Goal: Transaction & Acquisition: Purchase product/service

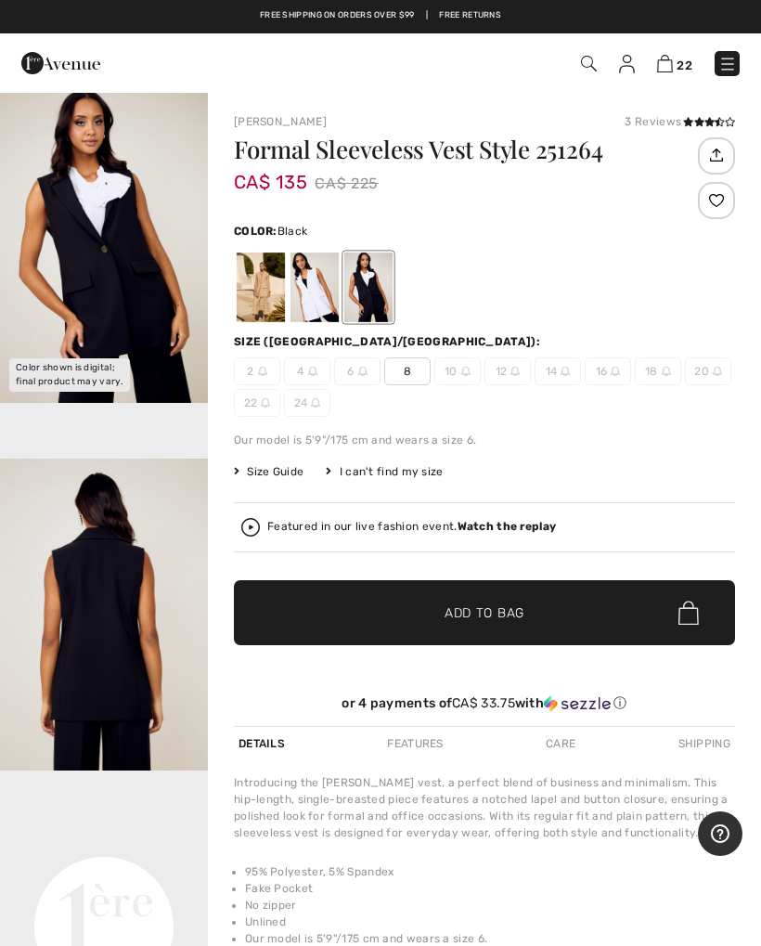
click at [141, 616] on img "2 / 5" at bounding box center [104, 615] width 208 height 312
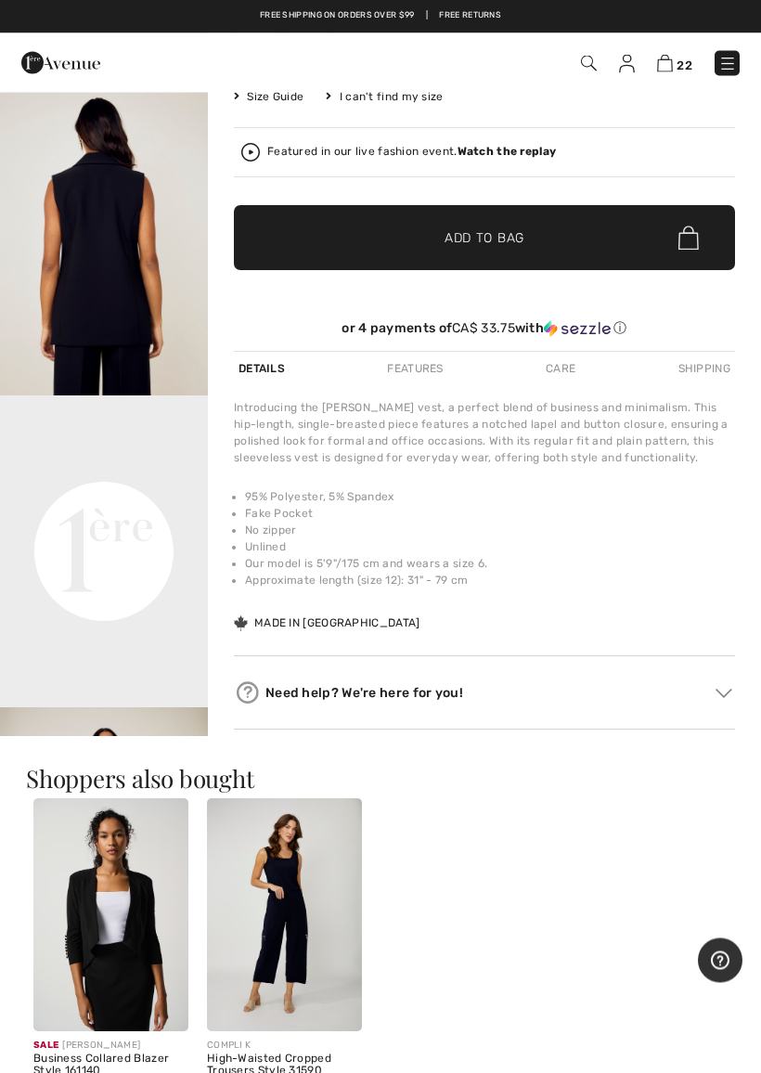
scroll to position [372, 0]
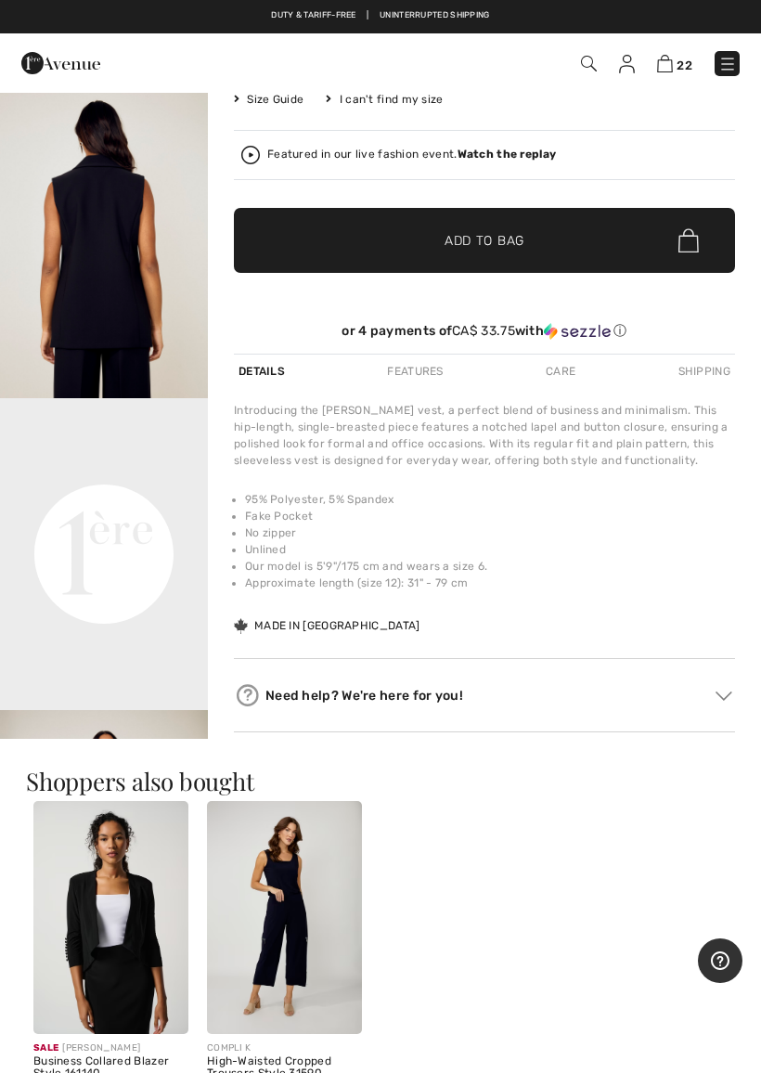
click at [129, 502] on video "Your browser does not support the video tag." at bounding box center [104, 450] width 208 height 104
click at [121, 502] on video "Your browser does not support the video tag." at bounding box center [104, 450] width 208 height 104
click at [118, 502] on video "Your browser does not support the video tag." at bounding box center [104, 450] width 208 height 104
click at [126, 502] on video "Your browser does not support the video tag." at bounding box center [104, 450] width 208 height 104
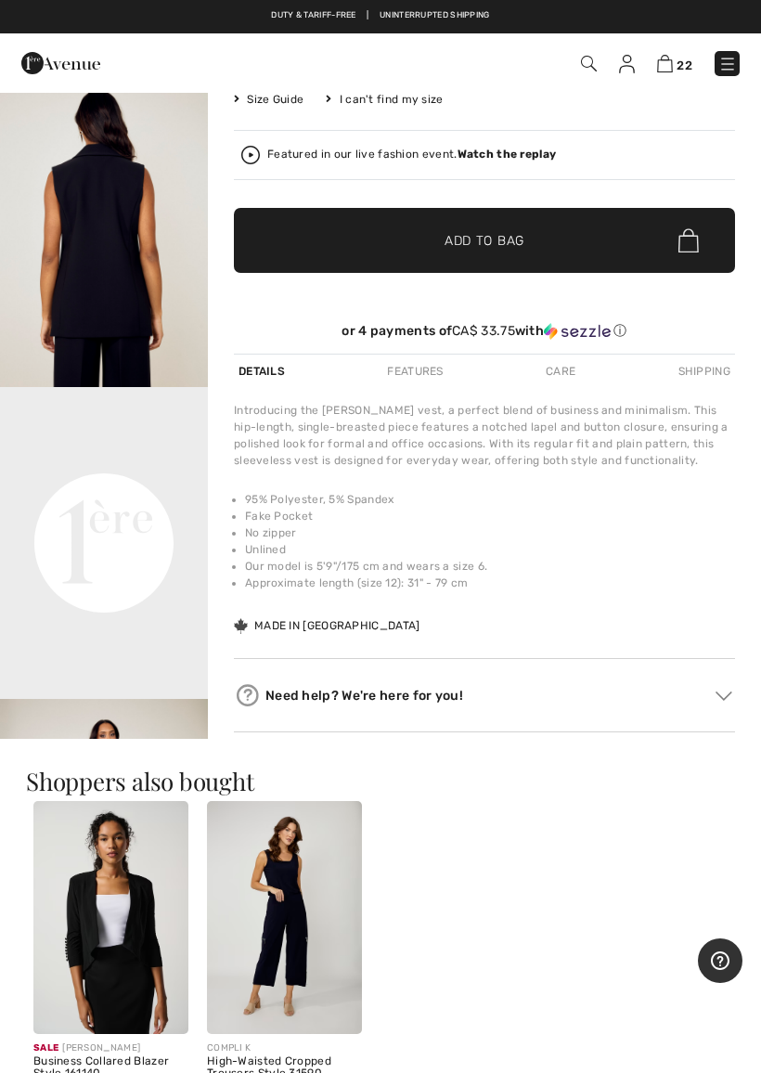
click at [266, 148] on div "Featured in our live fashion event. Watch the replay" at bounding box center [484, 155] width 487 height 19
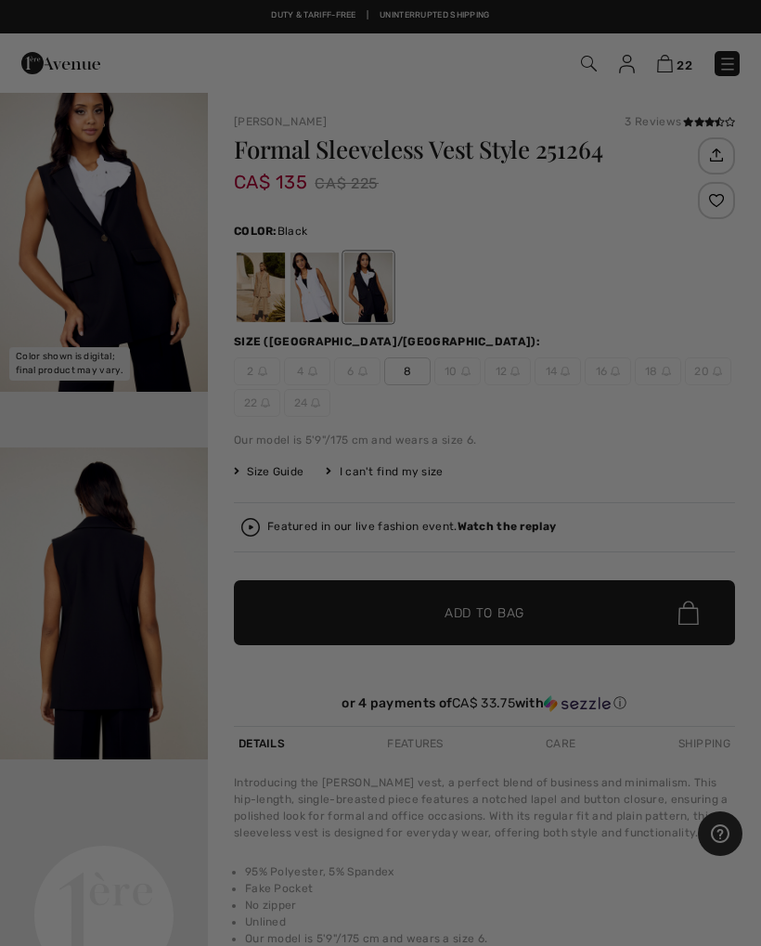
scroll to position [0, 0]
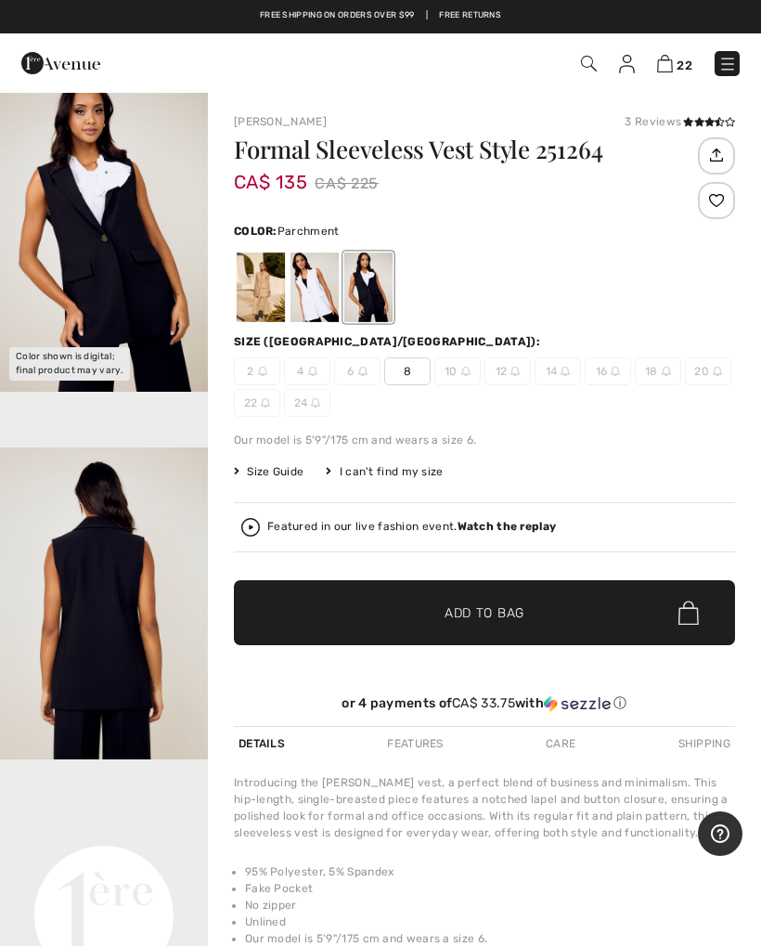
click at [279, 288] on div at bounding box center [261, 288] width 48 height 70
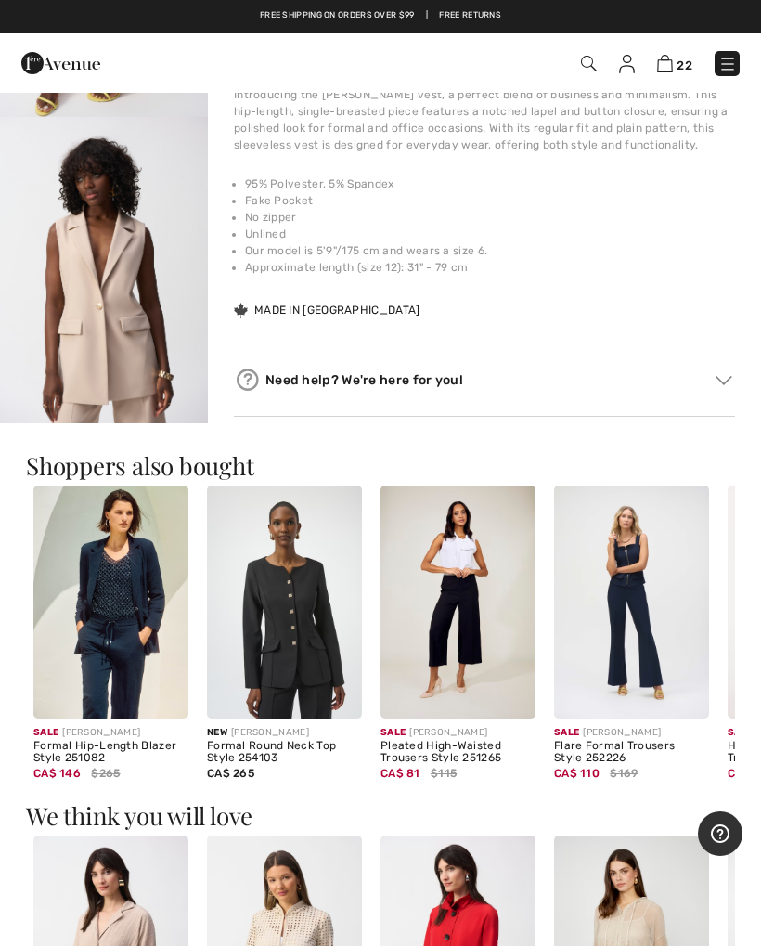
scroll to position [687, 0]
click at [121, 386] on img "6 / 9" at bounding box center [104, 274] width 208 height 312
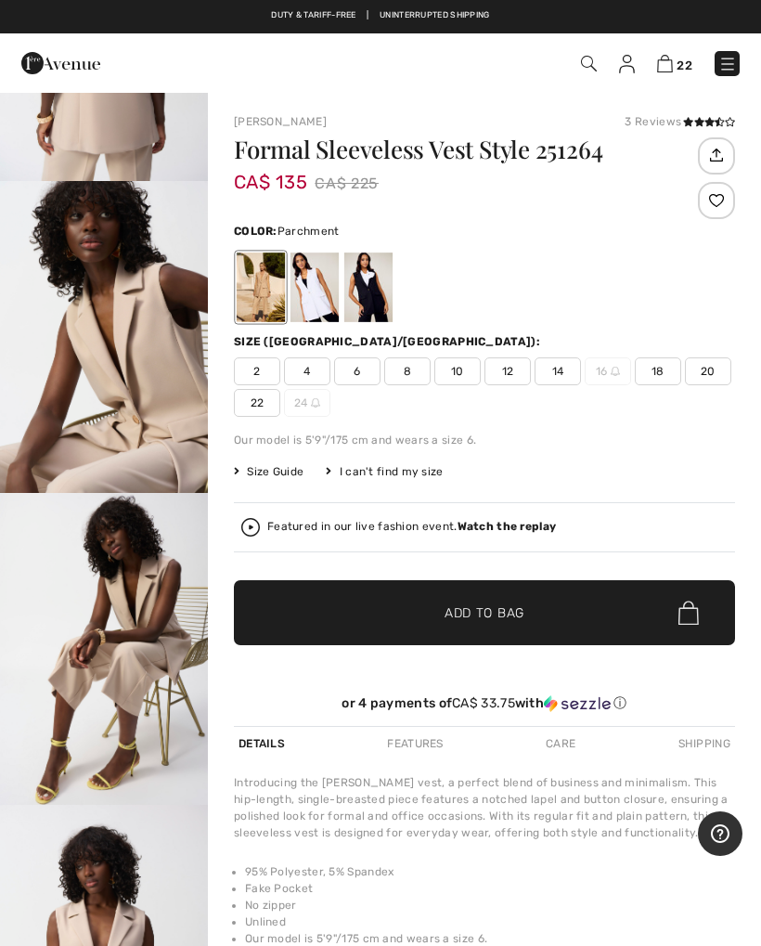
click at [267, 287] on div at bounding box center [261, 288] width 48 height 70
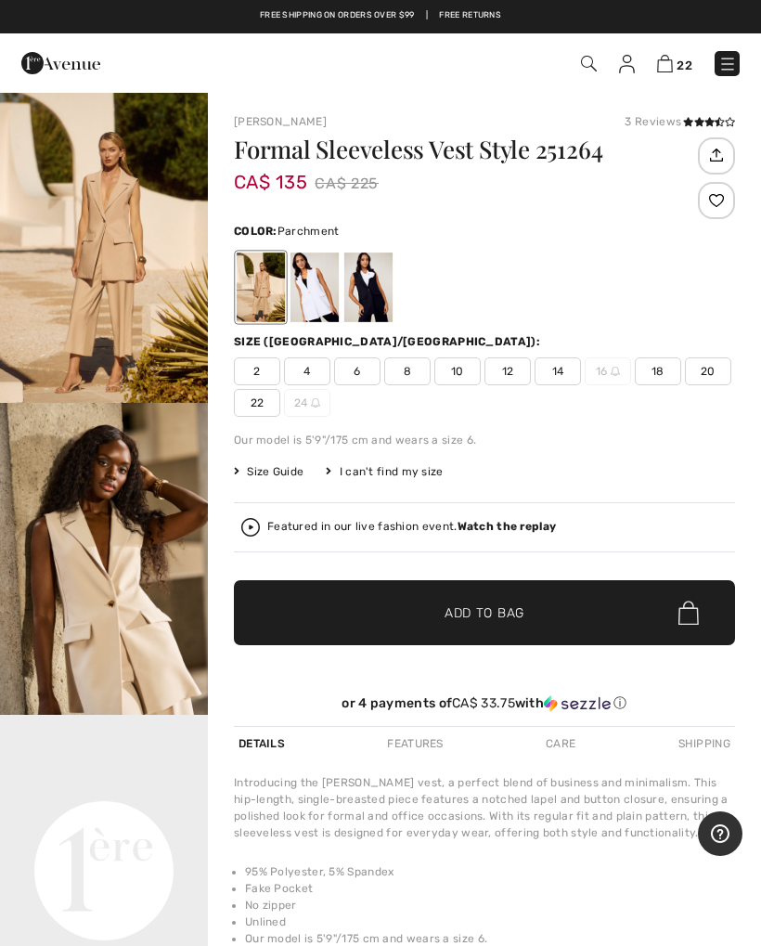
click at [672, 359] on span "18" at bounding box center [658, 371] width 46 height 28
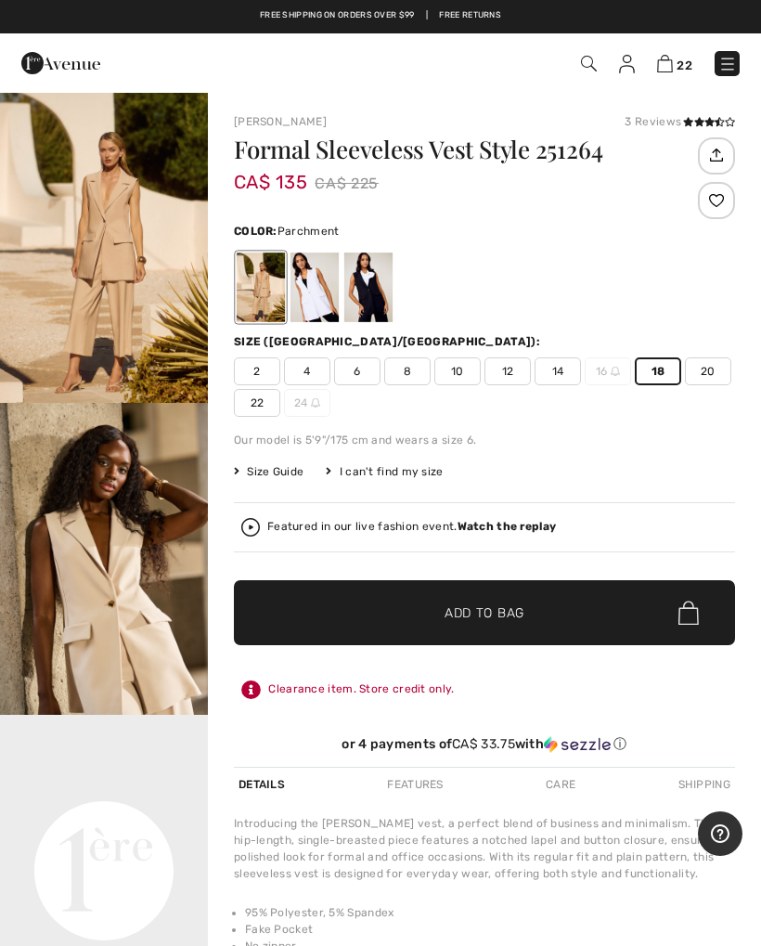
click at [495, 614] on span "Add to Bag" at bounding box center [485, 613] width 80 height 19
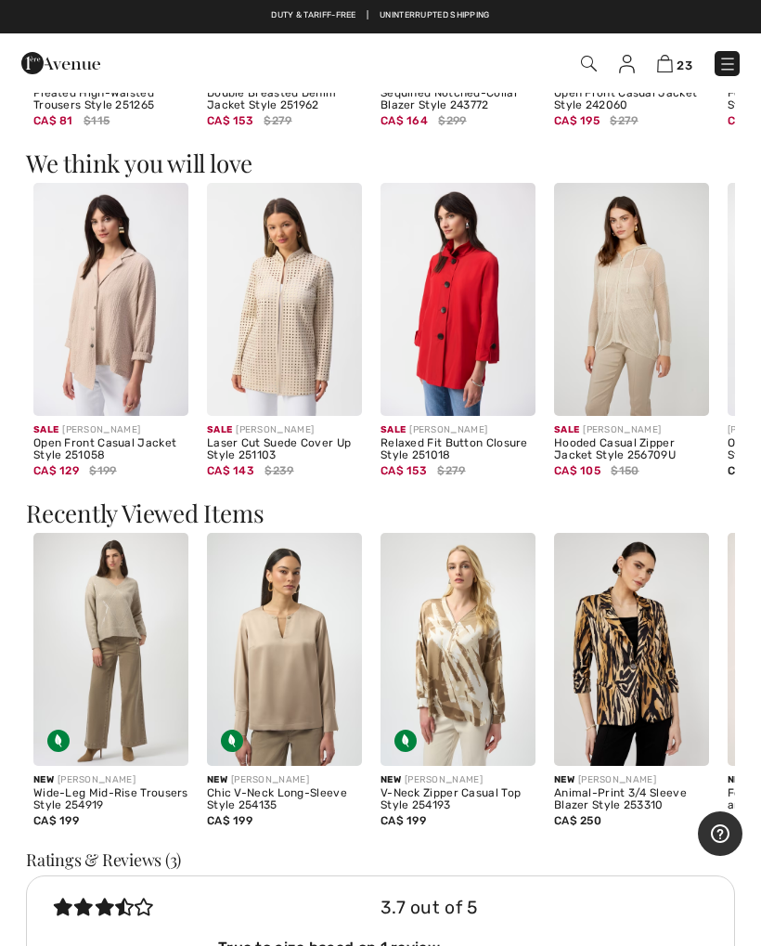
click at [302, 666] on img at bounding box center [284, 649] width 155 height 233
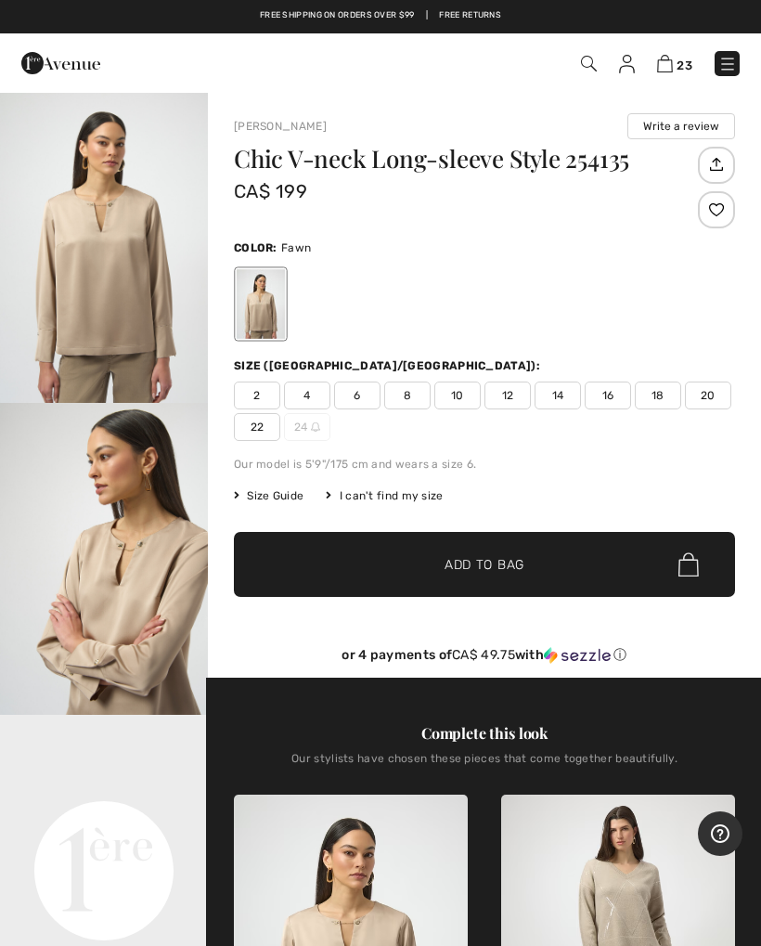
click at [612, 389] on span "16" at bounding box center [608, 396] width 46 height 28
click at [486, 558] on span "Add to Bag" at bounding box center [485, 564] width 80 height 19
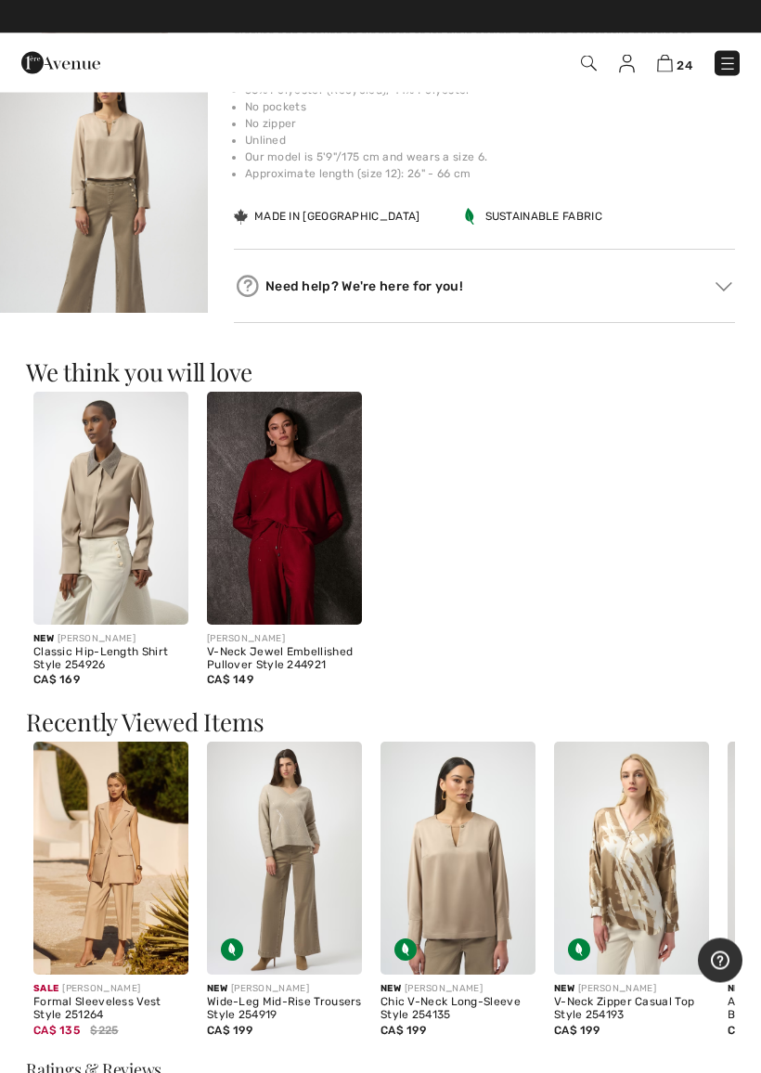
scroll to position [1280, 0]
click at [319, 511] on img at bounding box center [284, 508] width 155 height 233
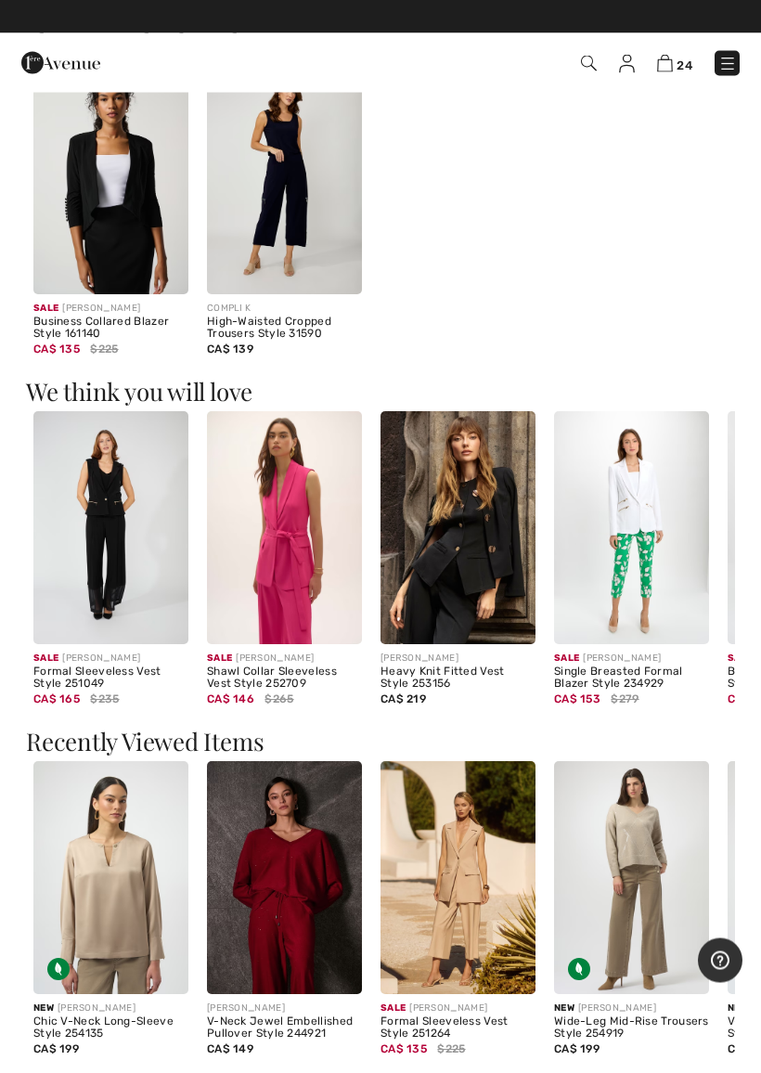
scroll to position [1112, 0]
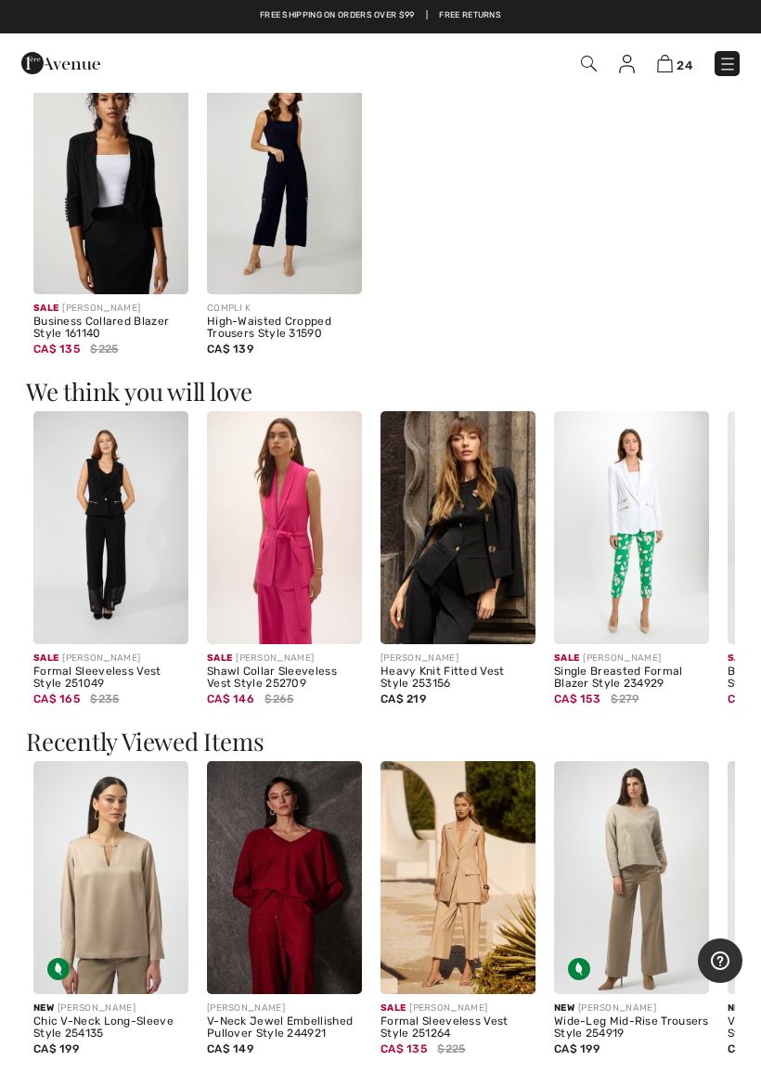
click at [491, 863] on img at bounding box center [458, 877] width 155 height 233
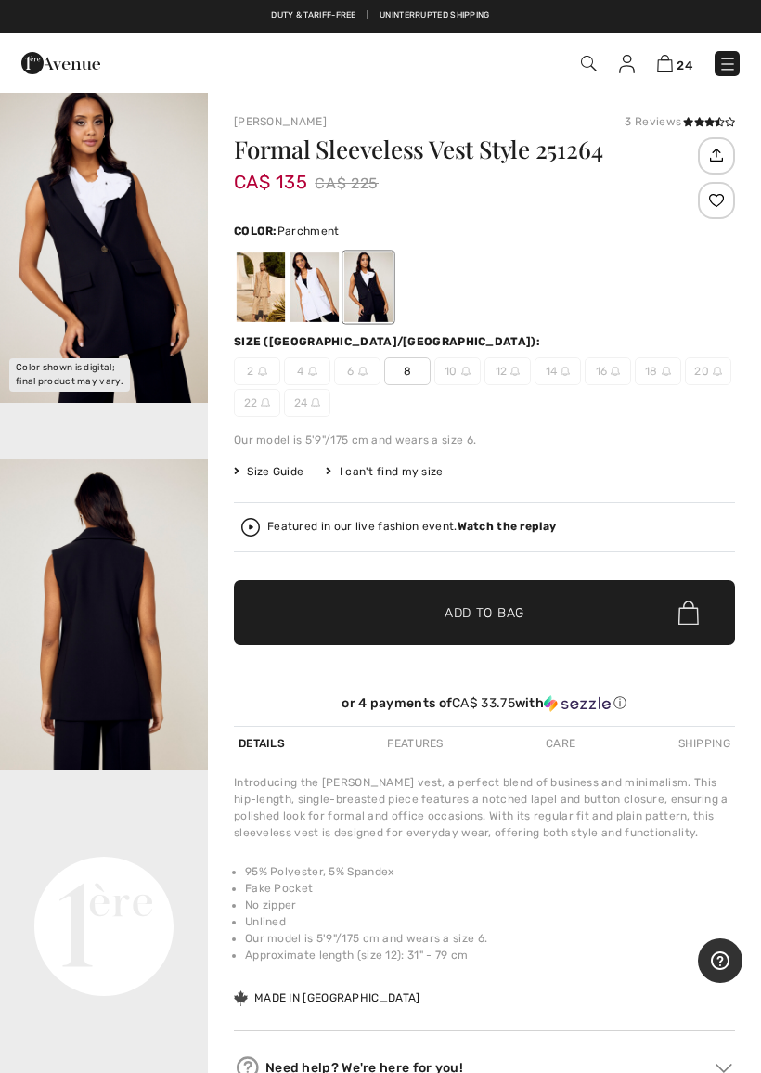
click at [274, 294] on div at bounding box center [261, 288] width 48 height 70
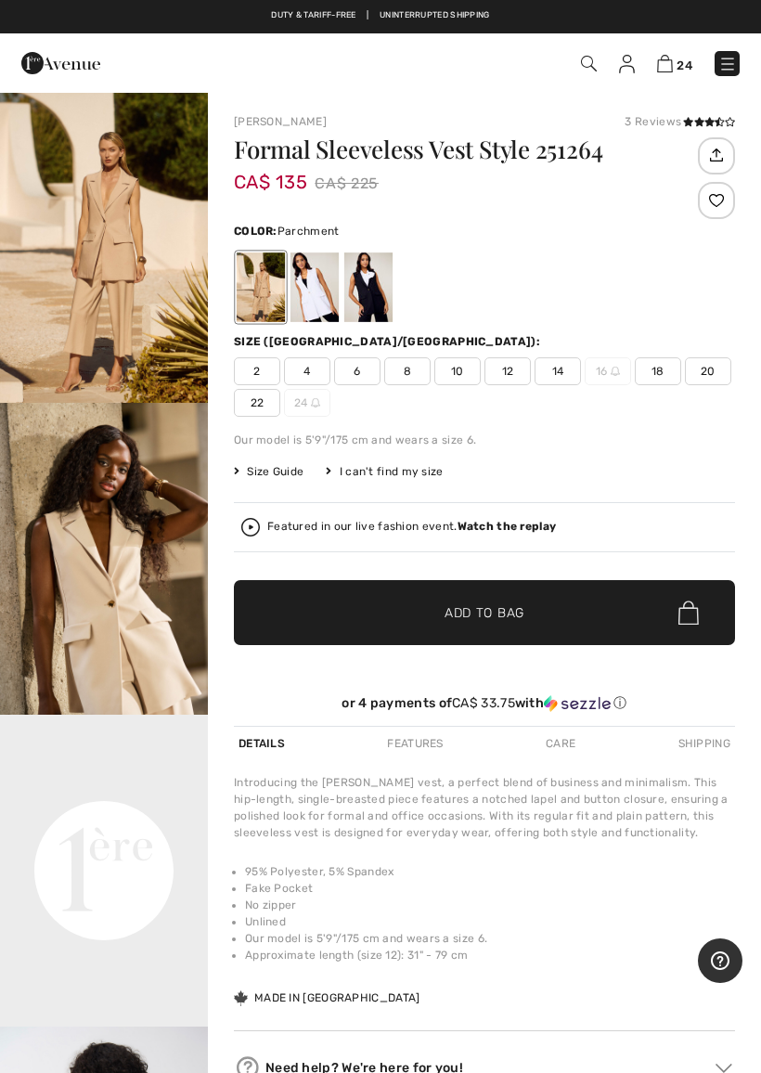
click at [671, 56] on img at bounding box center [665, 64] width 16 height 18
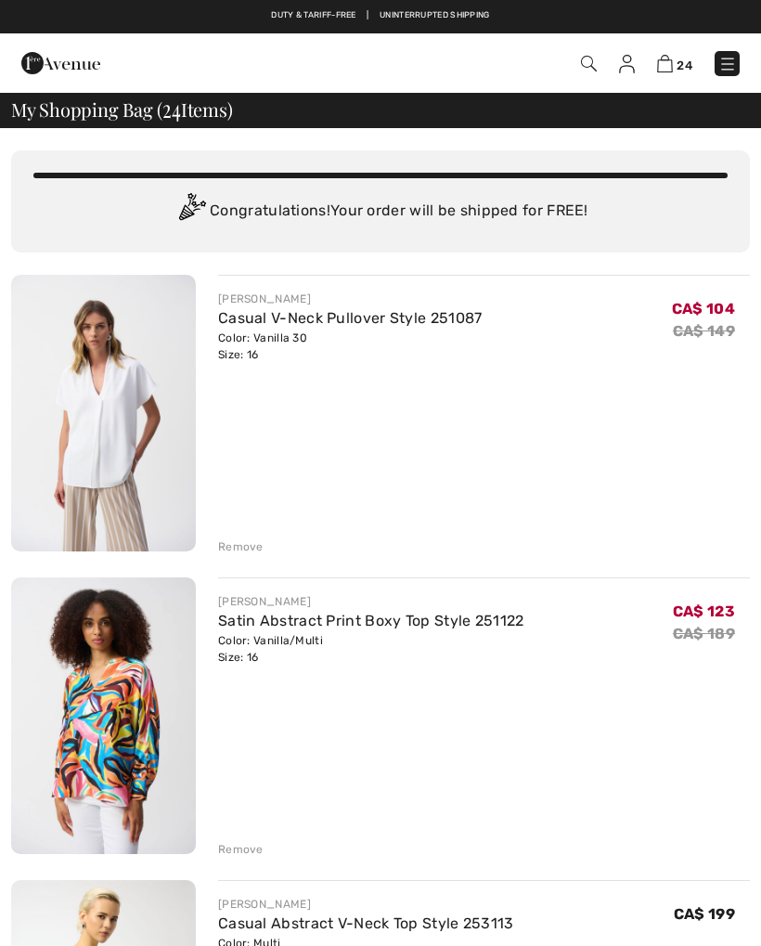
click at [665, 60] on img at bounding box center [665, 64] width 16 height 18
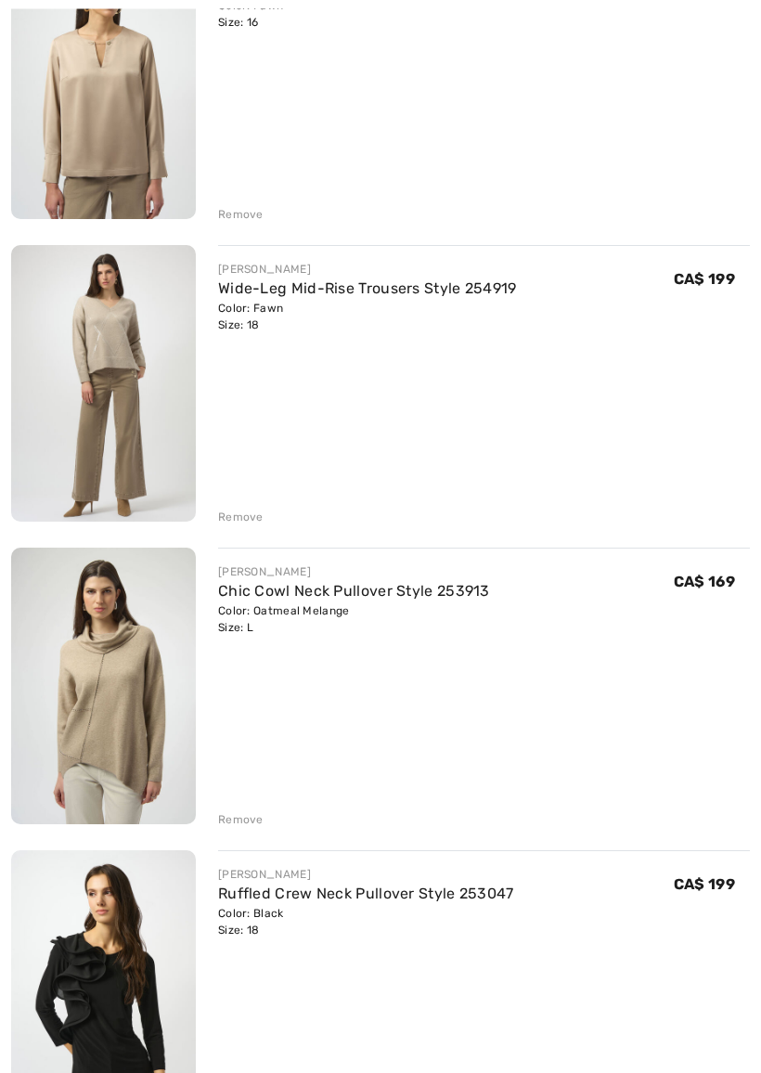
scroll to position [5784, 0]
click at [151, 449] on img at bounding box center [103, 383] width 185 height 277
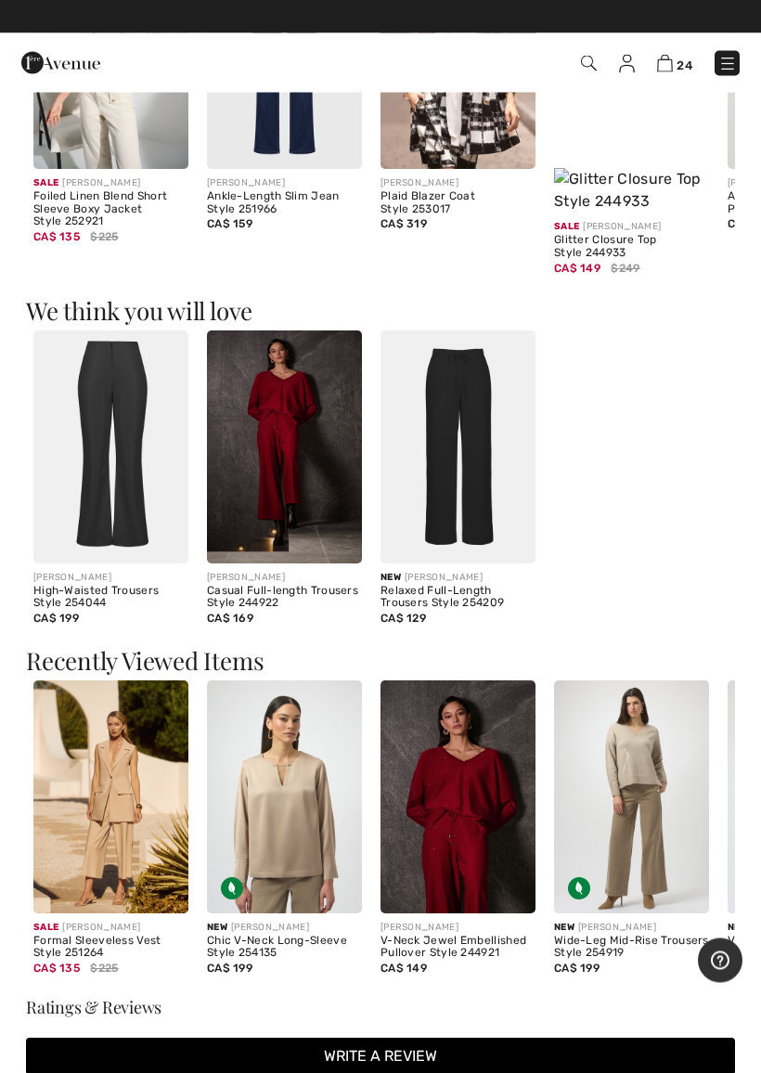
scroll to position [1890, 0]
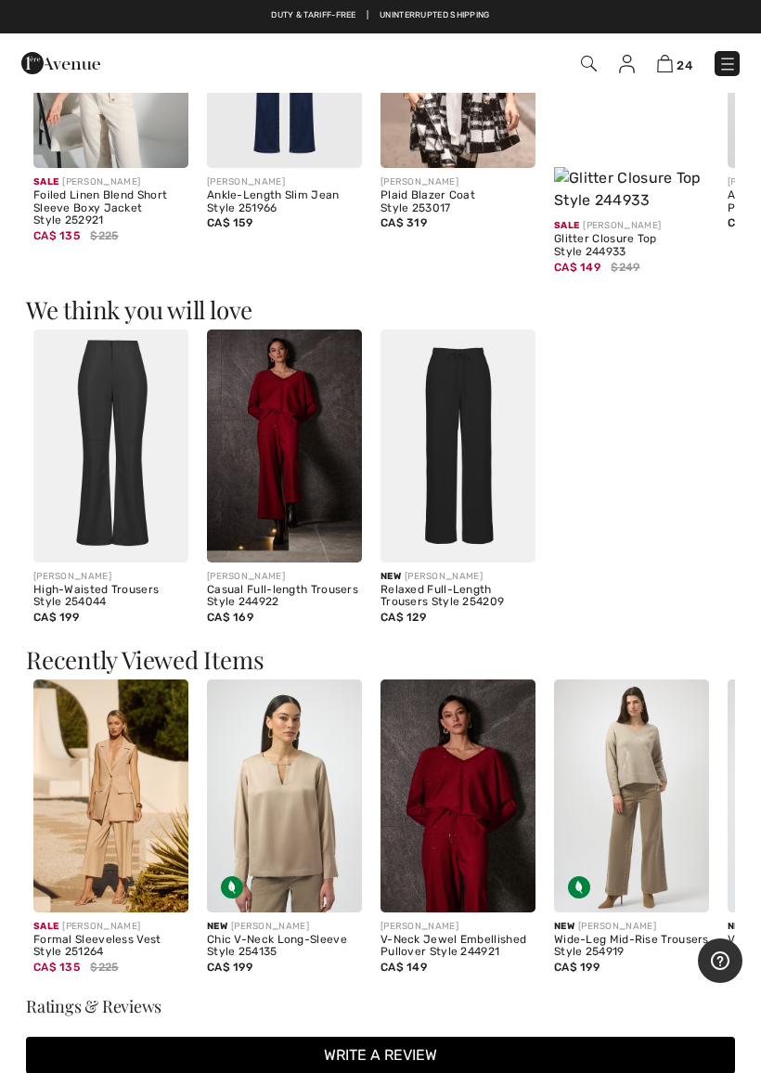
click at [396, 584] on div "Relaxed Full-Length Trousers Style 254209" at bounding box center [458, 597] width 155 height 26
click at [139, 798] on img at bounding box center [110, 796] width 155 height 233
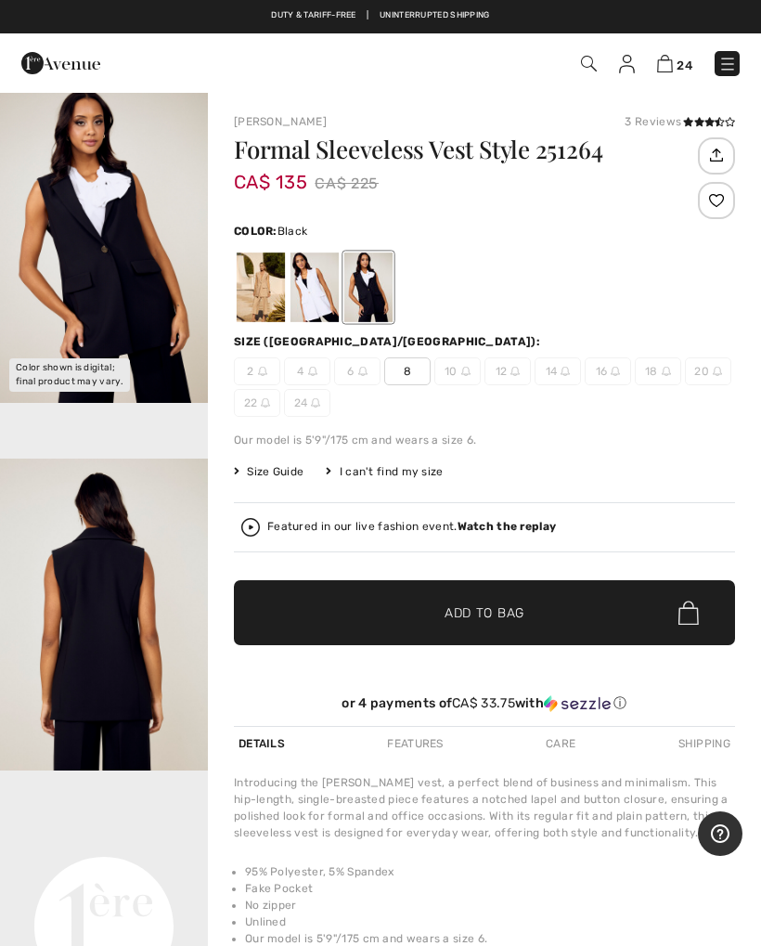
click at [279, 295] on div at bounding box center [261, 288] width 48 height 70
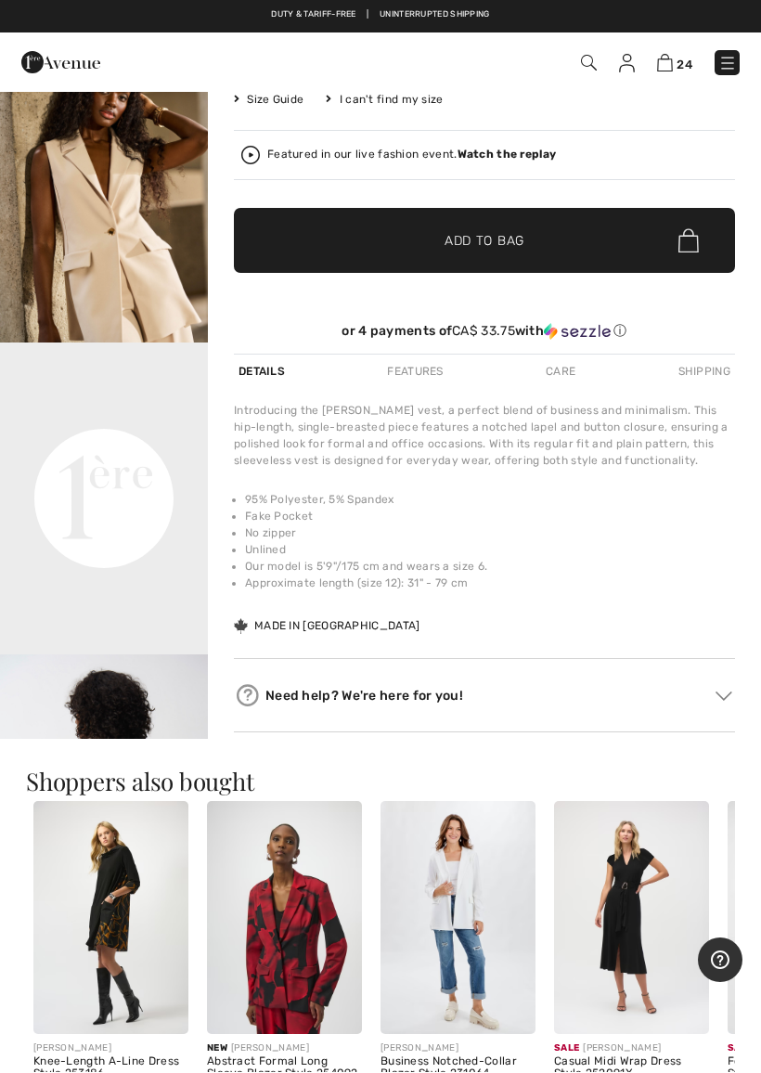
scroll to position [372, 0]
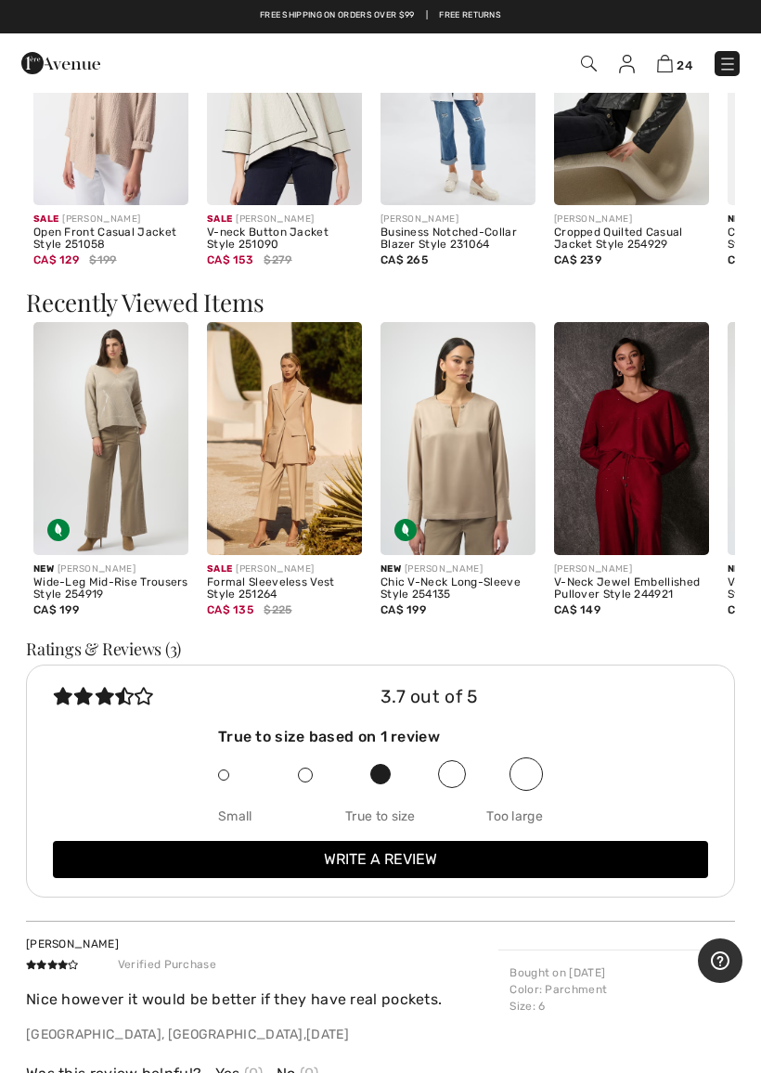
click at [708, 716] on div "3.7 out of 5 True to size based on 1 review Small True to size Too large Write …" at bounding box center [380, 781] width 709 height 233
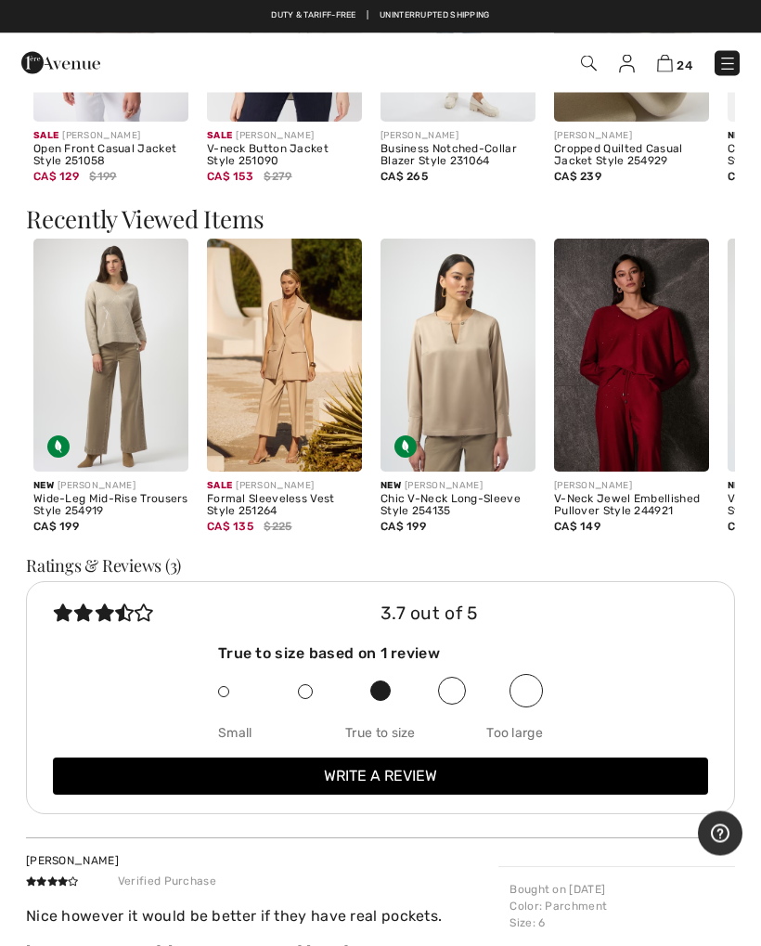
scroll to position [1635, 0]
click at [305, 342] on img at bounding box center [284, 355] width 155 height 233
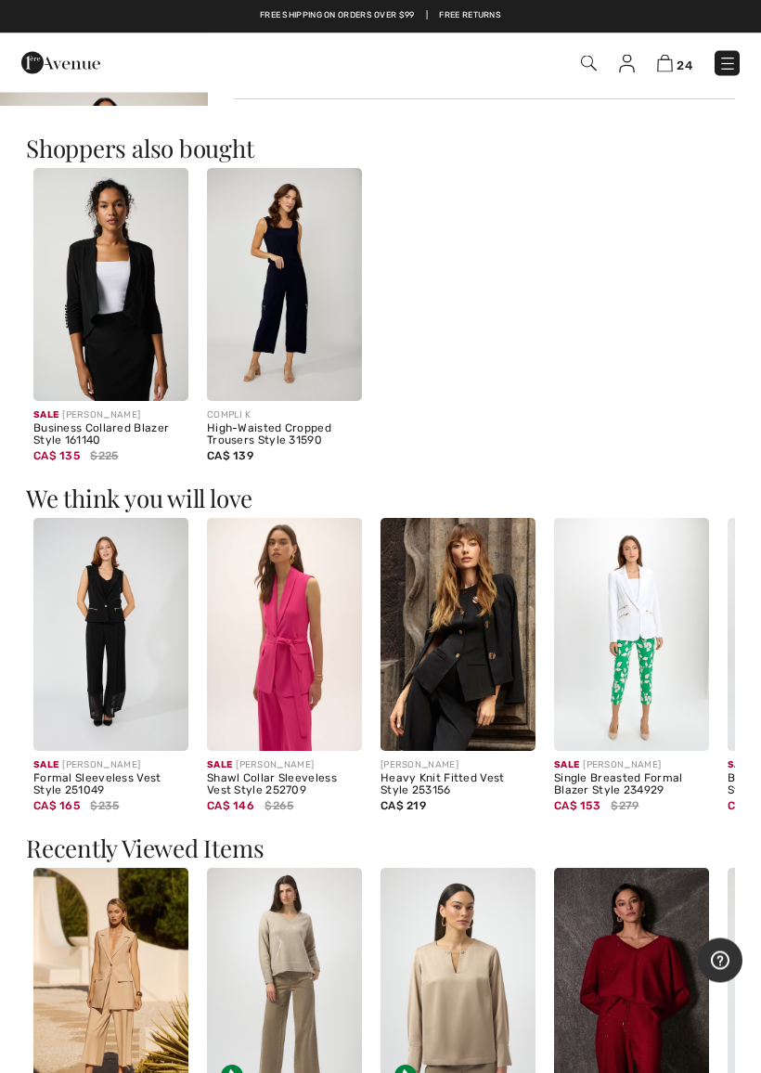
scroll to position [1007, 0]
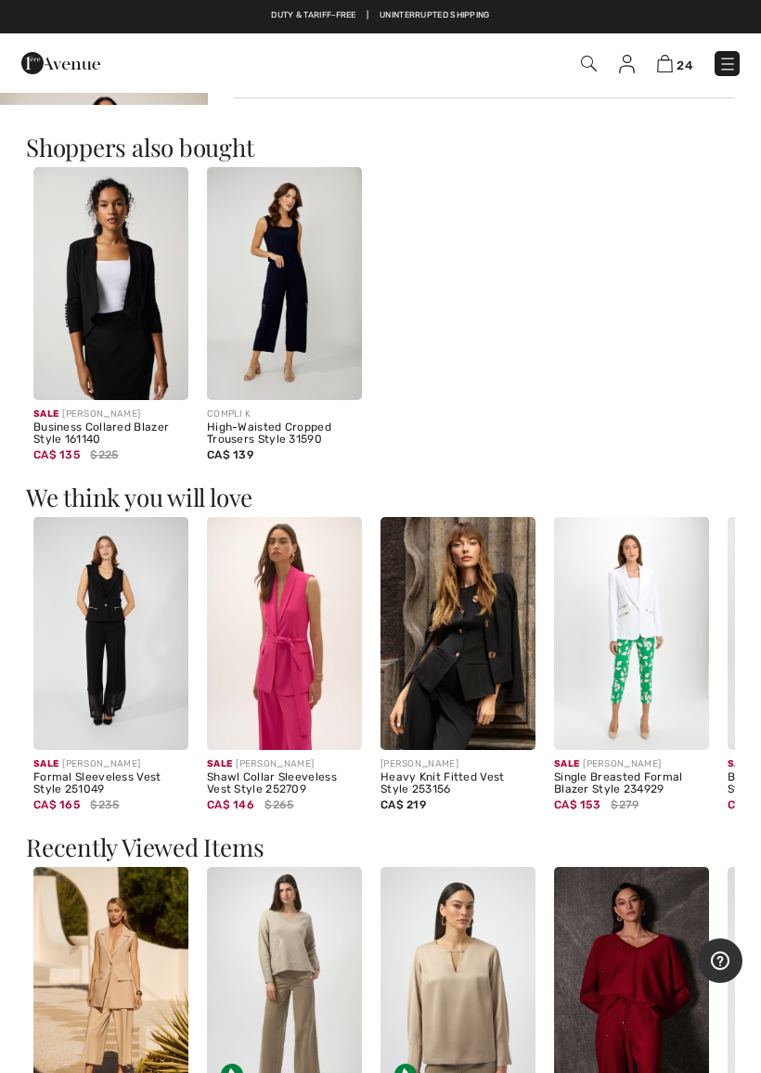
click at [300, 704] on img at bounding box center [284, 633] width 155 height 233
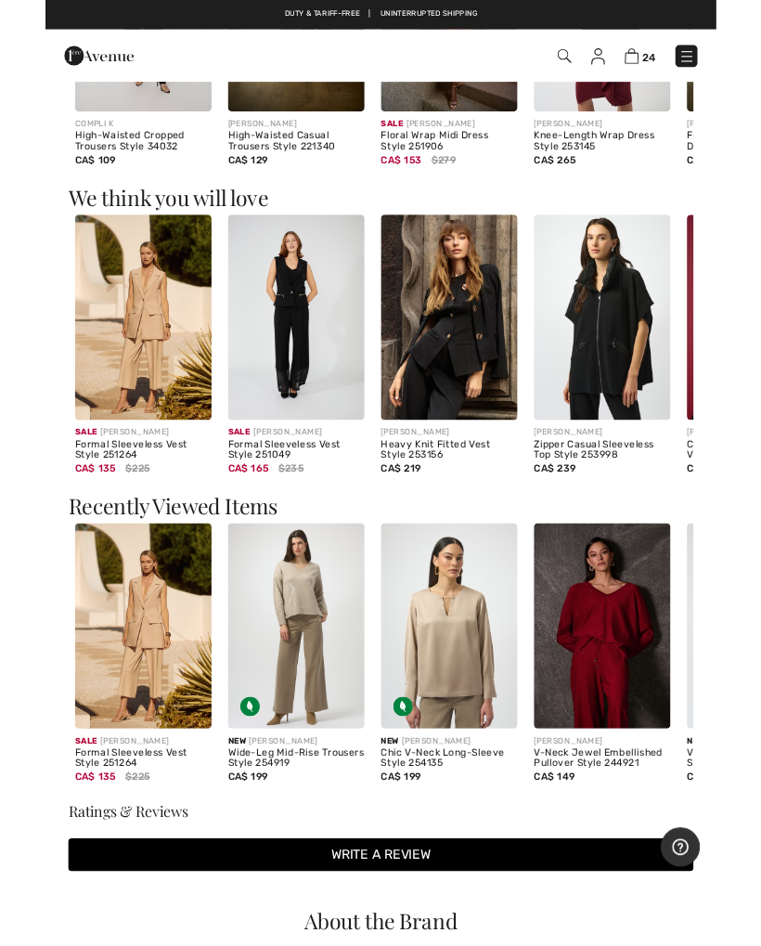
scroll to position [1306, 0]
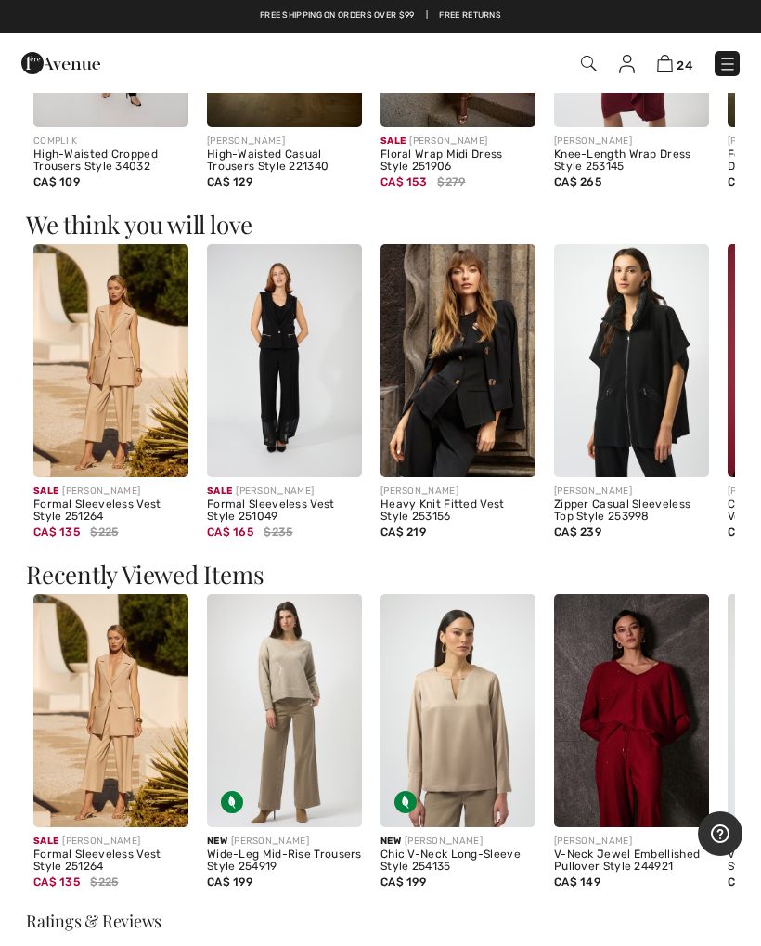
click at [477, 736] on img at bounding box center [458, 710] width 155 height 233
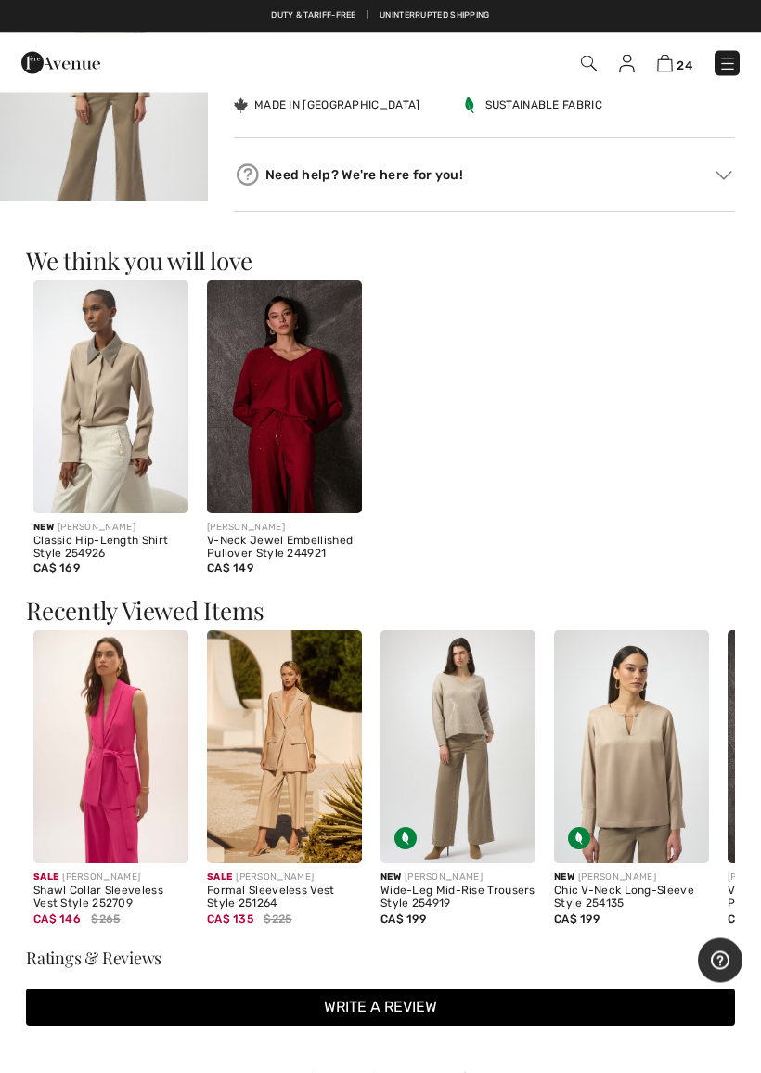
scroll to position [1392, 0]
click at [318, 743] on img at bounding box center [284, 746] width 155 height 233
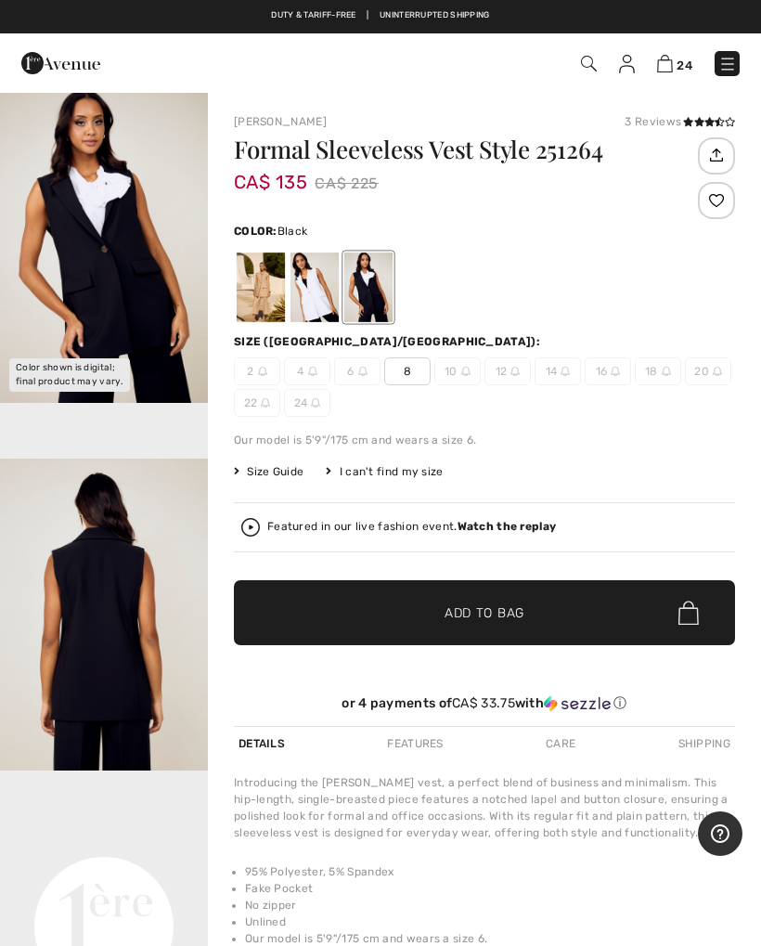
click at [283, 294] on div at bounding box center [261, 288] width 48 height 70
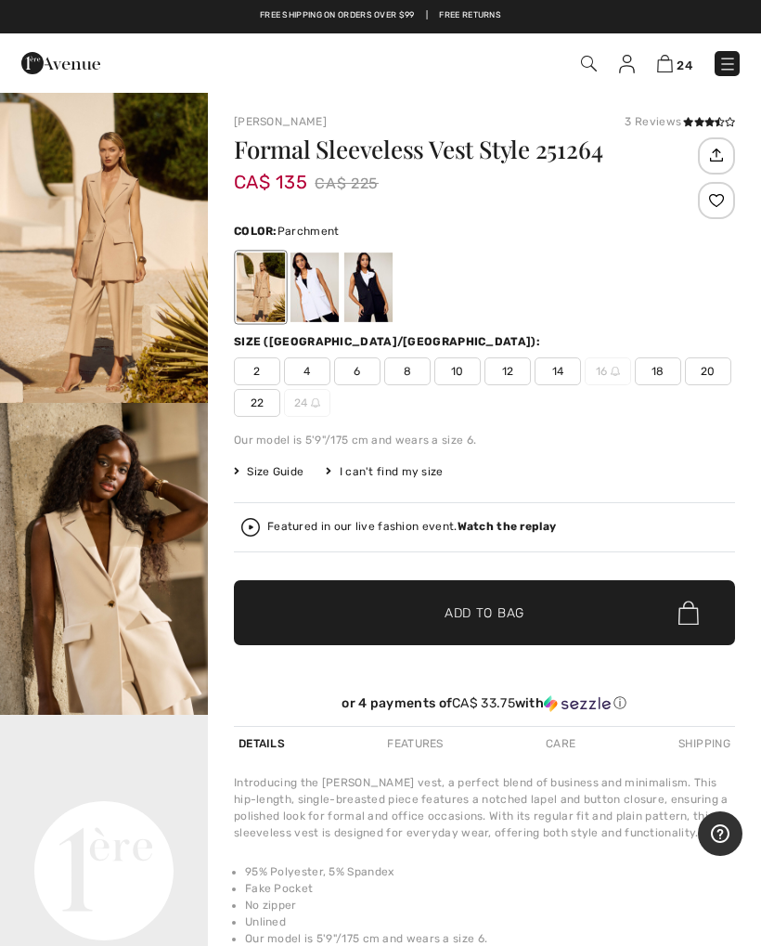
click at [124, 252] on img "1 / 9" at bounding box center [104, 247] width 208 height 312
click at [304, 290] on div at bounding box center [315, 288] width 48 height 70
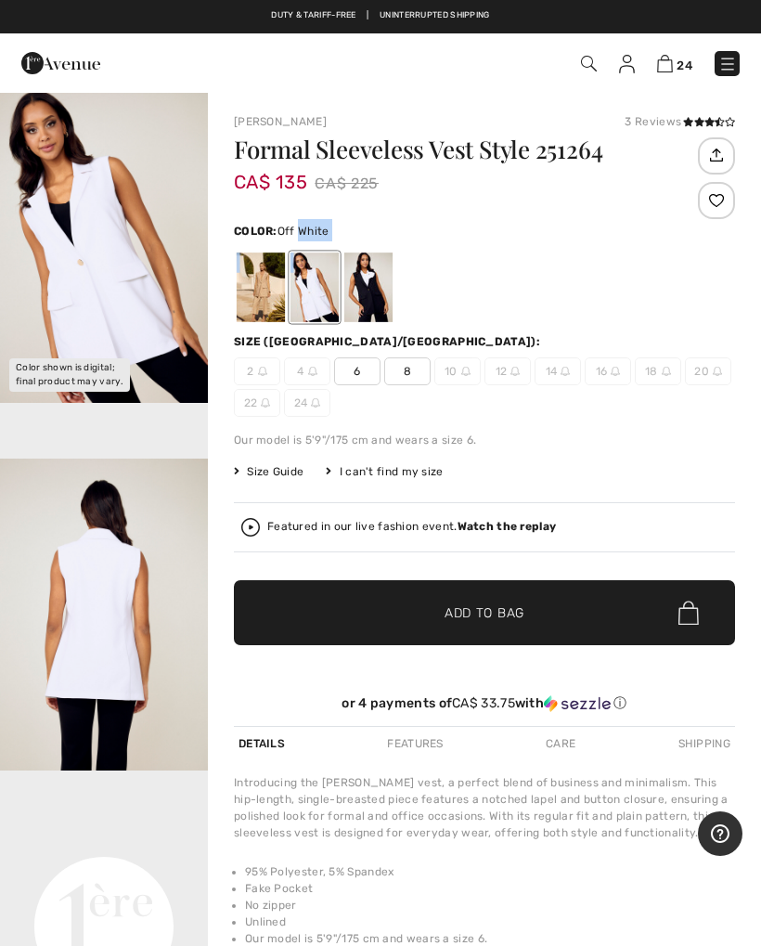
click at [325, 304] on div at bounding box center [315, 288] width 48 height 70
click at [274, 303] on div at bounding box center [261, 288] width 48 height 70
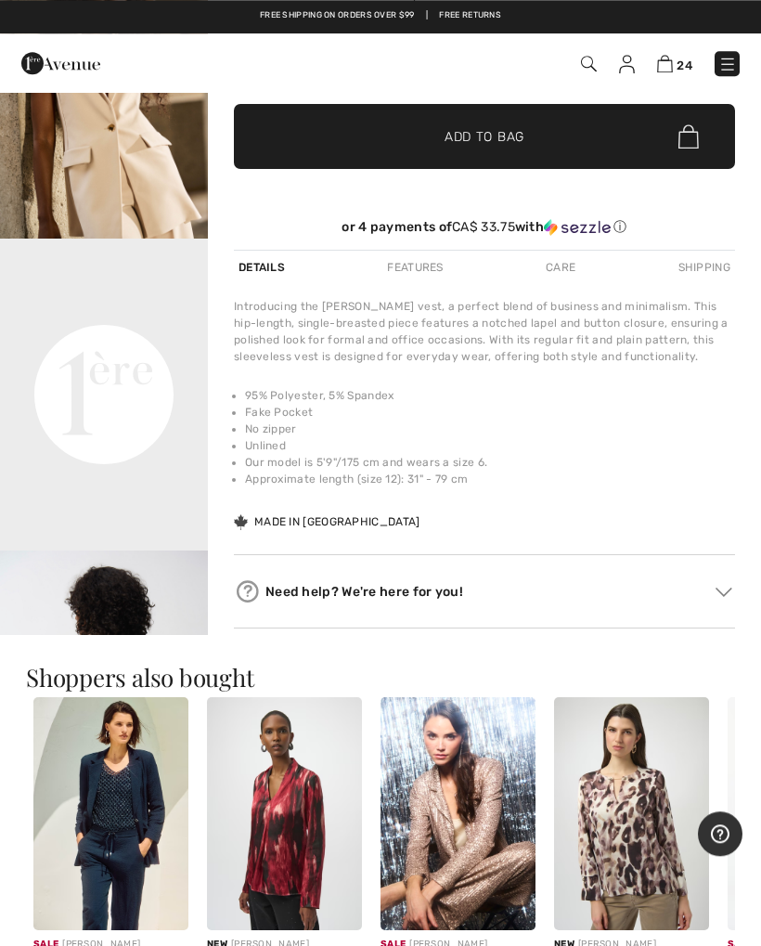
scroll to position [476, 0]
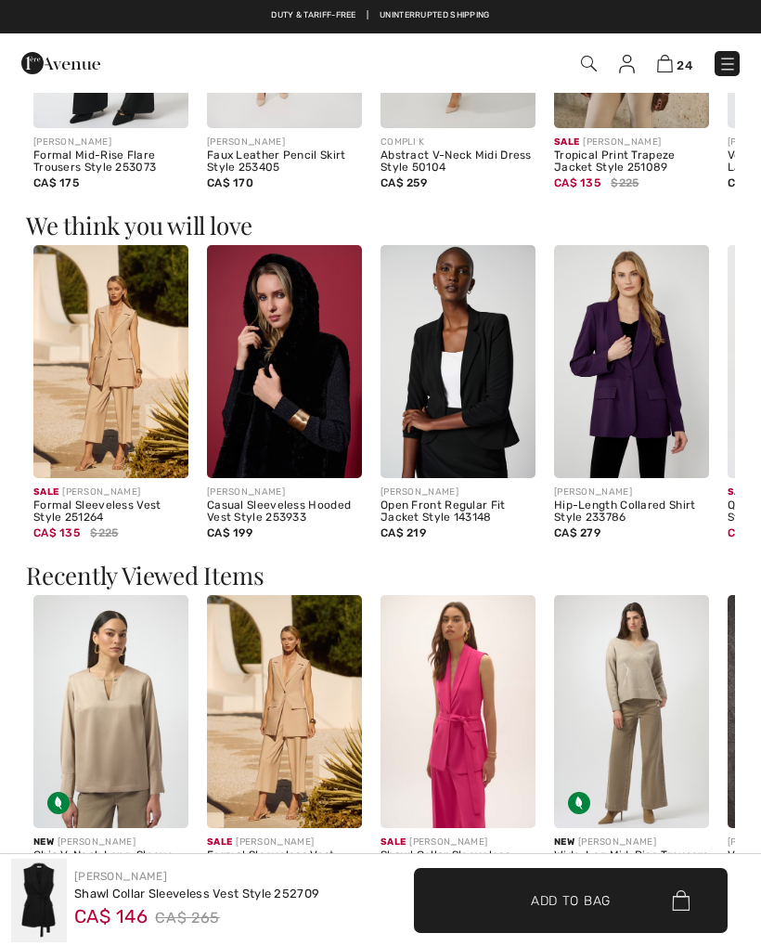
scroll to position [1304, 0]
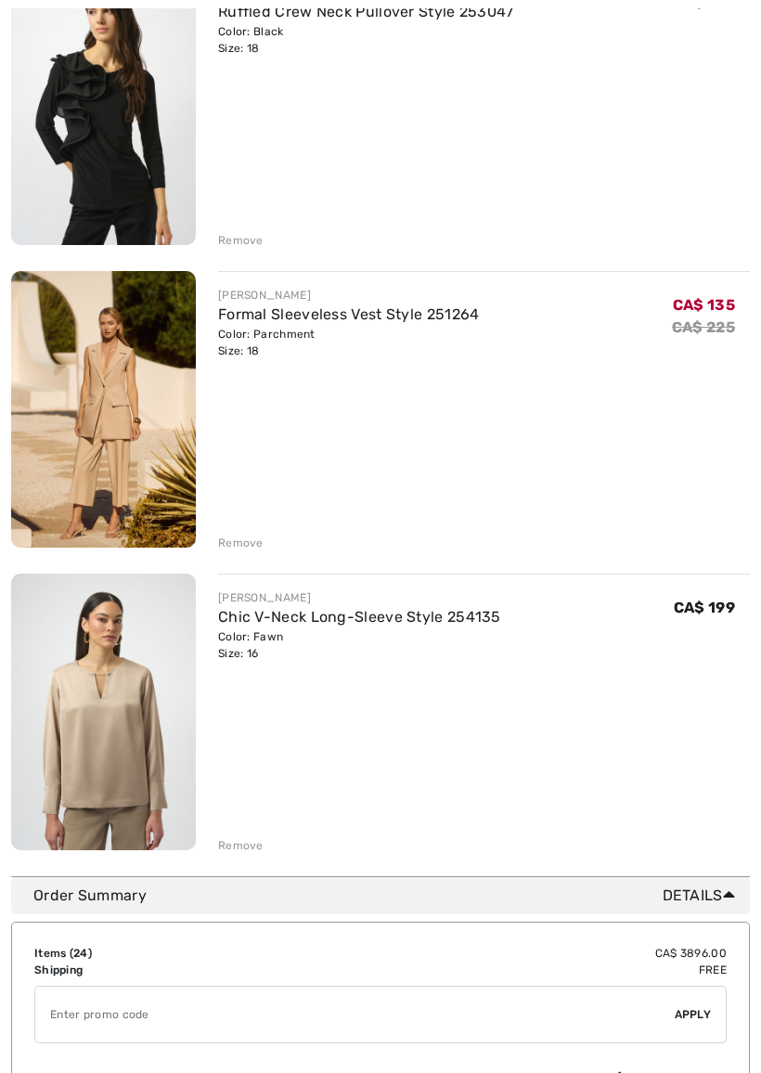
scroll to position [6665, 0]
click at [248, 848] on div "Remove" at bounding box center [240, 846] width 45 height 17
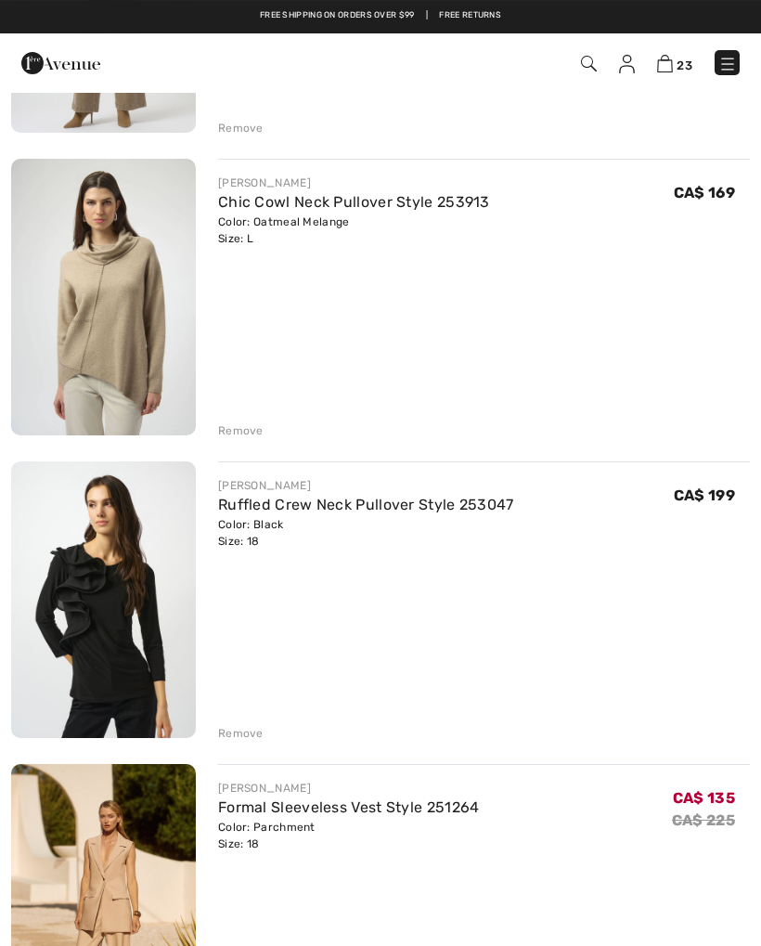
scroll to position [6171, 0]
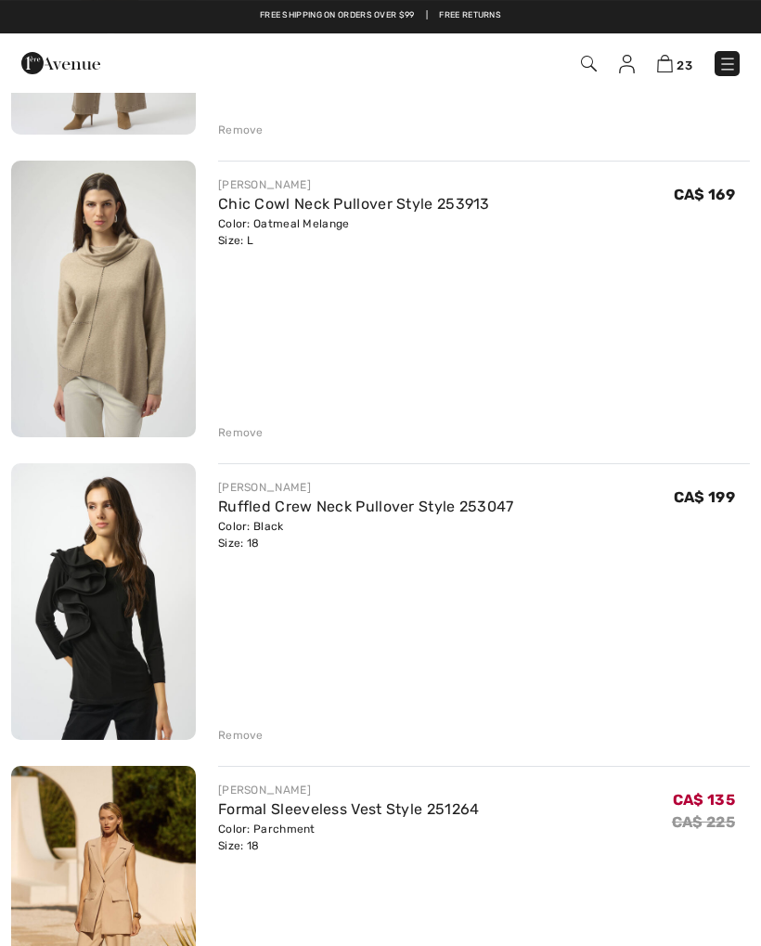
click at [247, 427] on div "Remove" at bounding box center [240, 432] width 45 height 17
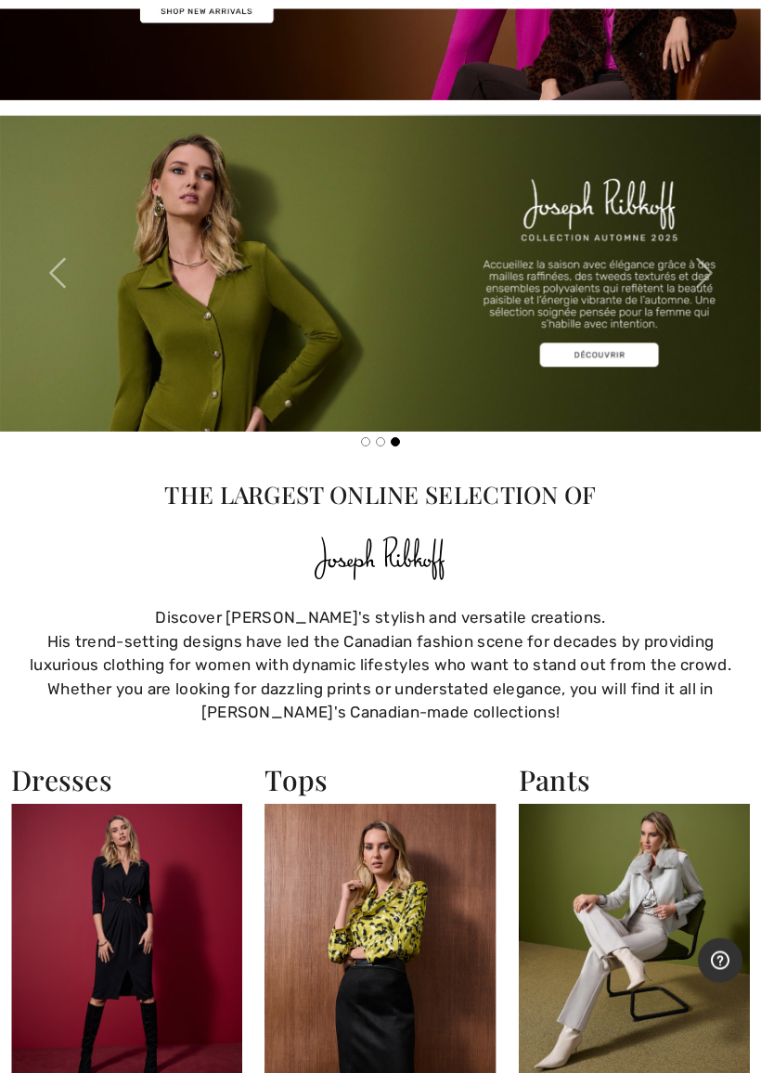
scroll to position [356, 0]
click at [569, 779] on h2 "Pants" at bounding box center [634, 779] width 231 height 33
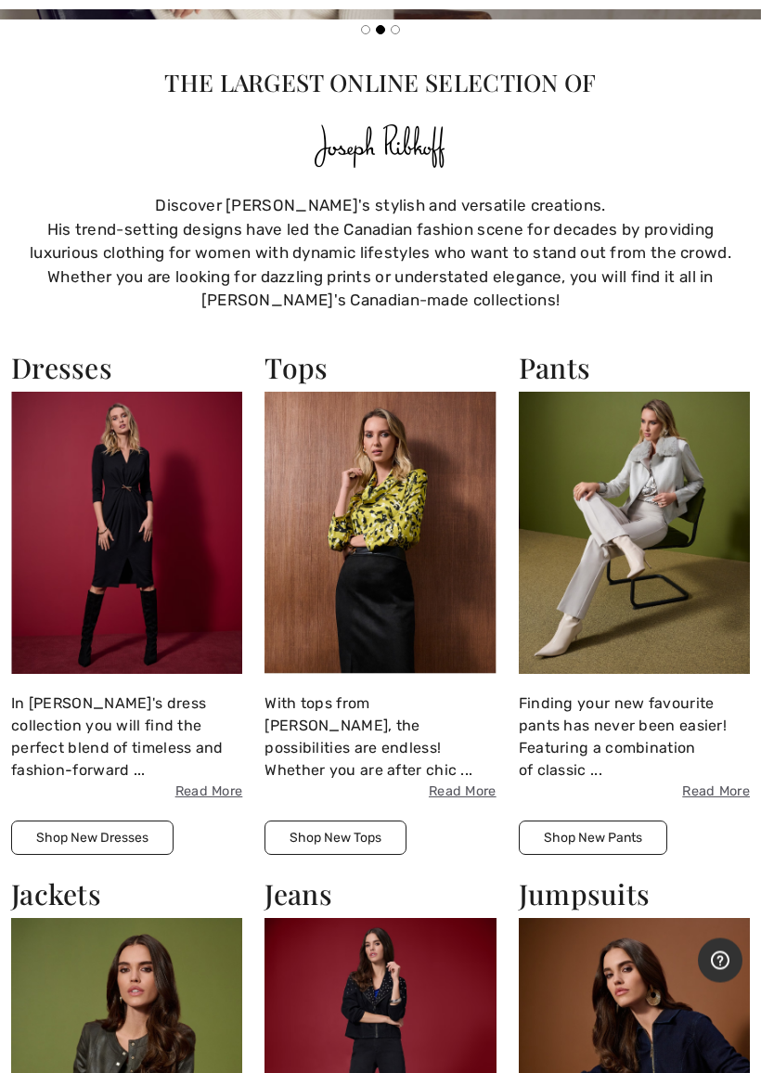
scroll to position [768, 0]
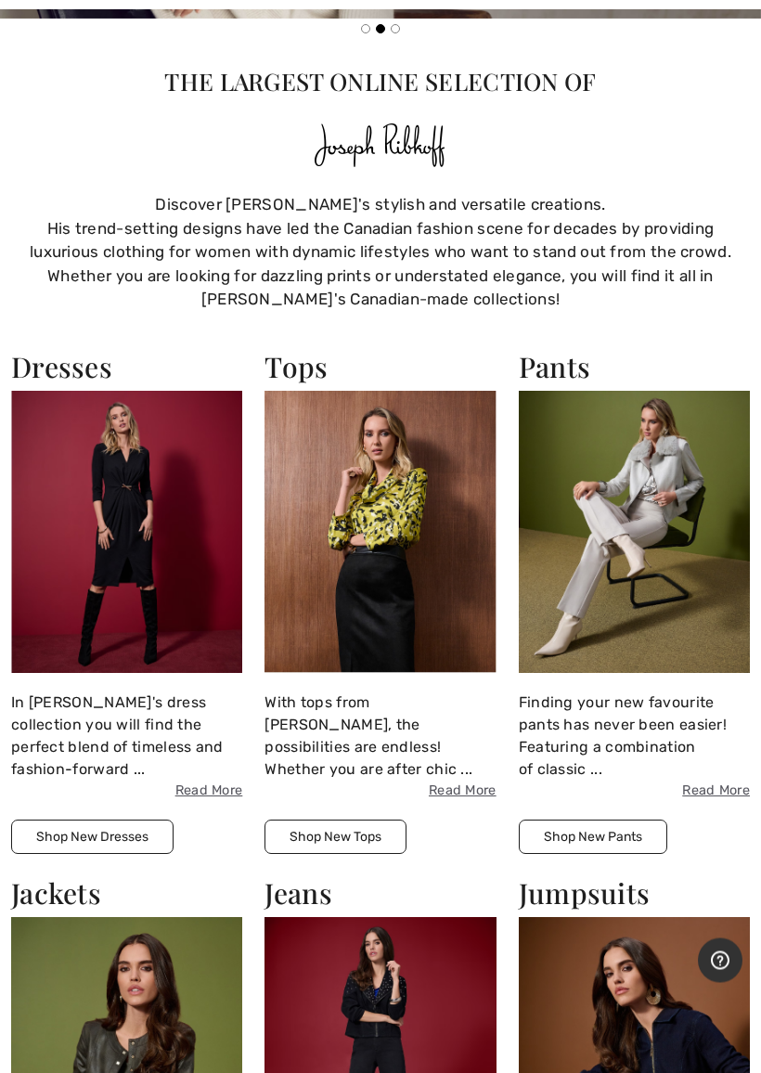
click at [634, 567] on img at bounding box center [634, 533] width 231 height 282
click at [643, 488] on img at bounding box center [634, 533] width 231 height 282
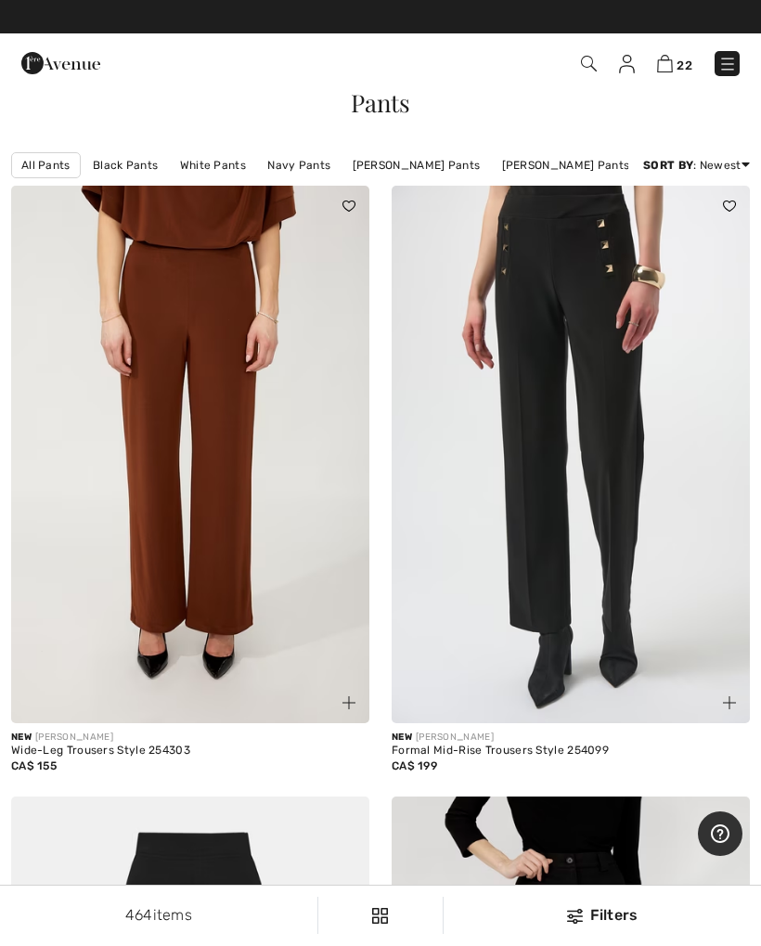
click at [45, 163] on link "All Pants" at bounding box center [46, 165] width 70 height 26
click at [50, 155] on link "All Pants" at bounding box center [46, 165] width 70 height 26
click at [59, 166] on link "All Pants" at bounding box center [46, 165] width 70 height 26
checkbox input "true"
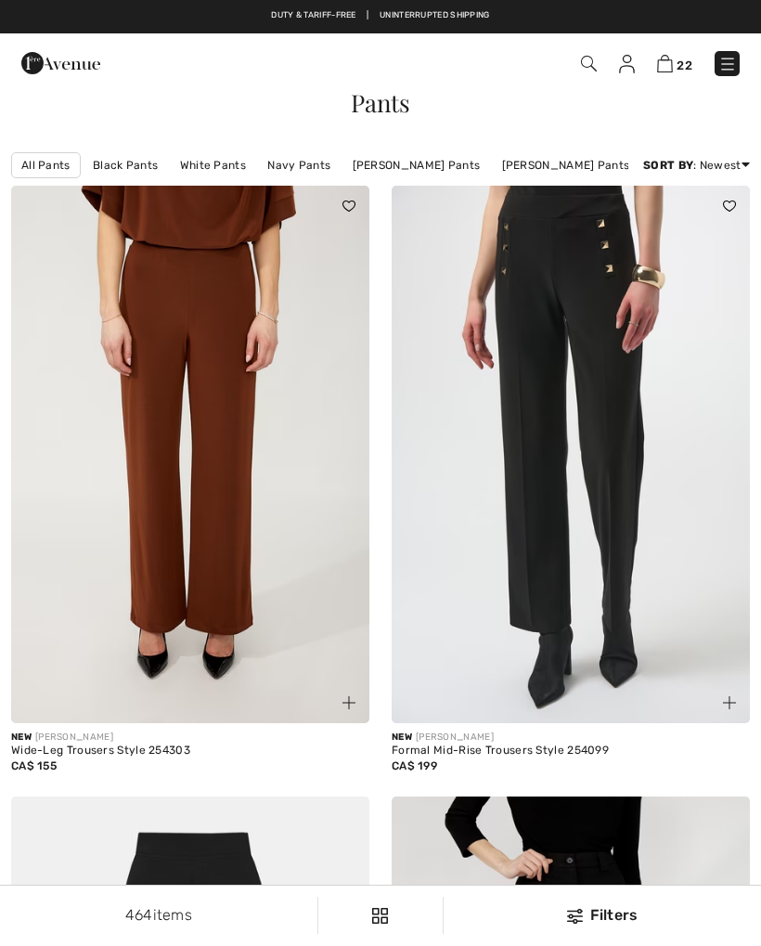
checkbox input "true"
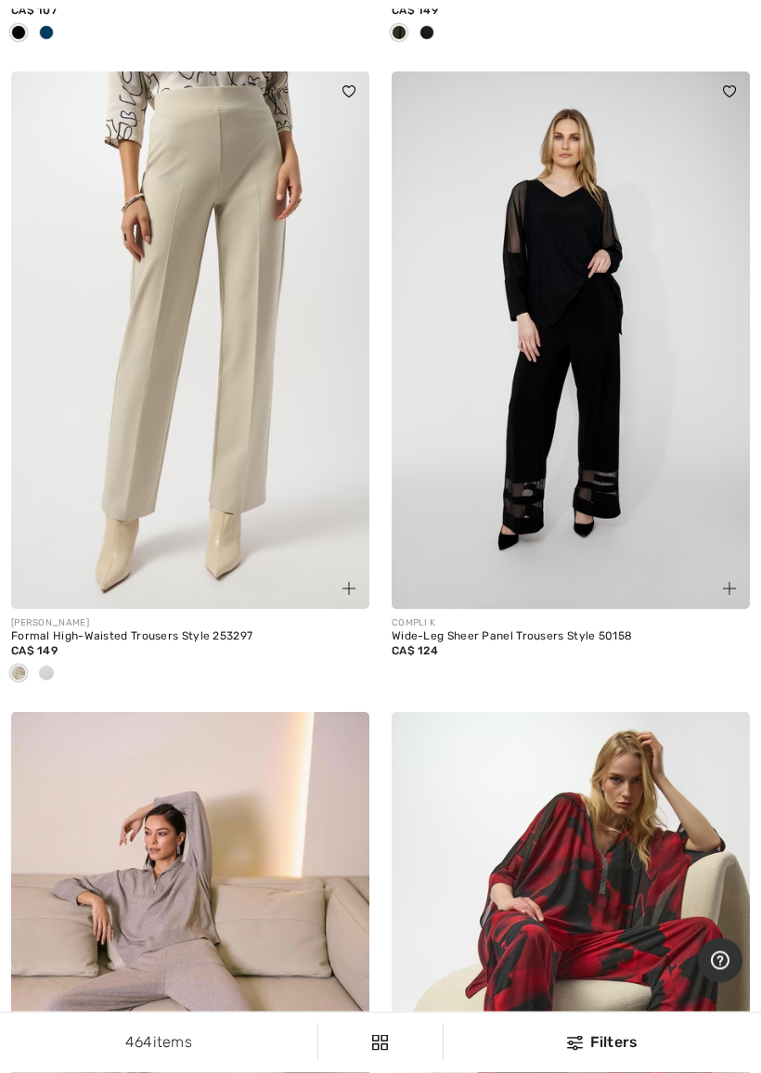
scroll to position [10508, 0]
click at [32, 661] on div at bounding box center [46, 674] width 28 height 31
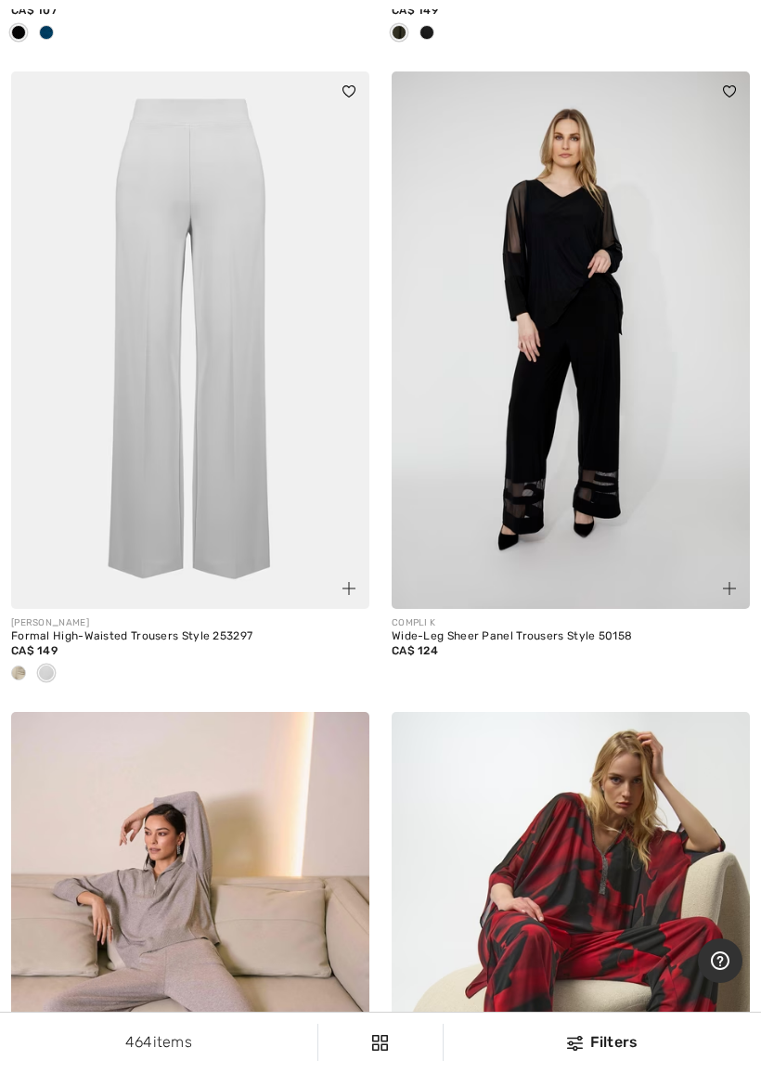
click at [31, 671] on div at bounding box center [19, 674] width 28 height 31
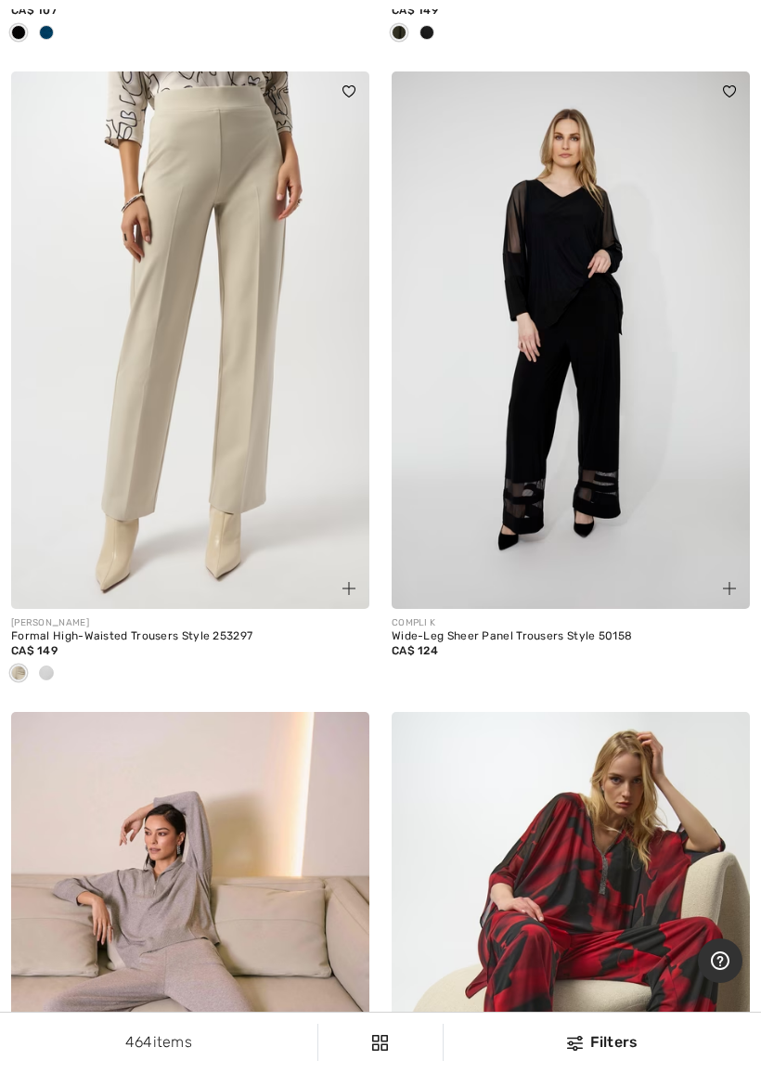
click at [28, 669] on div at bounding box center [19, 674] width 28 height 31
click at [264, 505] on img at bounding box center [190, 340] width 358 height 538
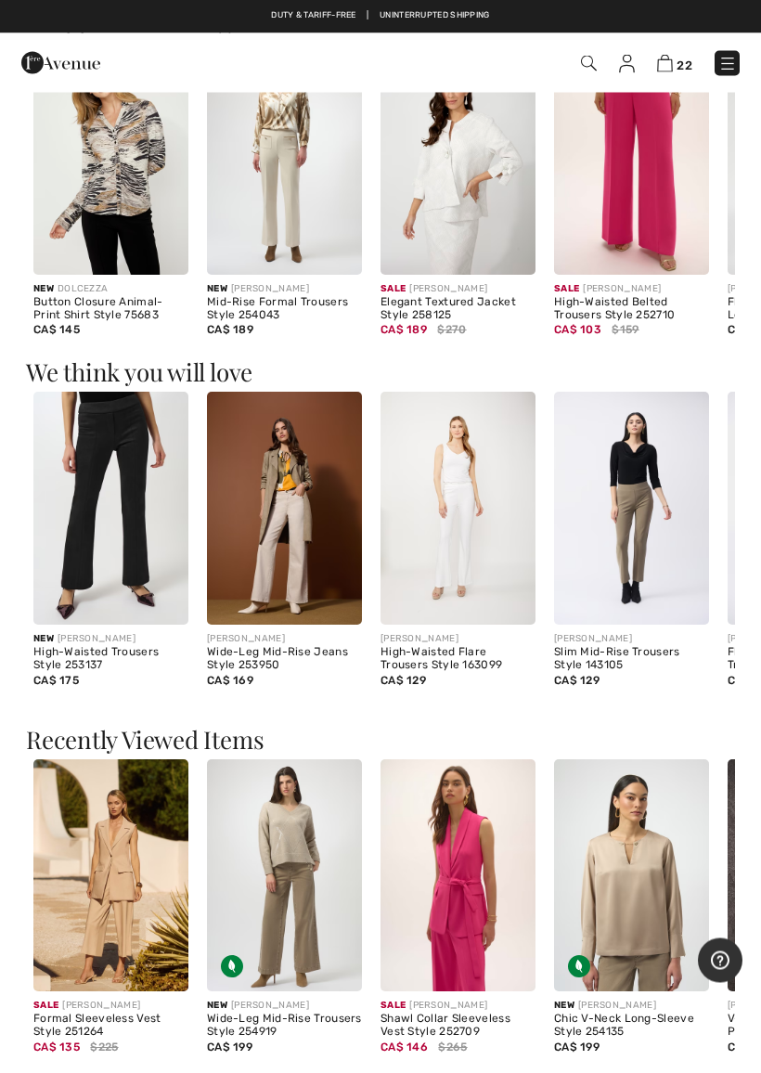
scroll to position [1677, 0]
click at [309, 504] on img at bounding box center [284, 508] width 155 height 233
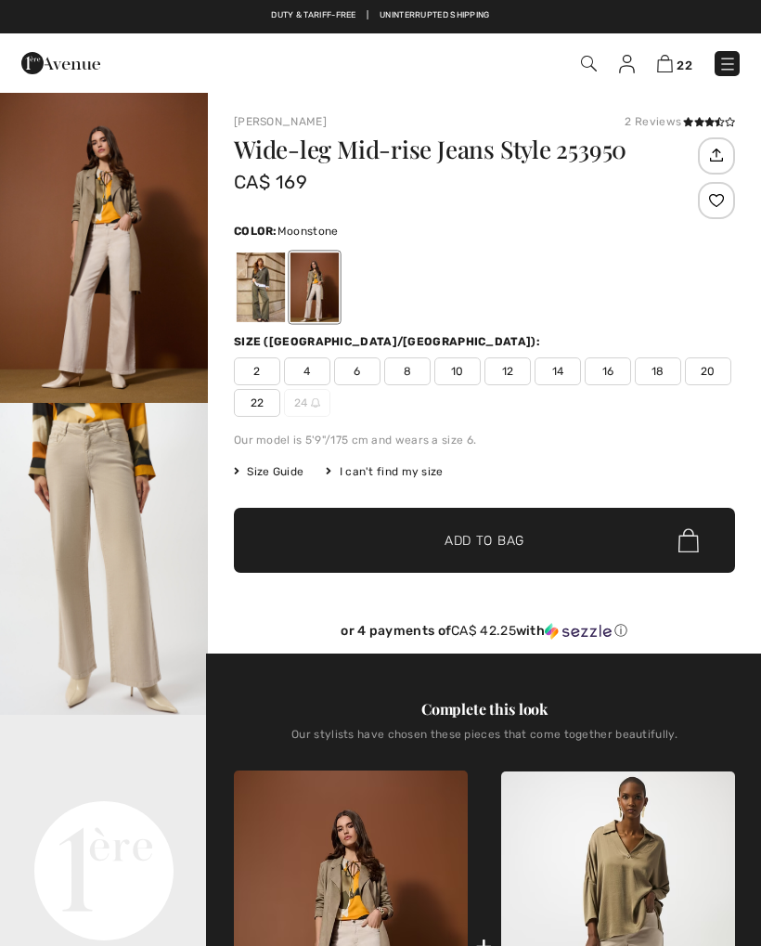
checkbox input "true"
click at [328, 297] on div at bounding box center [315, 288] width 48 height 70
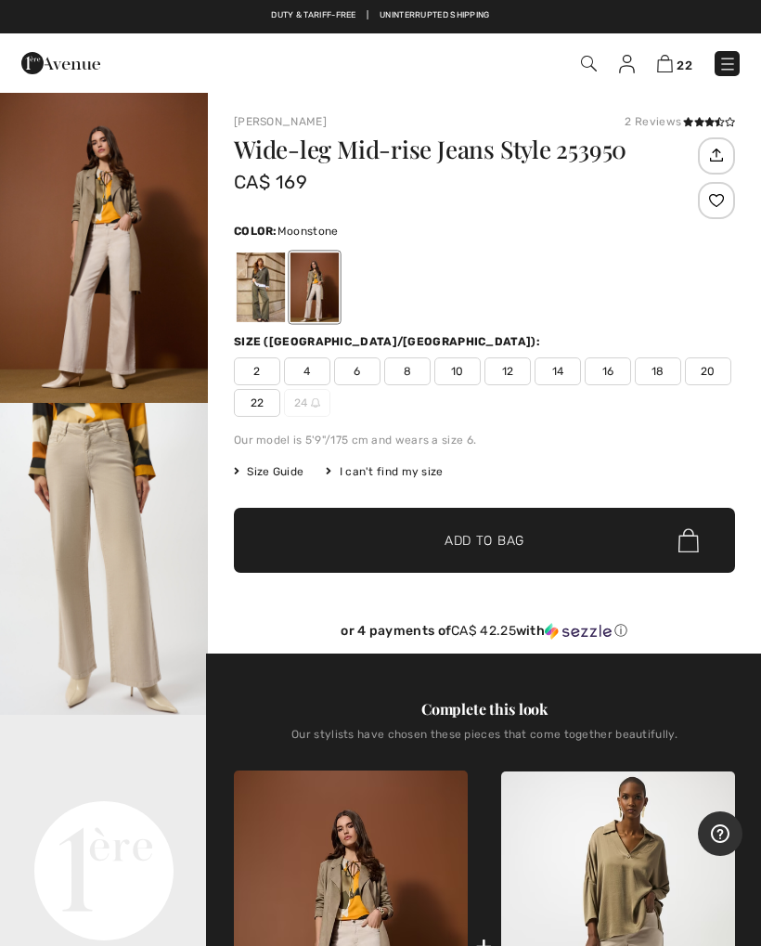
click at [325, 314] on div at bounding box center [315, 288] width 48 height 70
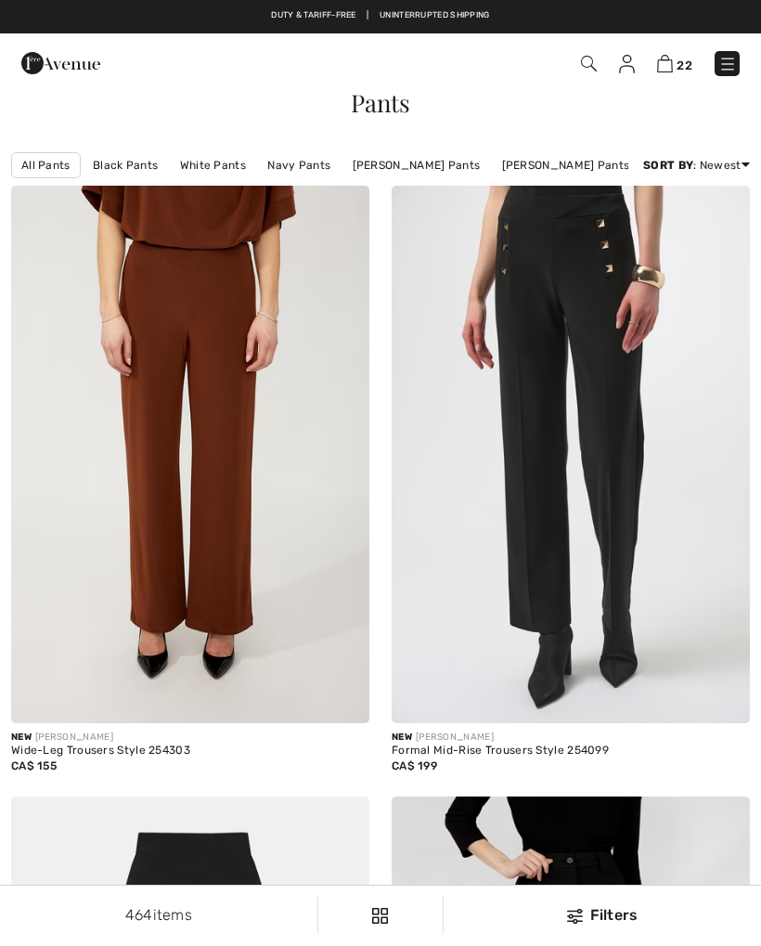
scroll to position [10560, 0]
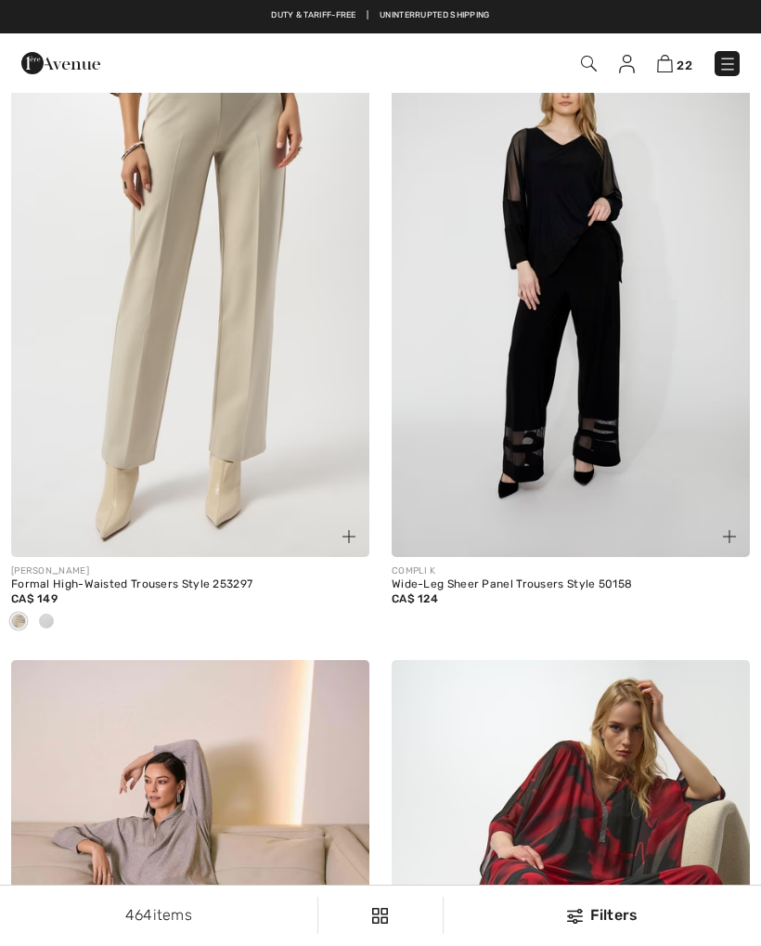
checkbox input "true"
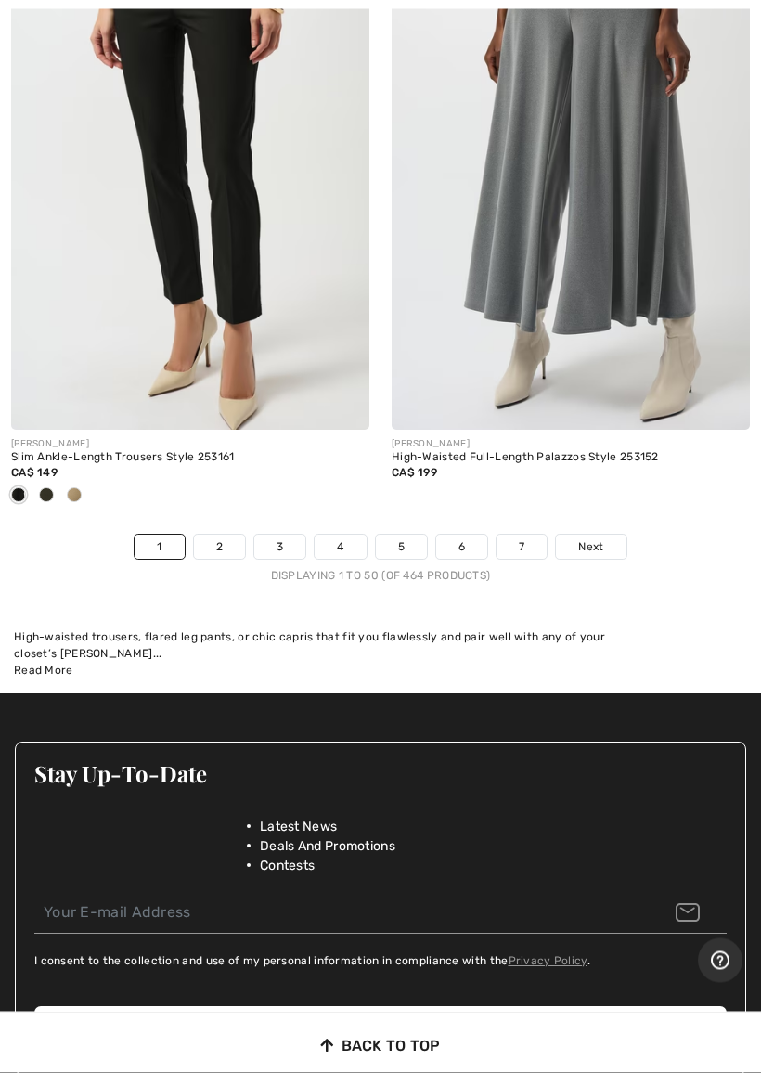
scroll to position [16133, 0]
click at [229, 535] on link "2" at bounding box center [219, 547] width 51 height 24
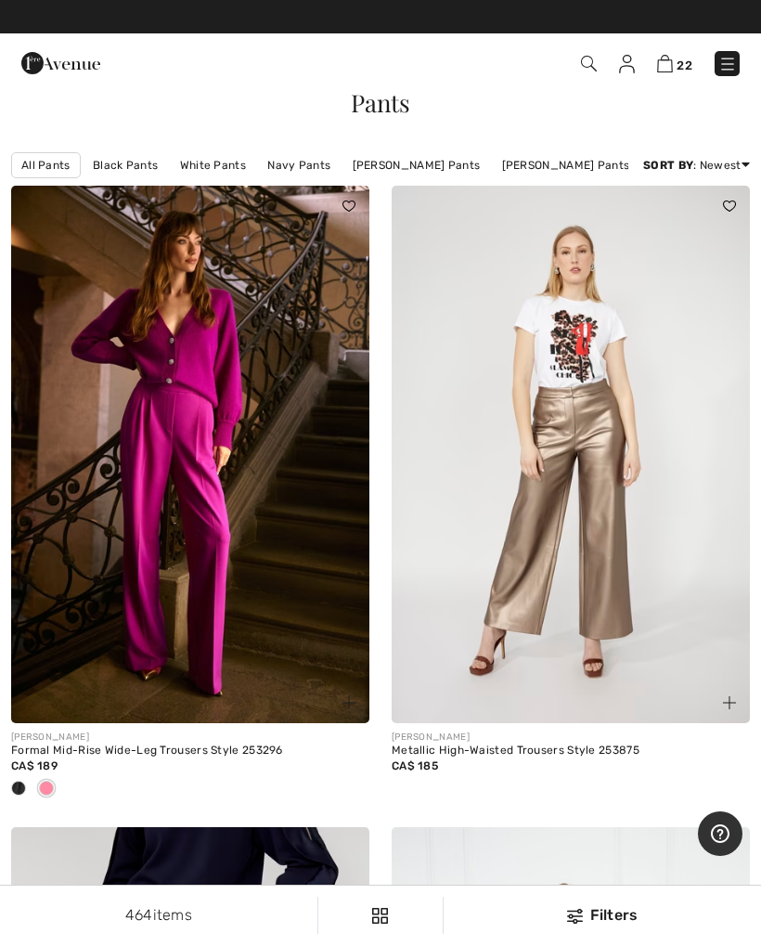
click at [693, 548] on img at bounding box center [571, 455] width 358 height 538
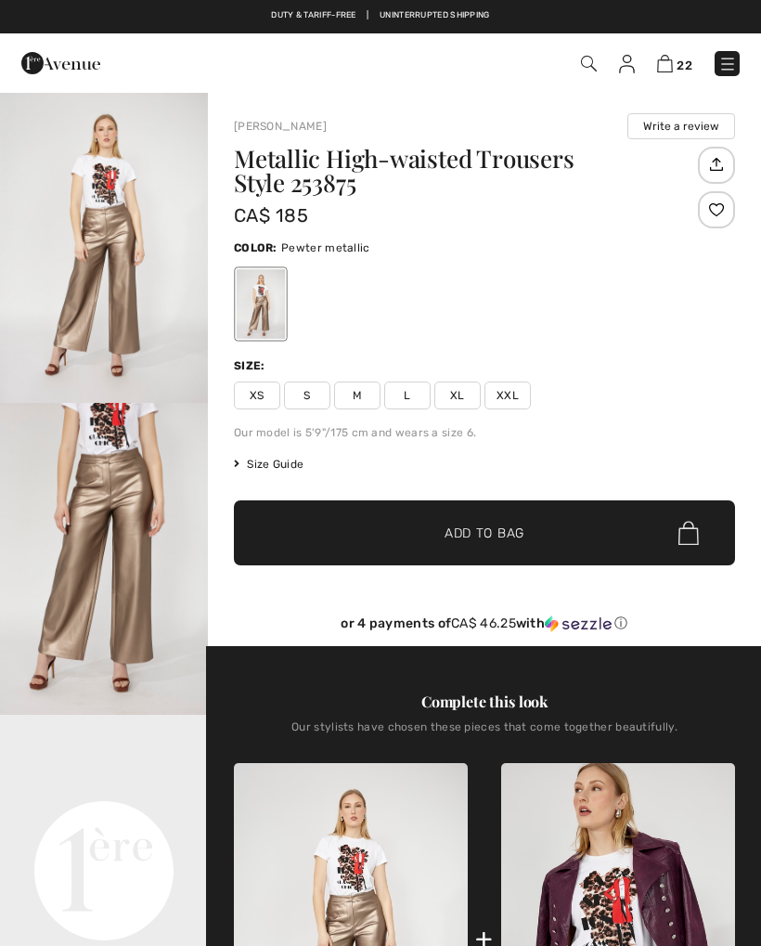
checkbox input "true"
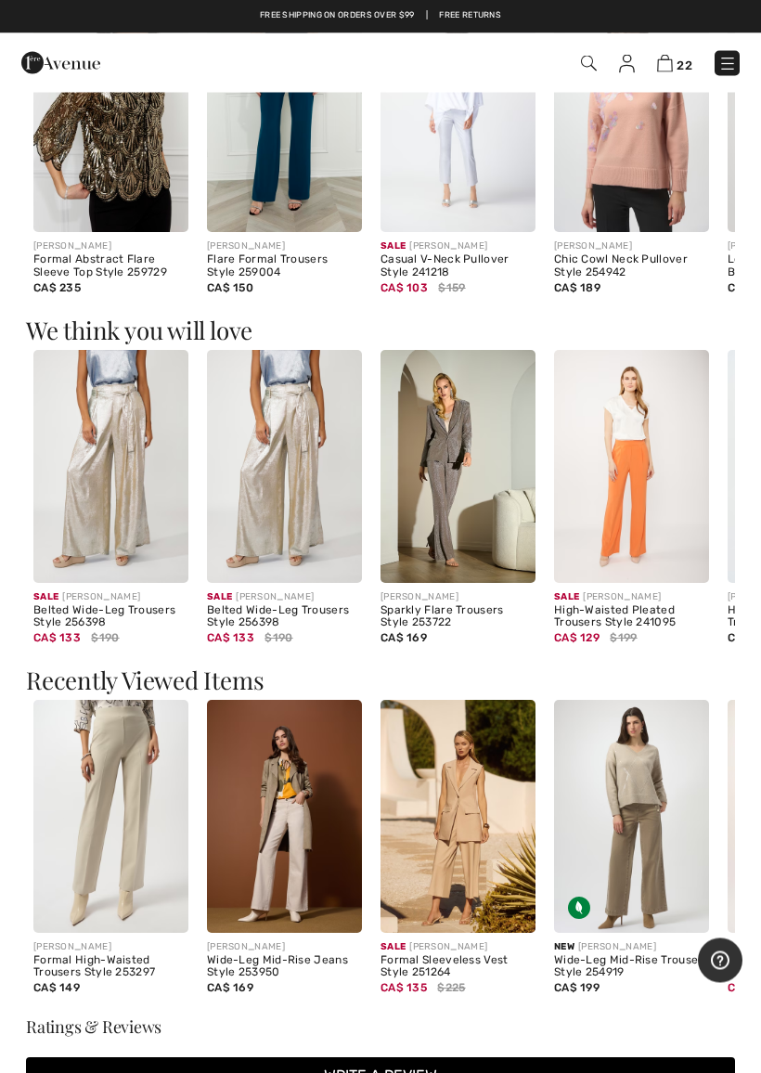
scroll to position [1698, 0]
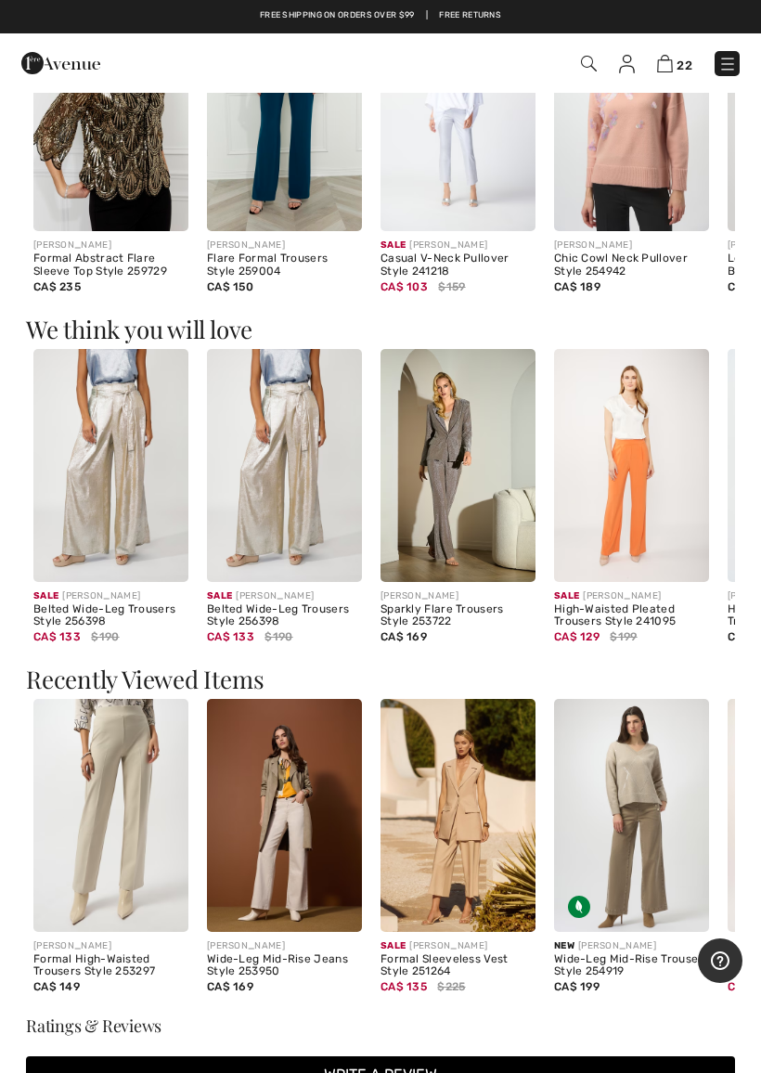
click at [658, 855] on img at bounding box center [631, 815] width 155 height 233
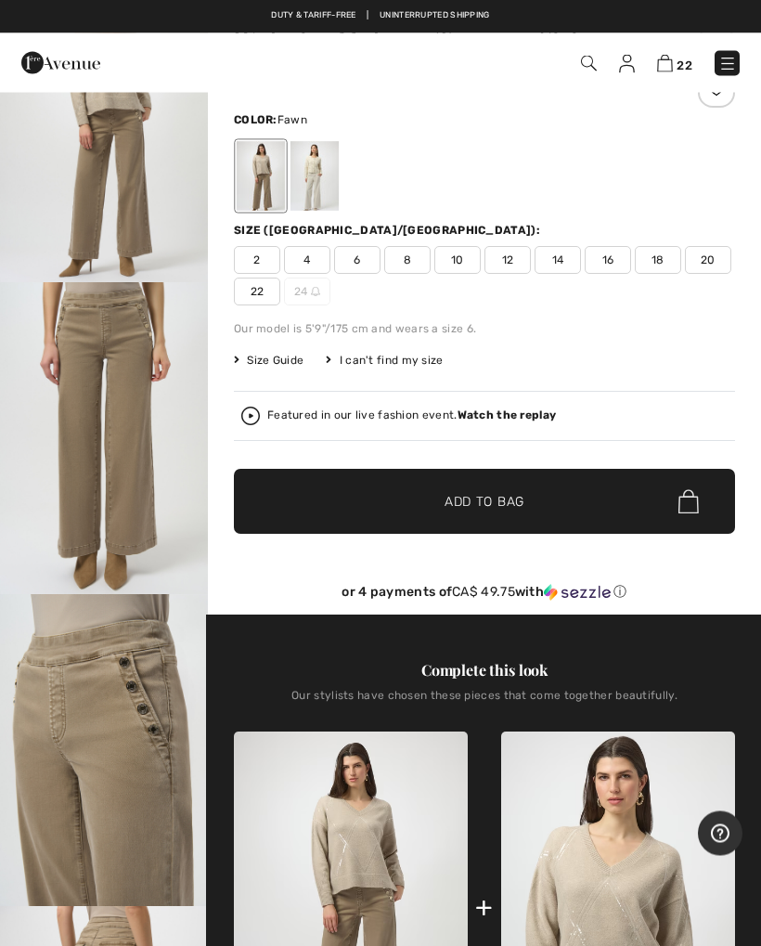
scroll to position [121, 0]
click at [321, 173] on div at bounding box center [315, 176] width 48 height 70
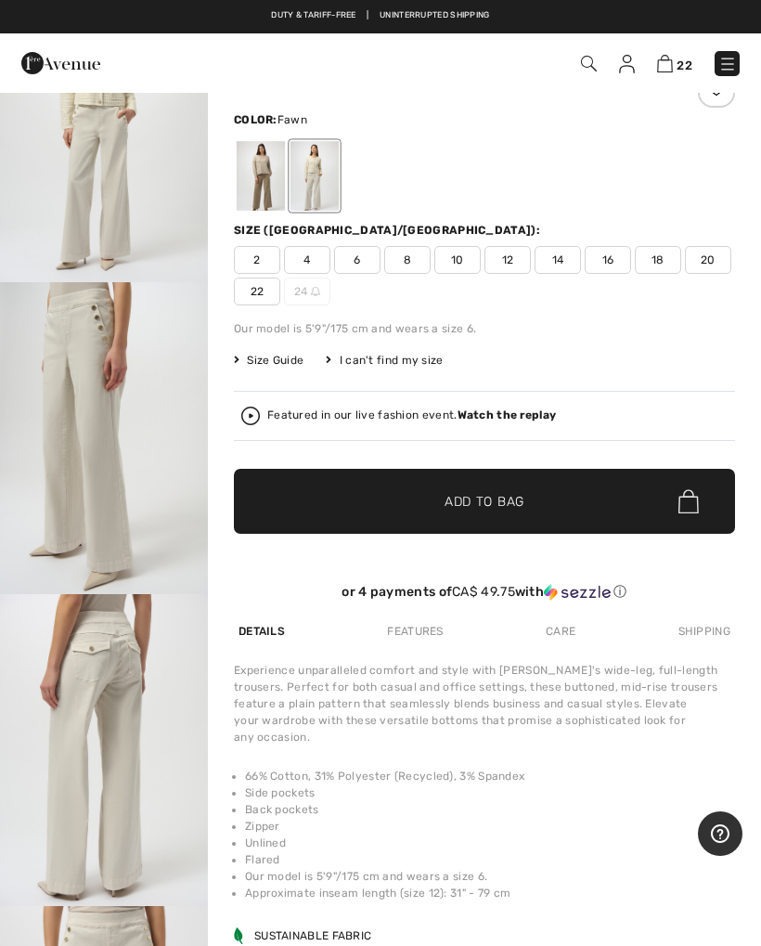
click at [275, 199] on div at bounding box center [261, 176] width 48 height 70
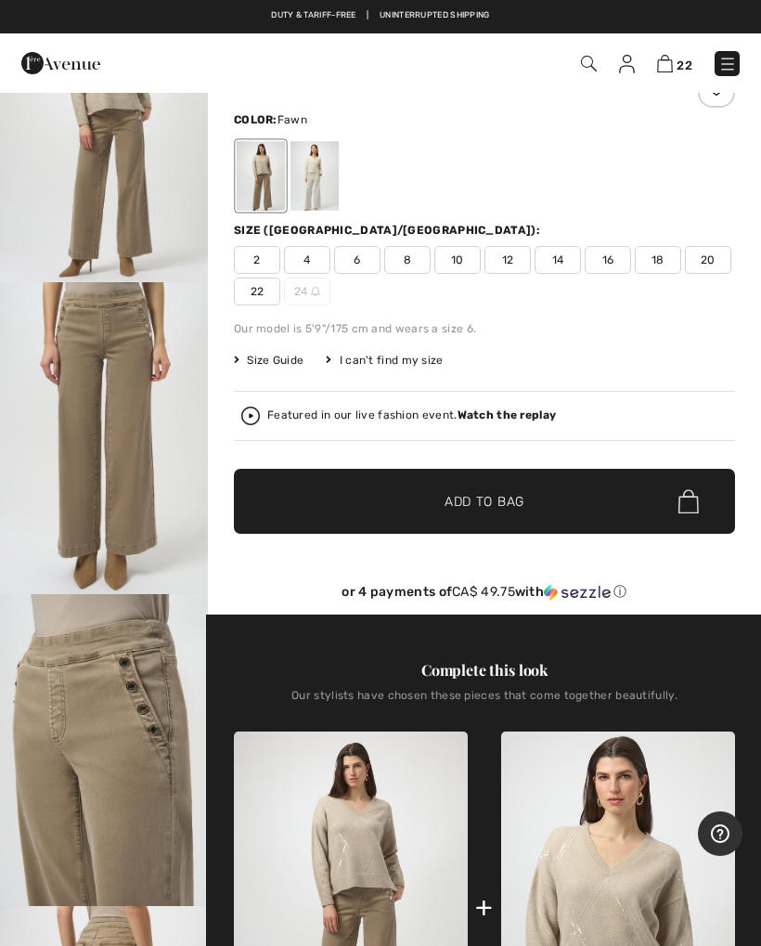
click at [662, 257] on span "18" at bounding box center [658, 260] width 46 height 28
click at [489, 500] on span "Add to Bag" at bounding box center [485, 501] width 80 height 19
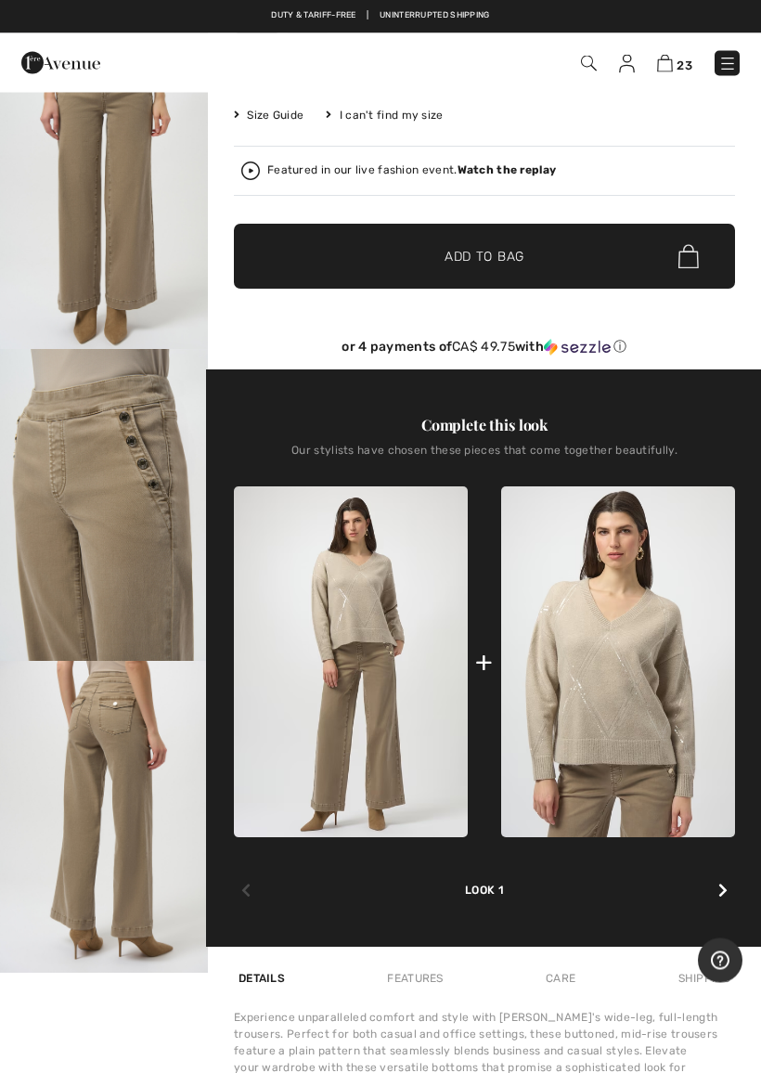
scroll to position [366, 0]
click at [635, 688] on img at bounding box center [618, 662] width 234 height 351
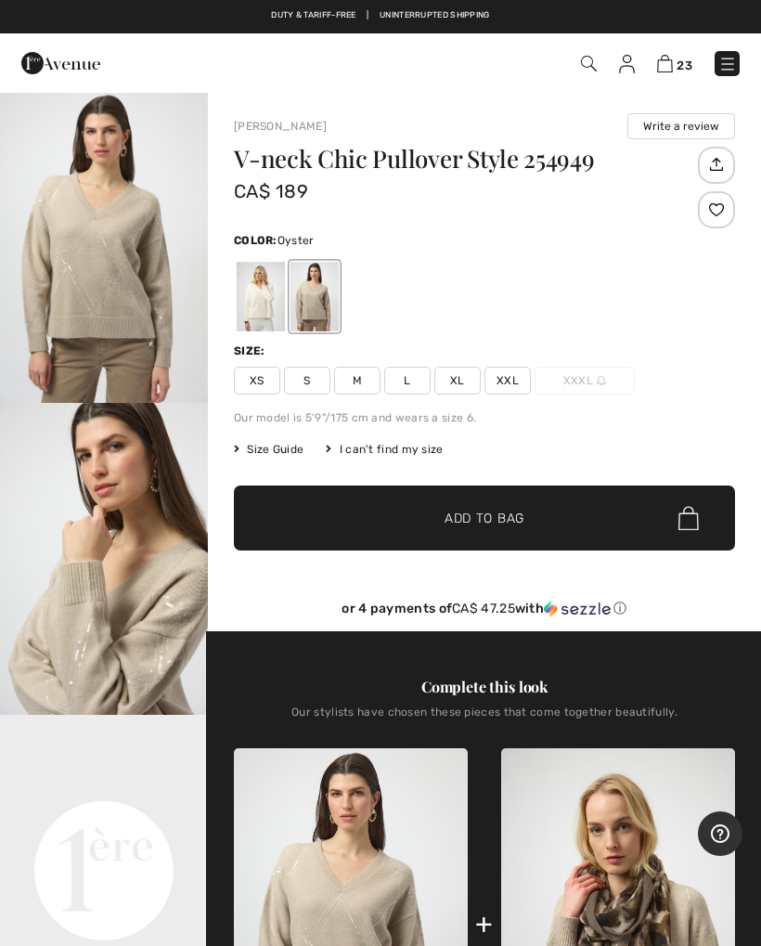
click at [172, 620] on img "2 / 5" at bounding box center [104, 559] width 208 height 312
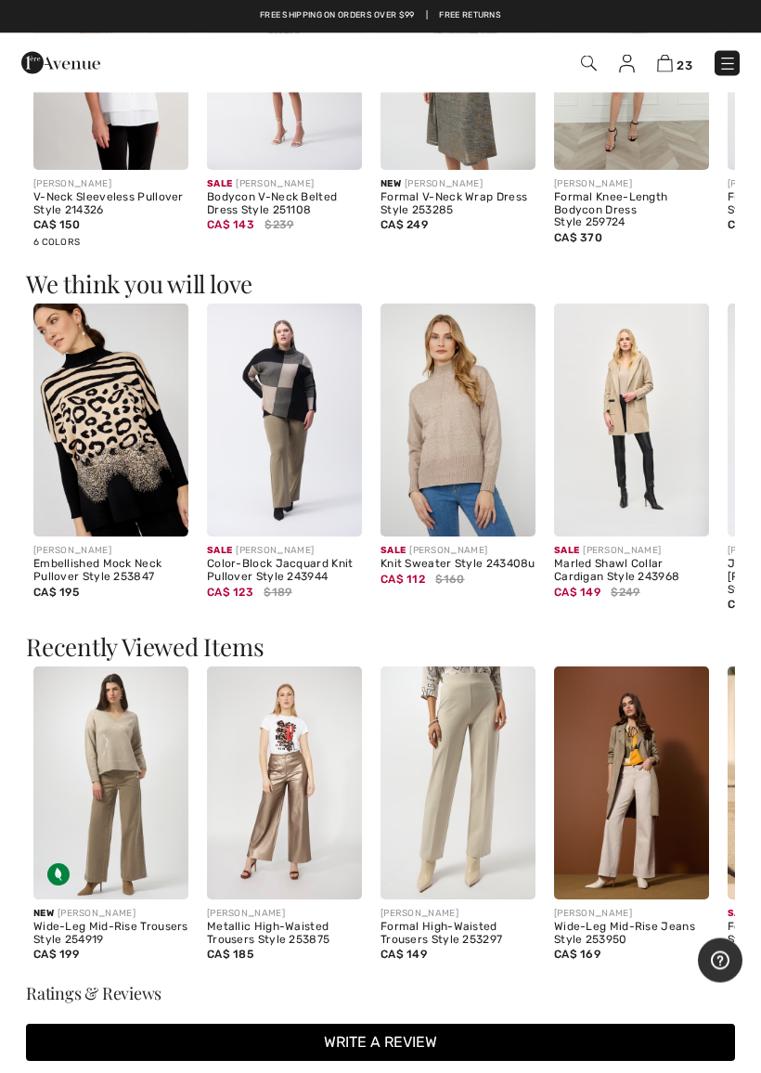
scroll to position [1729, 0]
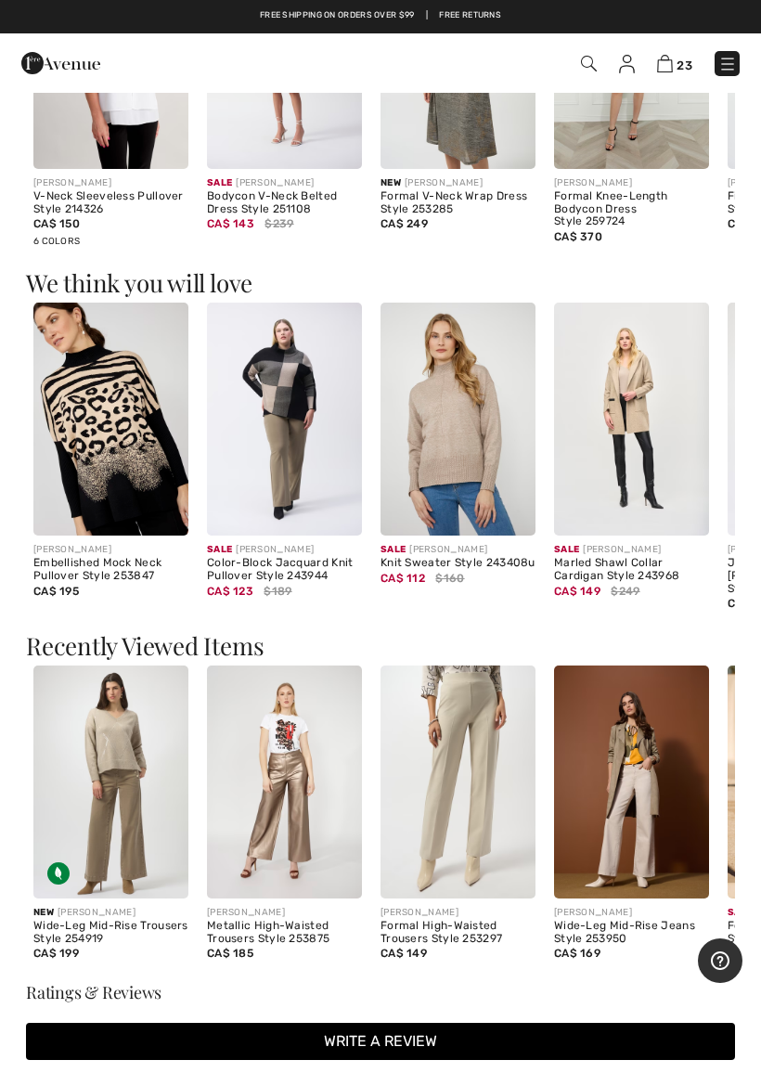
click at [463, 466] on img at bounding box center [458, 419] width 155 height 233
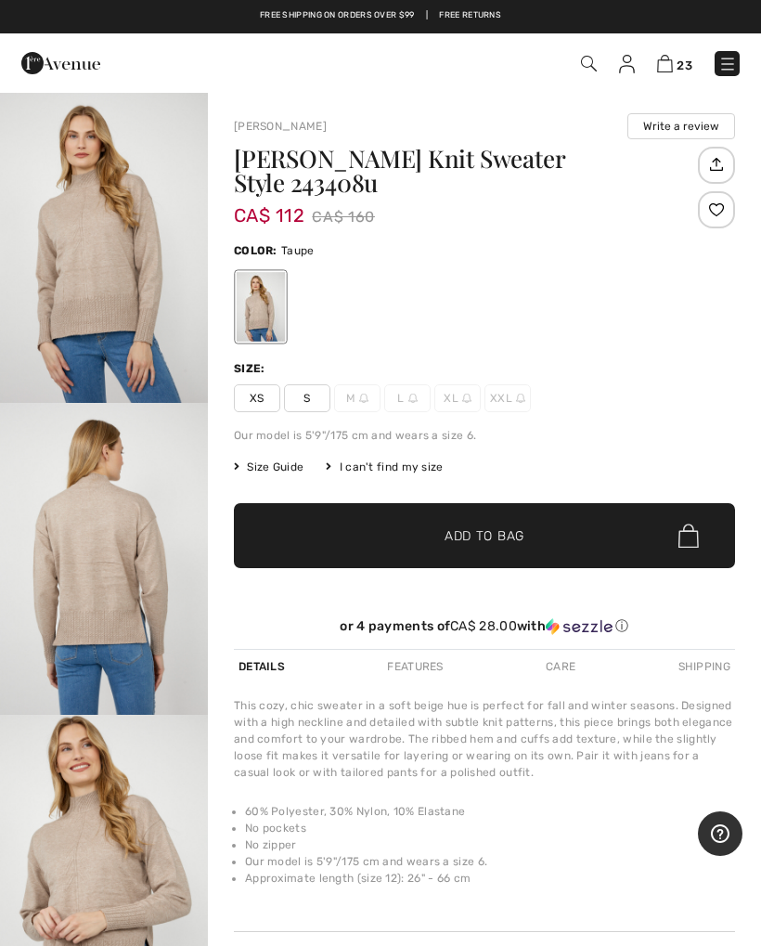
click at [121, 296] on img "1 / 4" at bounding box center [104, 247] width 208 height 312
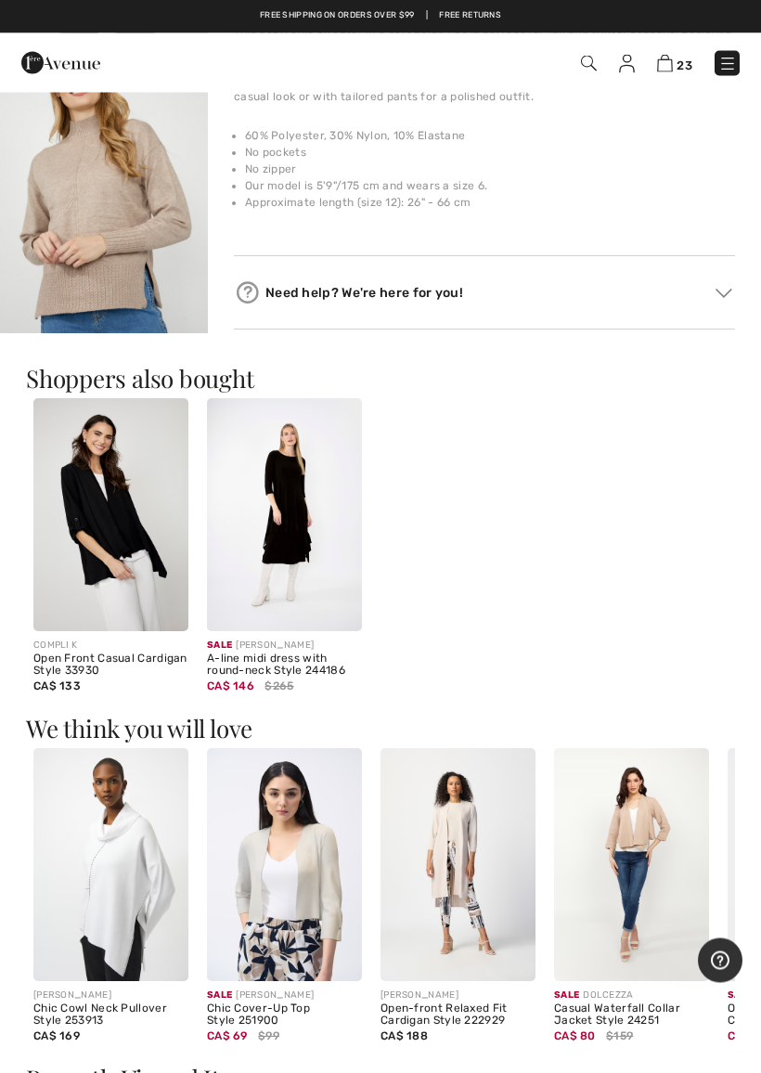
scroll to position [677, 0]
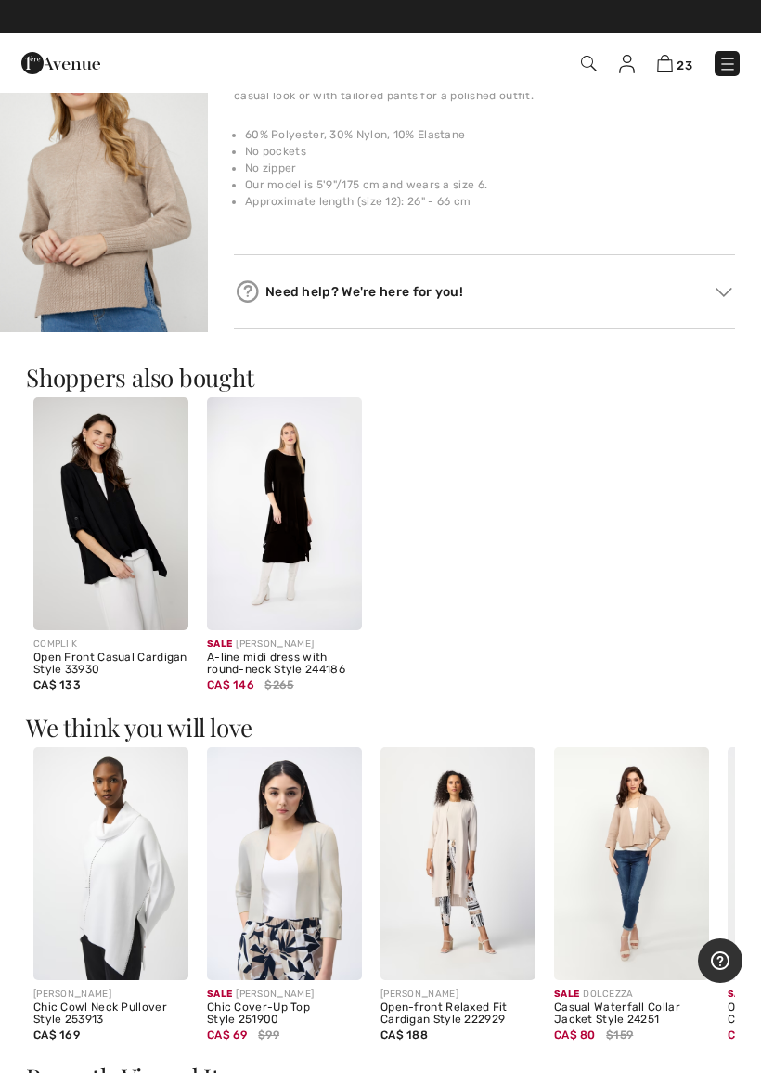
click at [656, 817] on img at bounding box center [631, 863] width 155 height 233
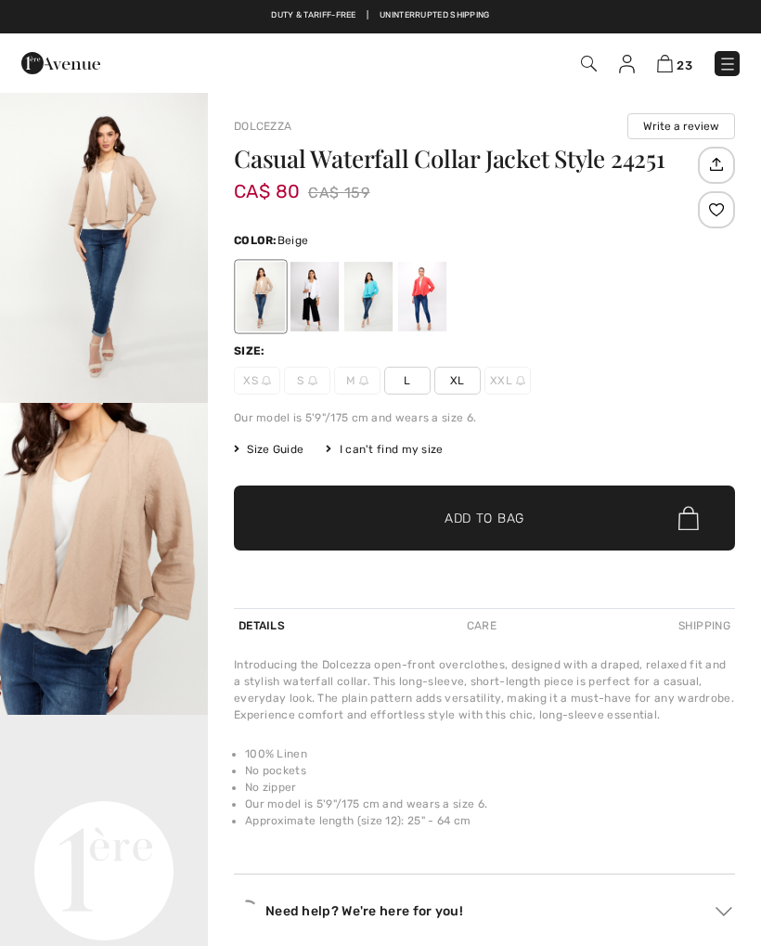
checkbox input "true"
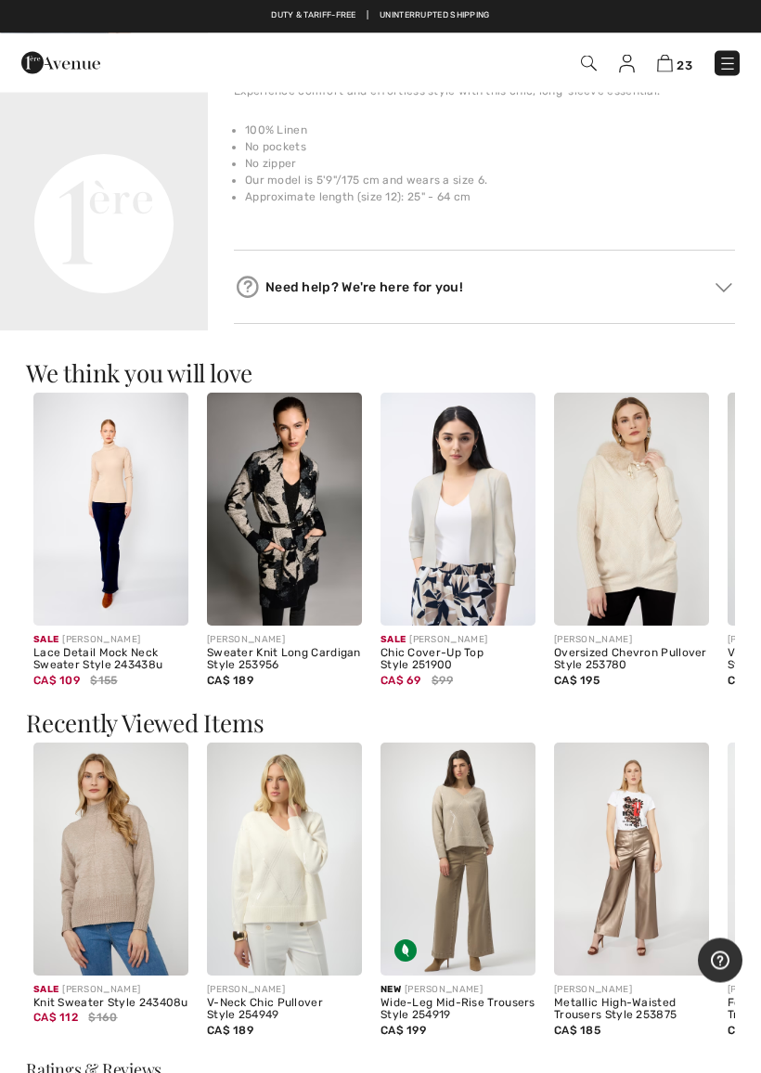
scroll to position [647, 0]
click at [485, 815] on img at bounding box center [458, 859] width 155 height 233
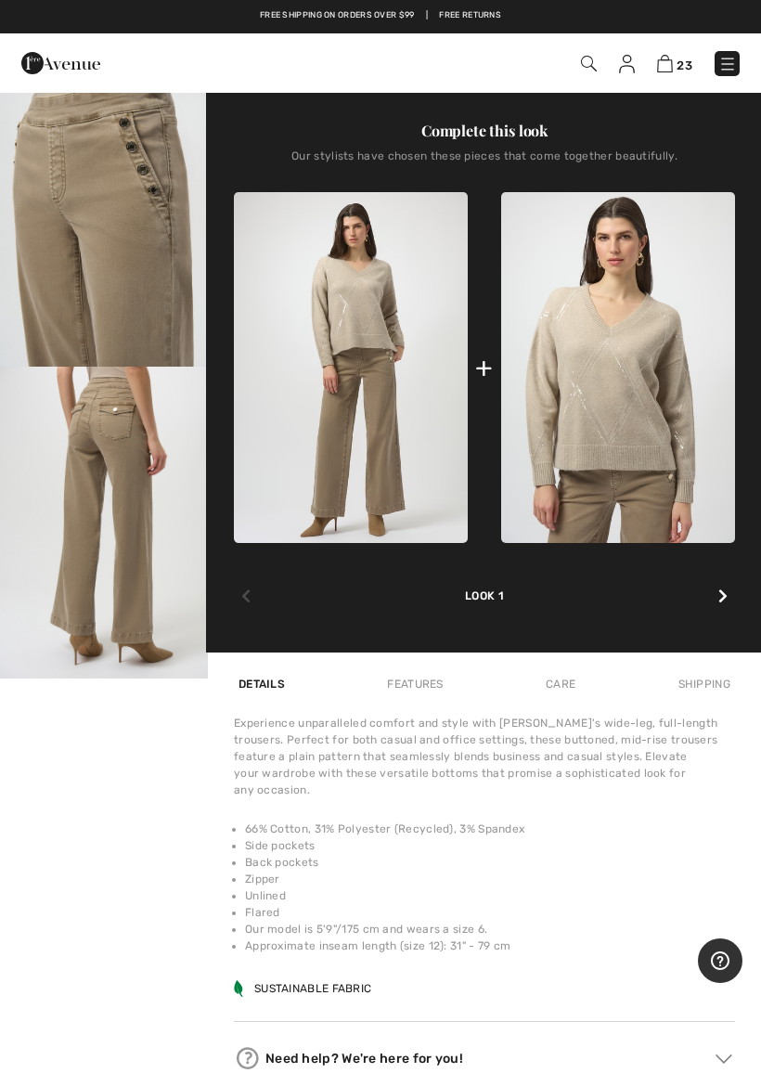
scroll to position [661, 0]
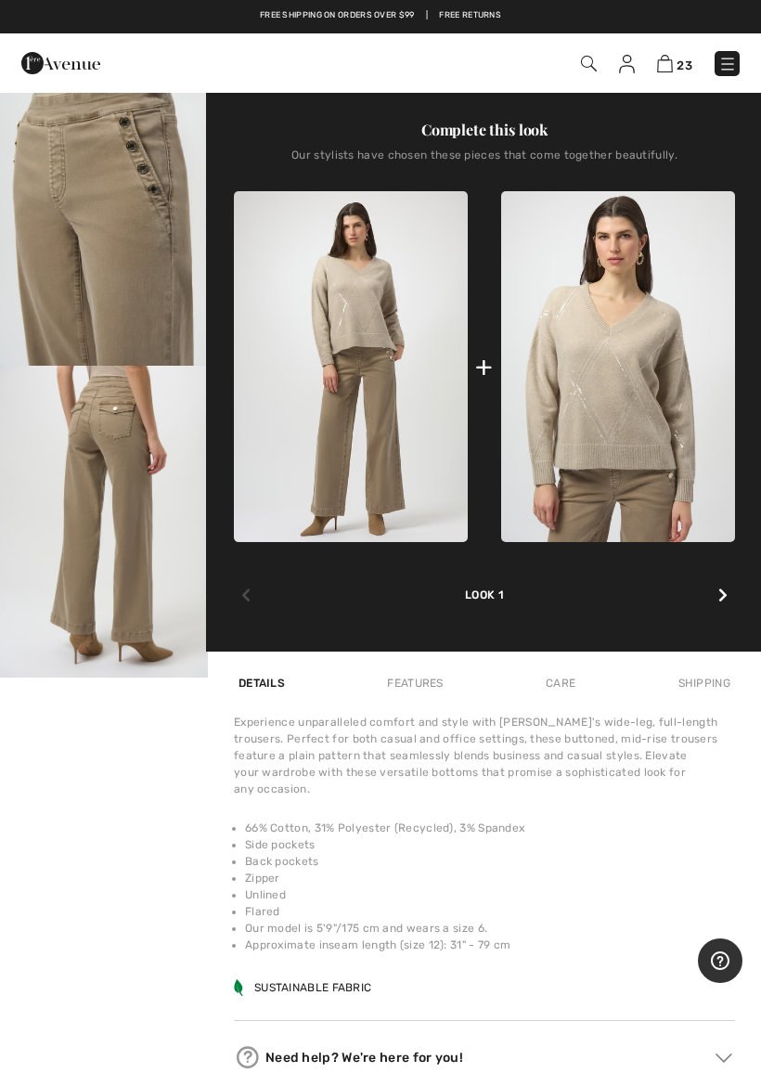
click at [381, 299] on img at bounding box center [351, 366] width 234 height 351
click at [377, 323] on img at bounding box center [351, 366] width 234 height 351
click at [383, 327] on img at bounding box center [351, 366] width 234 height 351
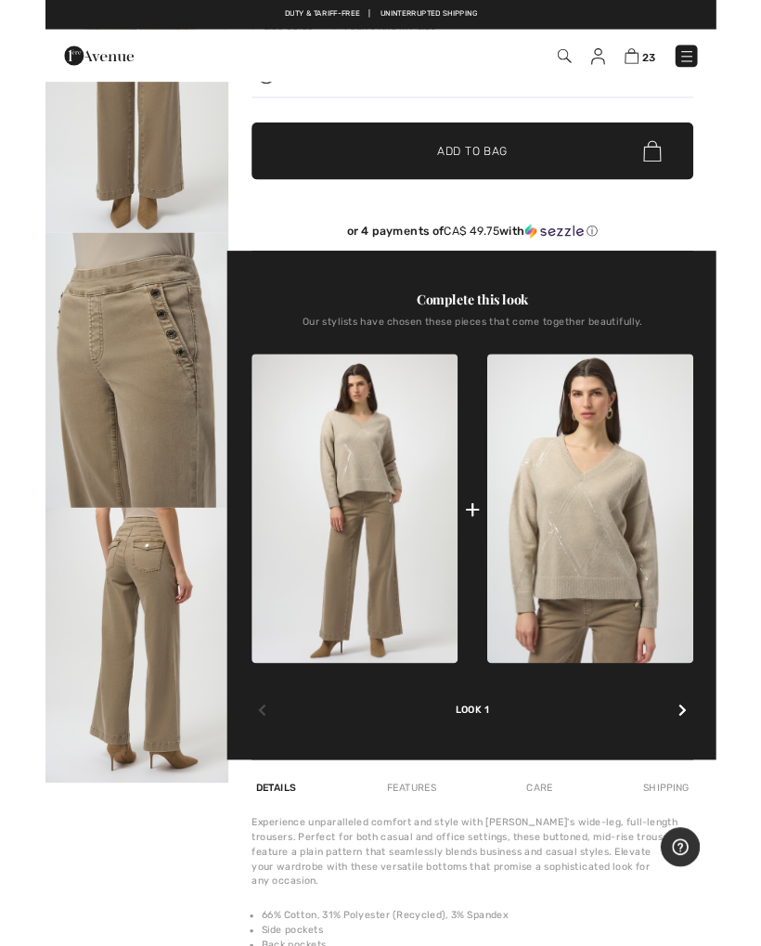
scroll to position [0, 0]
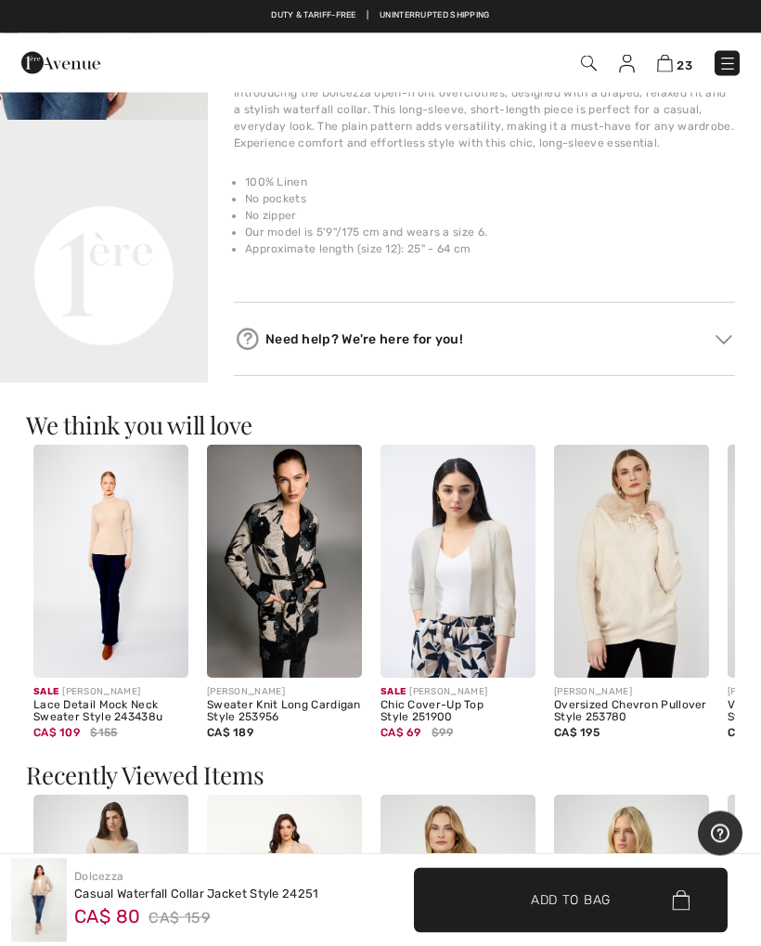
scroll to position [591, 0]
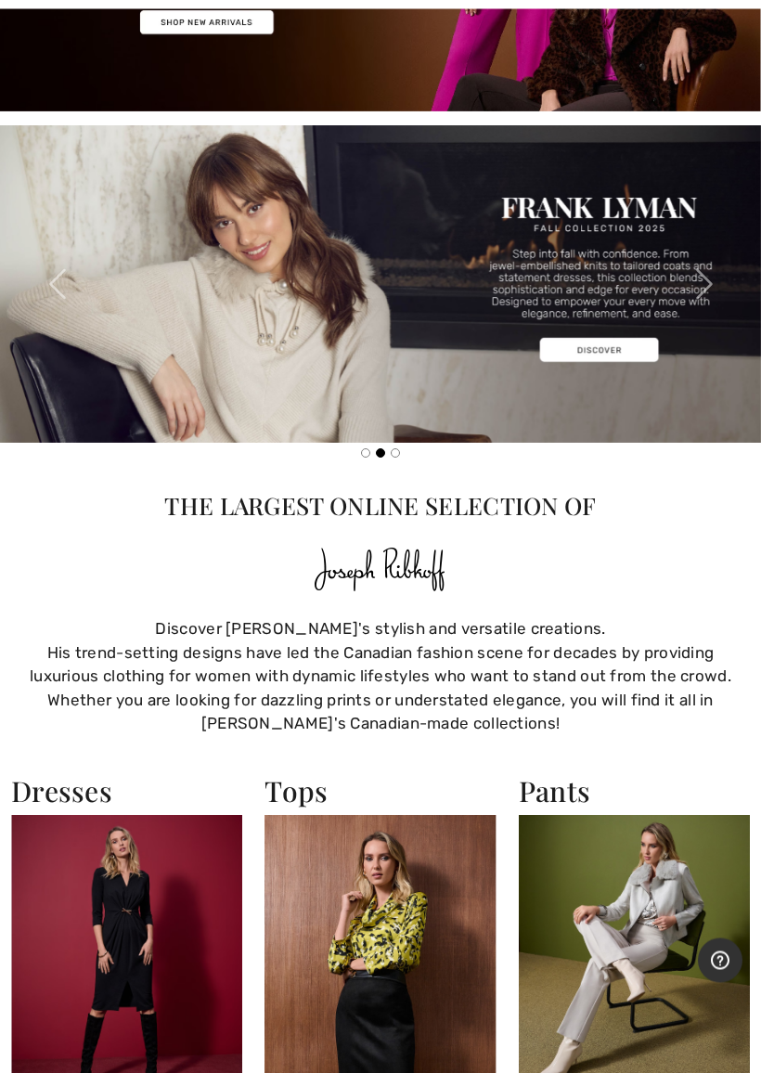
scroll to position [344, 0]
click at [314, 799] on h2 "Tops" at bounding box center [380, 790] width 231 height 33
click at [317, 783] on h2 "Tops" at bounding box center [380, 790] width 231 height 33
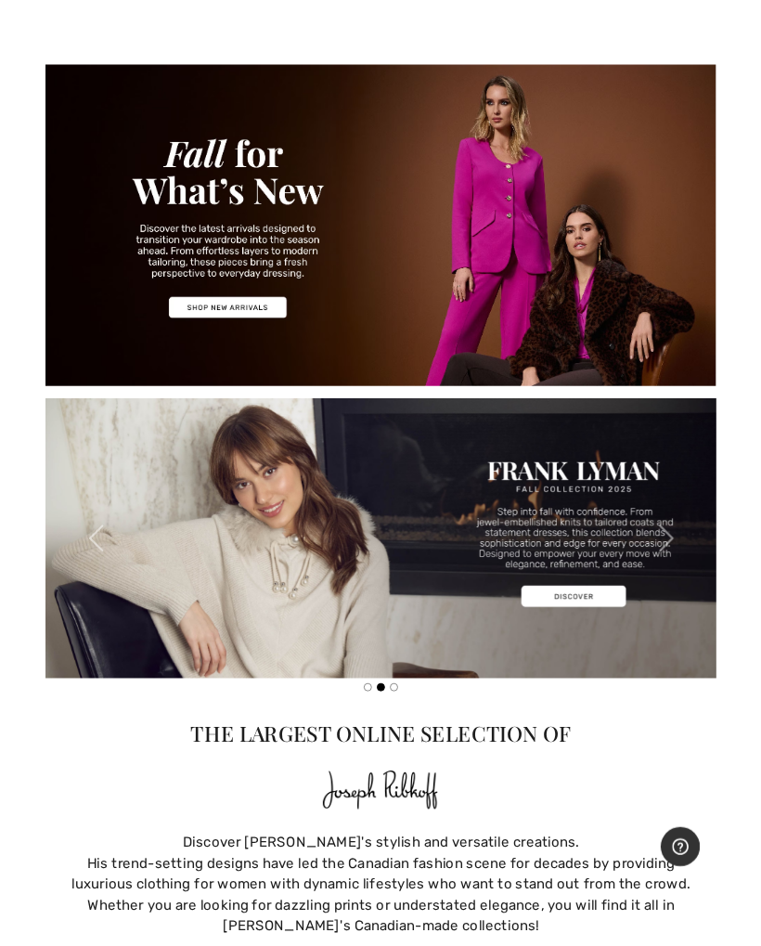
scroll to position [0, 0]
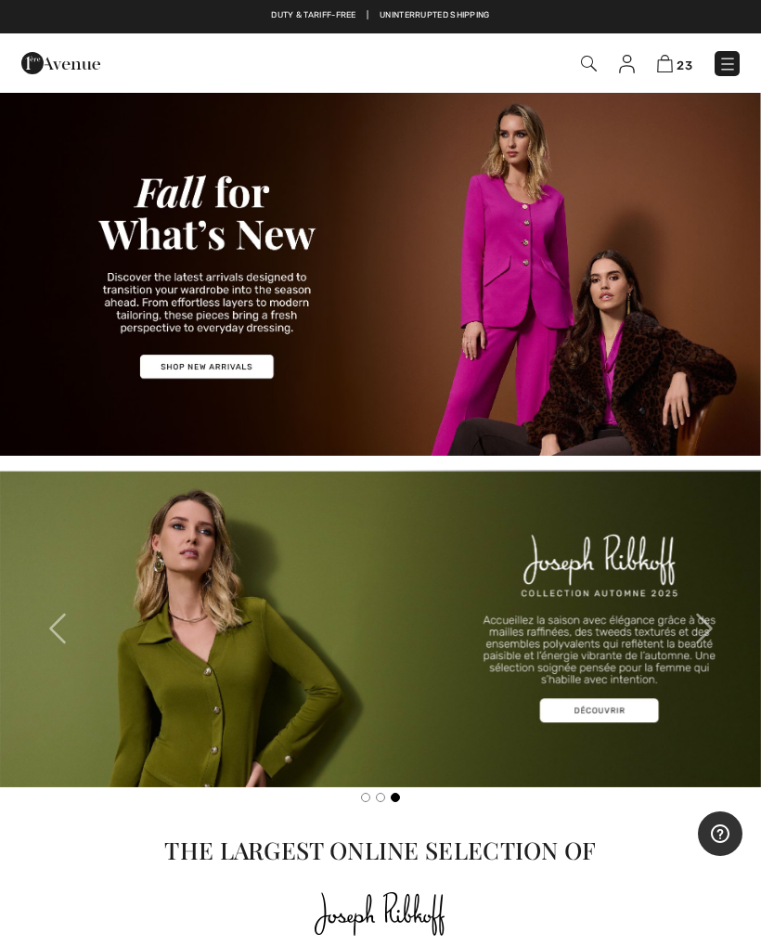
click at [231, 369] on img at bounding box center [380, 273] width 761 height 365
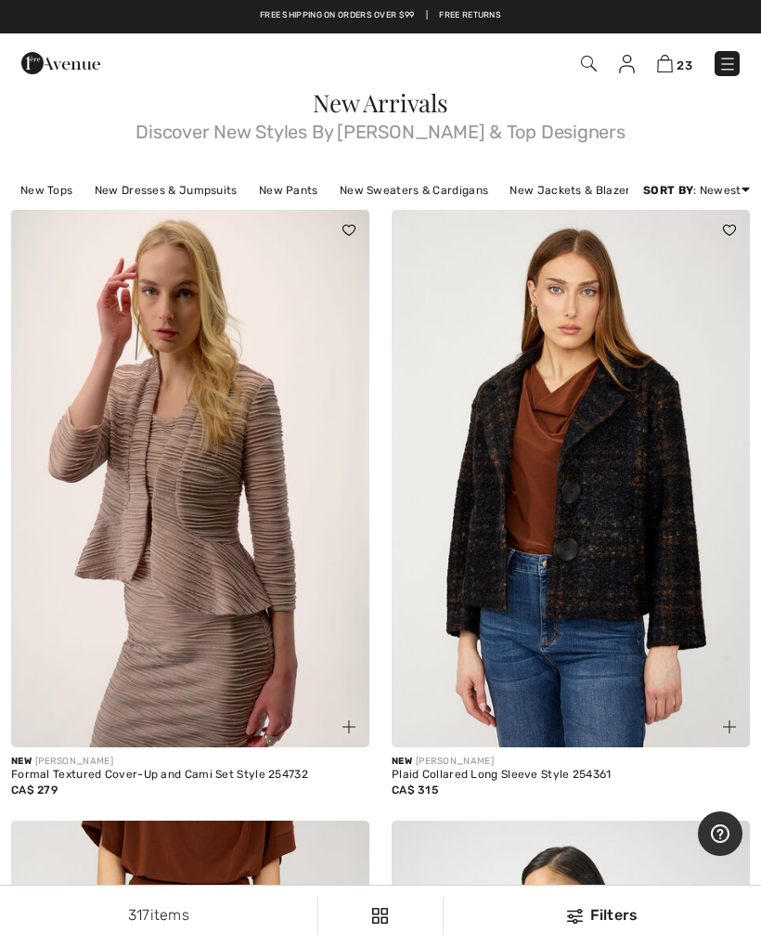
click at [235, 656] on img at bounding box center [190, 479] width 358 height 538
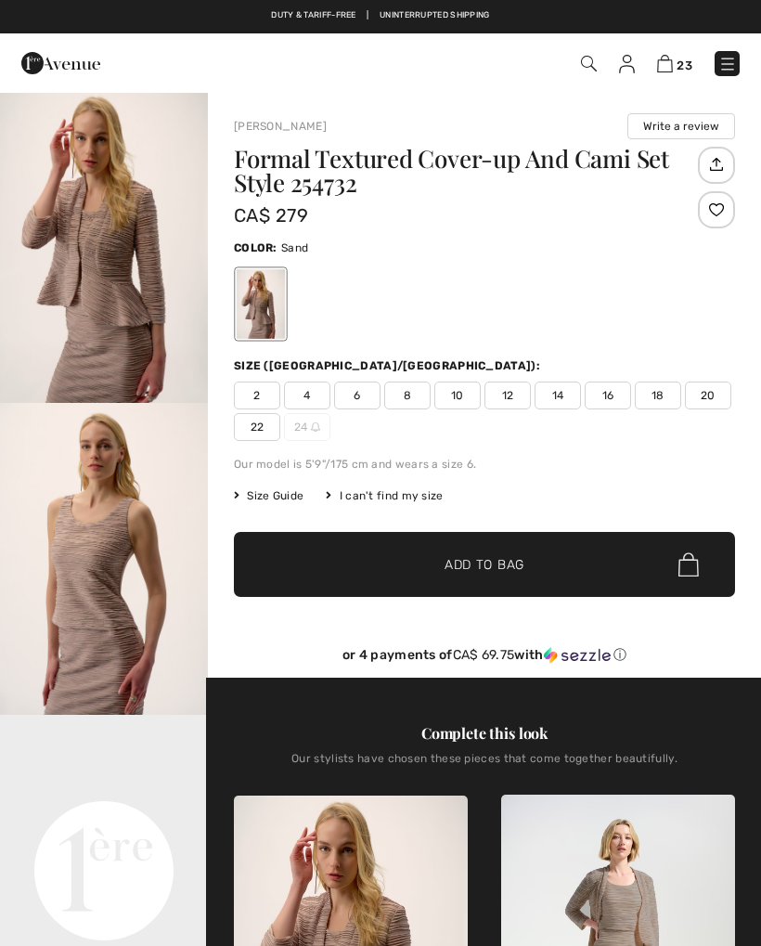
checkbox input "true"
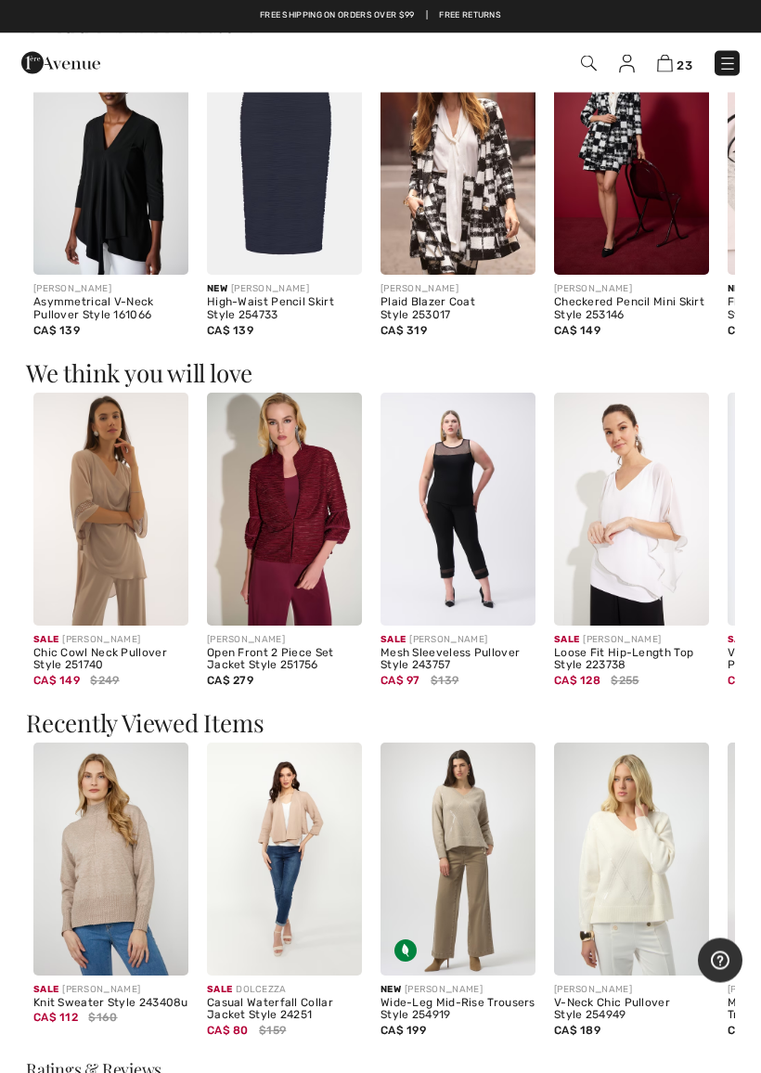
scroll to position [1631, 0]
click at [129, 547] on img at bounding box center [110, 509] width 155 height 233
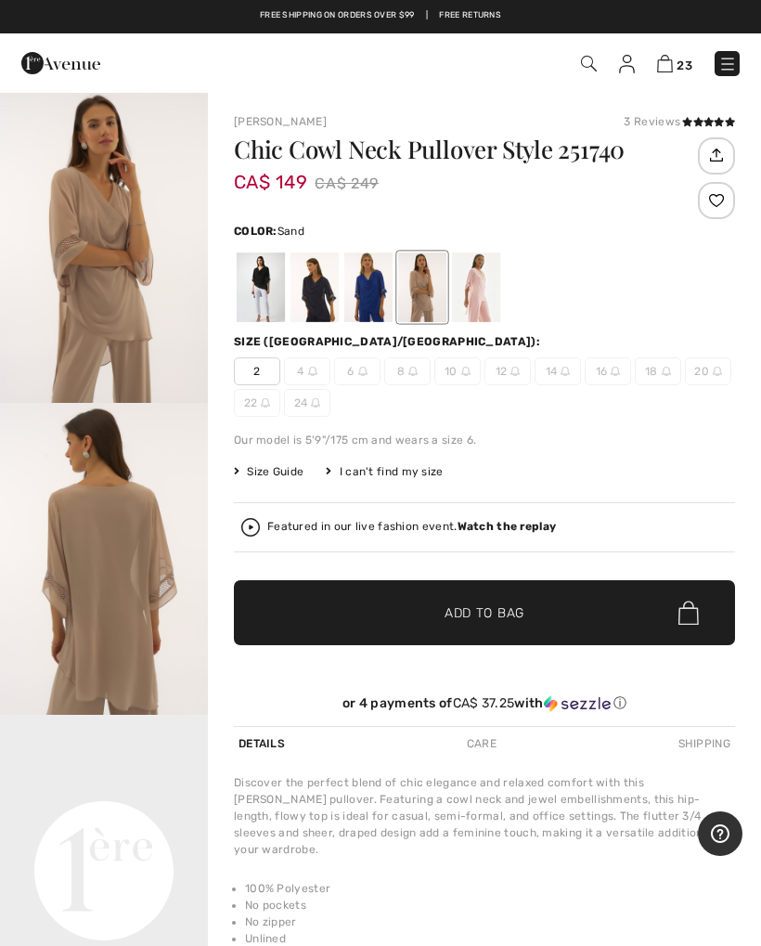
click at [438, 292] on div at bounding box center [422, 288] width 48 height 70
click at [443, 296] on div at bounding box center [422, 288] width 48 height 70
click at [434, 297] on div at bounding box center [422, 288] width 48 height 70
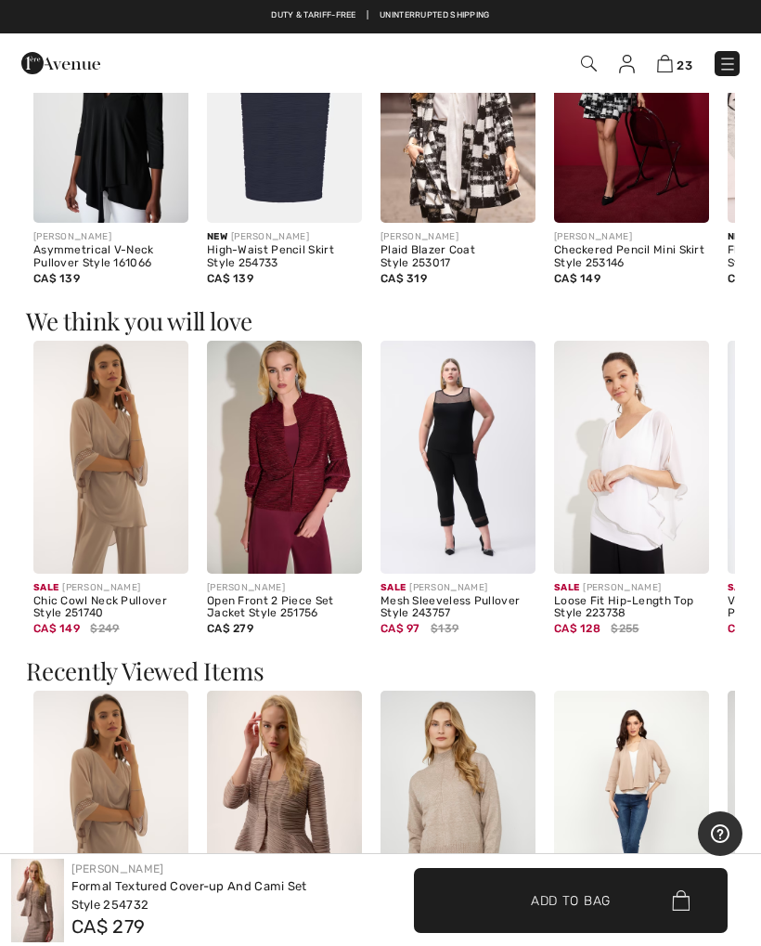
click at [331, 483] on img at bounding box center [284, 457] width 155 height 233
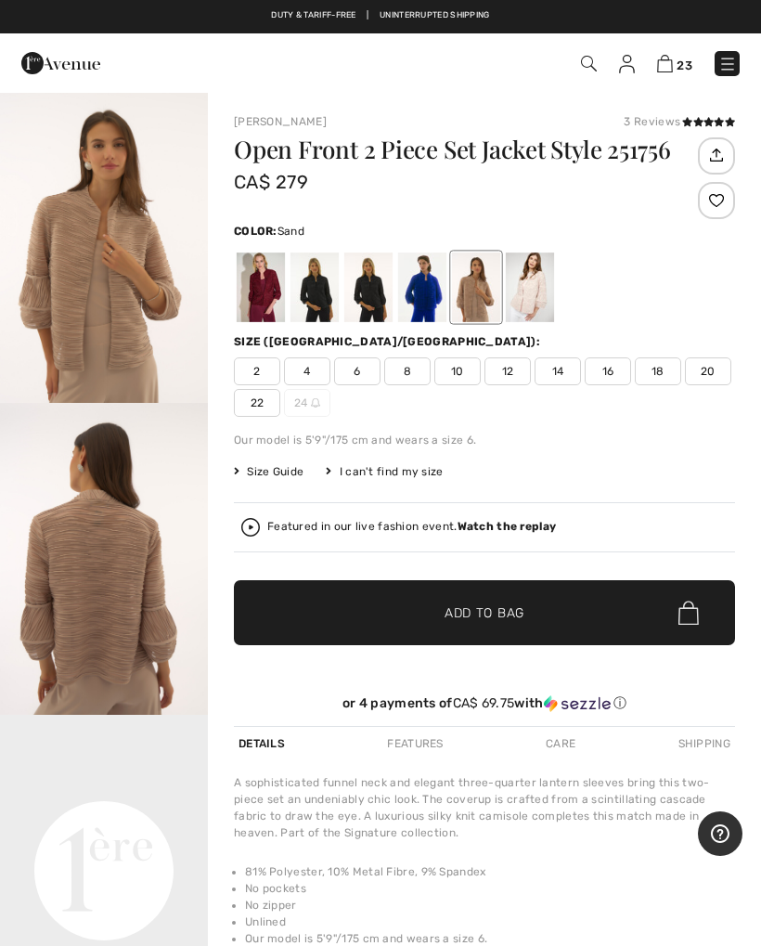
click at [488, 295] on div at bounding box center [476, 288] width 48 height 70
click at [506, 298] on div at bounding box center [530, 288] width 48 height 70
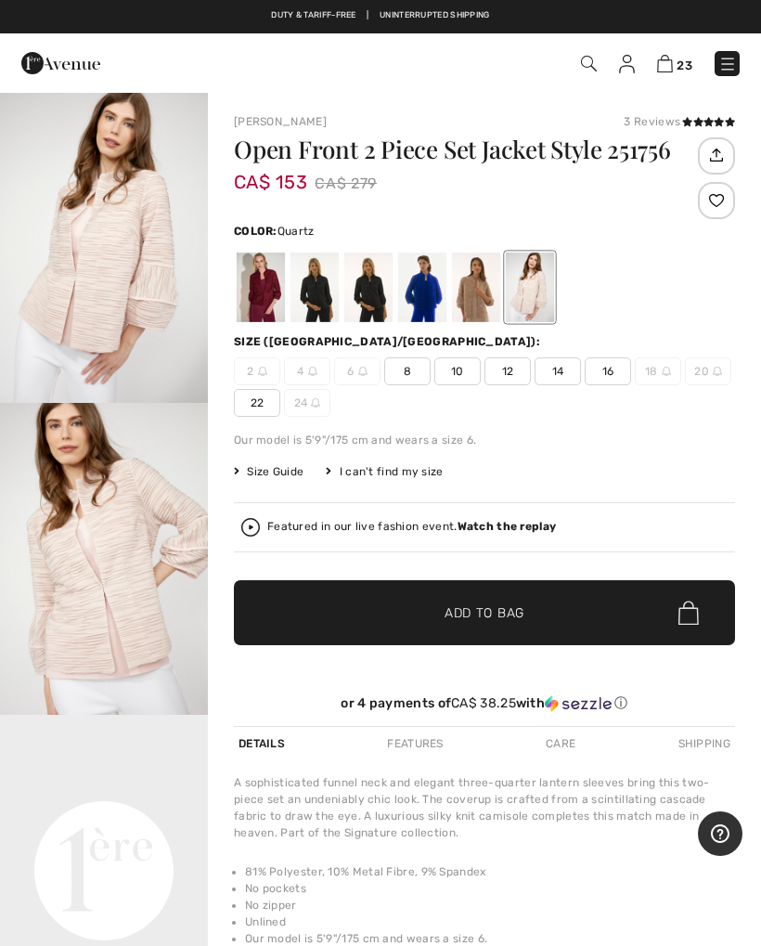
click at [486, 292] on div at bounding box center [476, 288] width 48 height 70
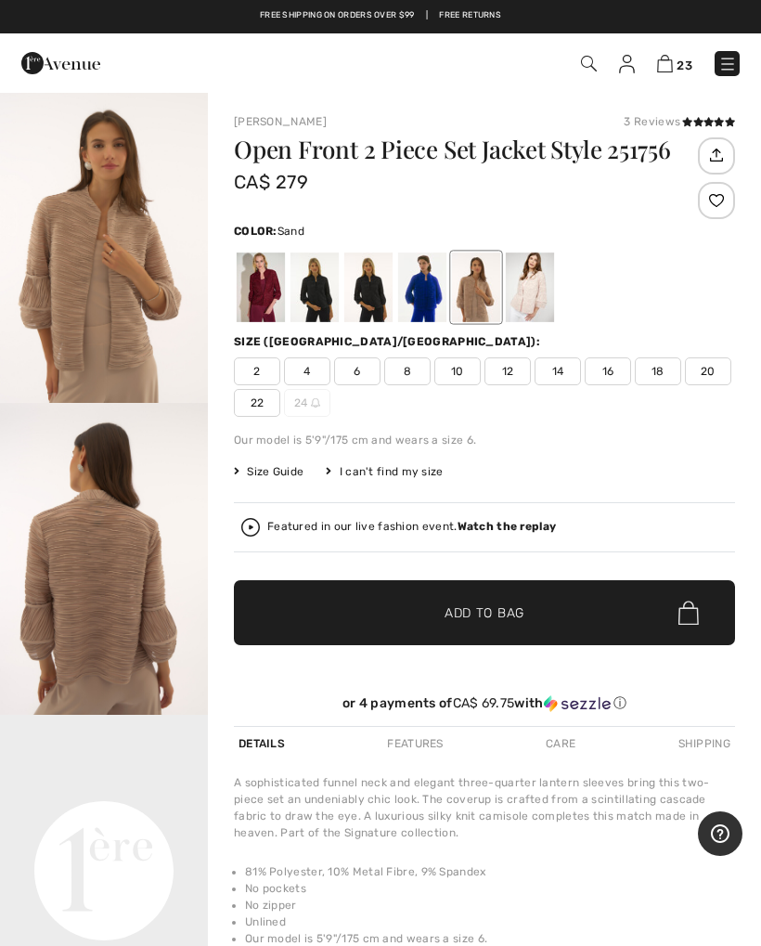
click at [665, 365] on span "18" at bounding box center [658, 371] width 46 height 28
click at [265, 523] on div "Featured in our live fashion event. Watch the replay" at bounding box center [484, 527] width 487 height 19
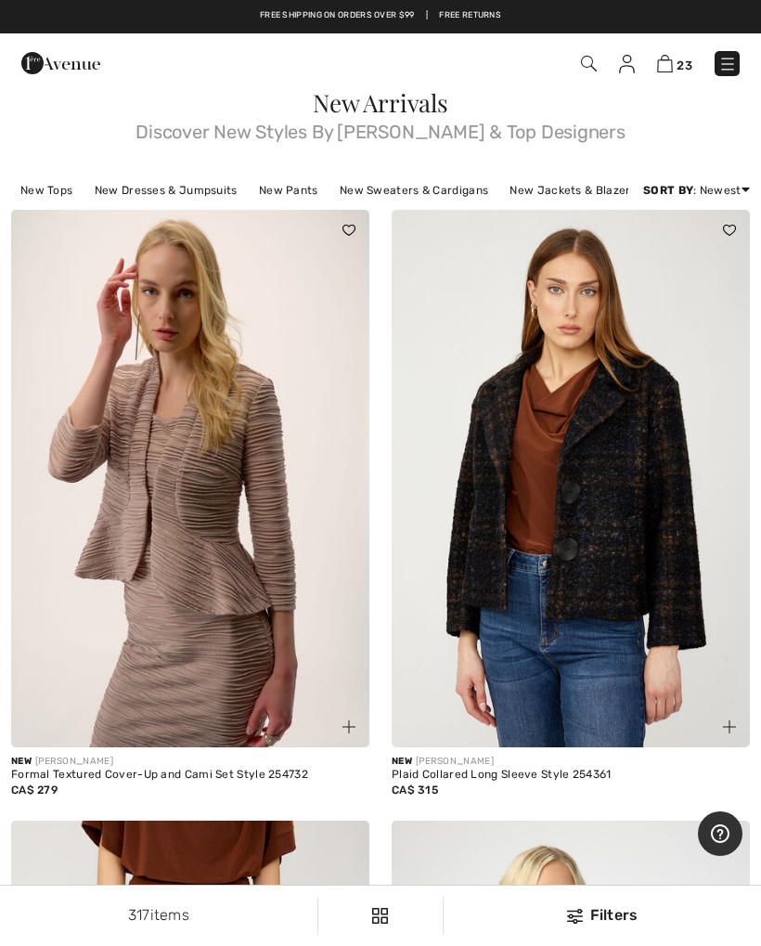
click at [224, 708] on img at bounding box center [190, 479] width 358 height 538
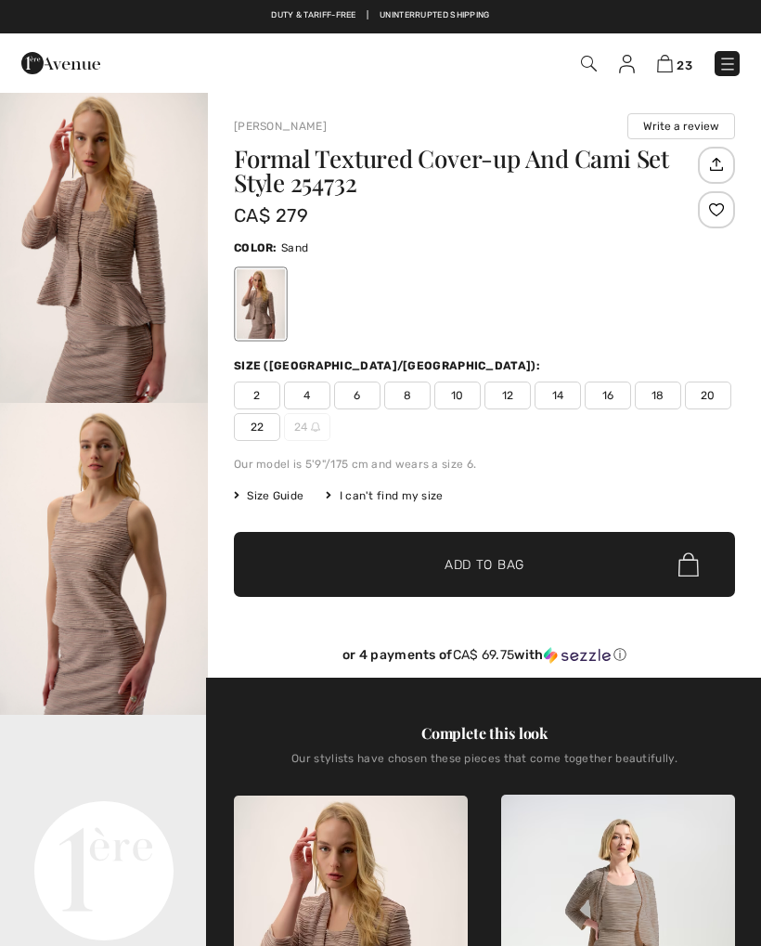
checkbox input "true"
click at [663, 387] on span "18" at bounding box center [658, 396] width 46 height 28
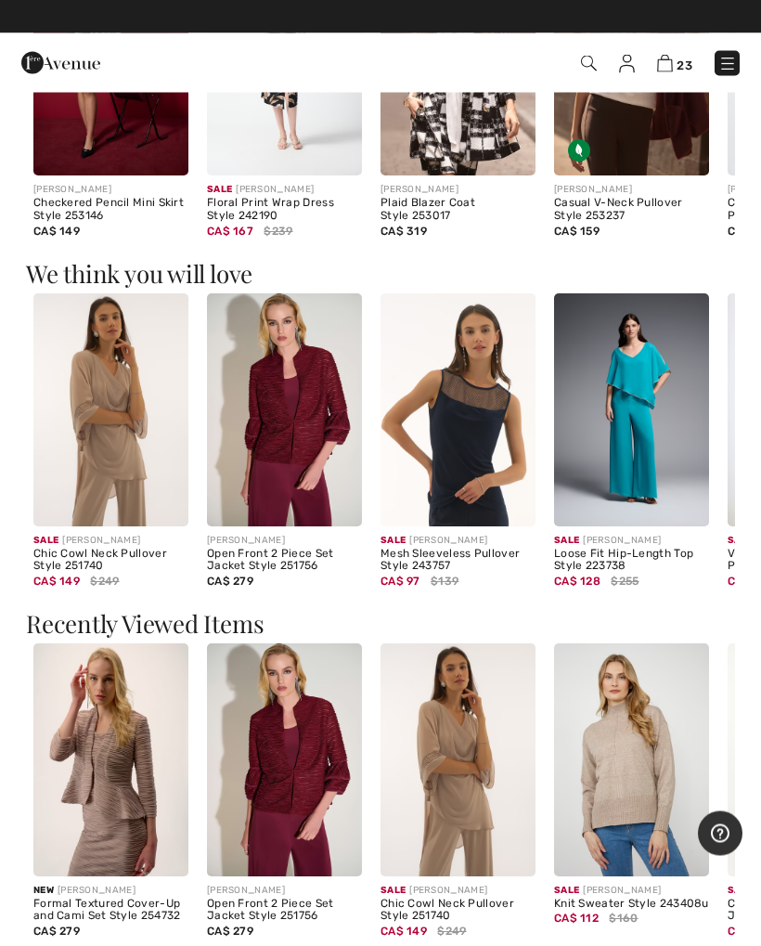
scroll to position [1730, 0]
click at [315, 458] on img at bounding box center [284, 409] width 155 height 233
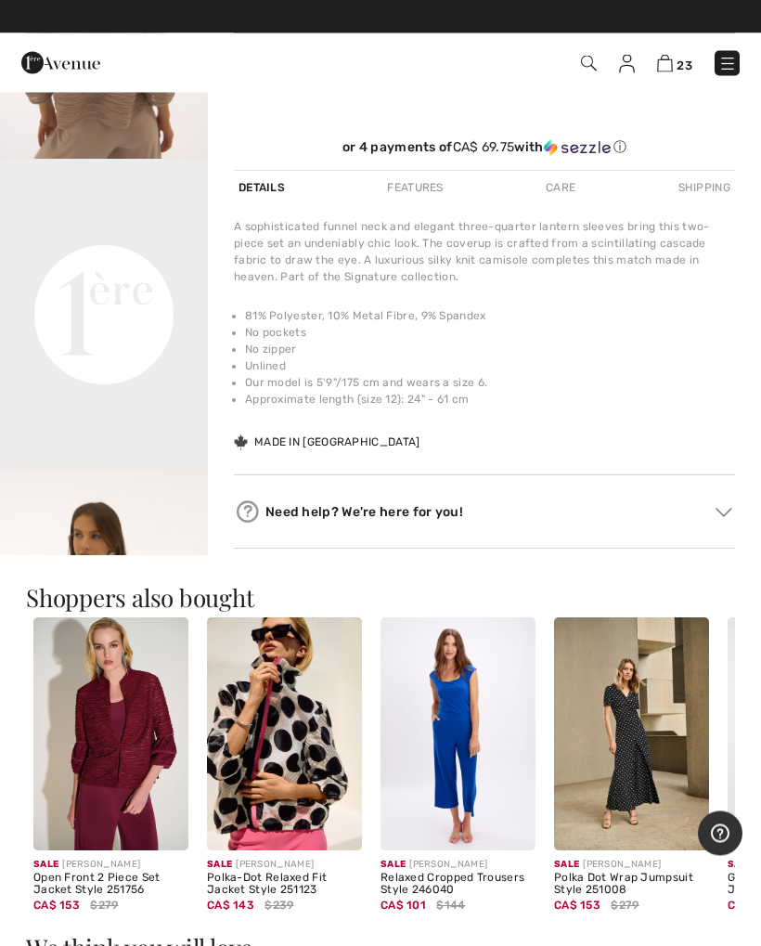
scroll to position [556, 0]
click at [562, 444] on div "A sophisticated funnel neck and elegant three-quarter lantern sleeves bring thi…" at bounding box center [484, 335] width 501 height 234
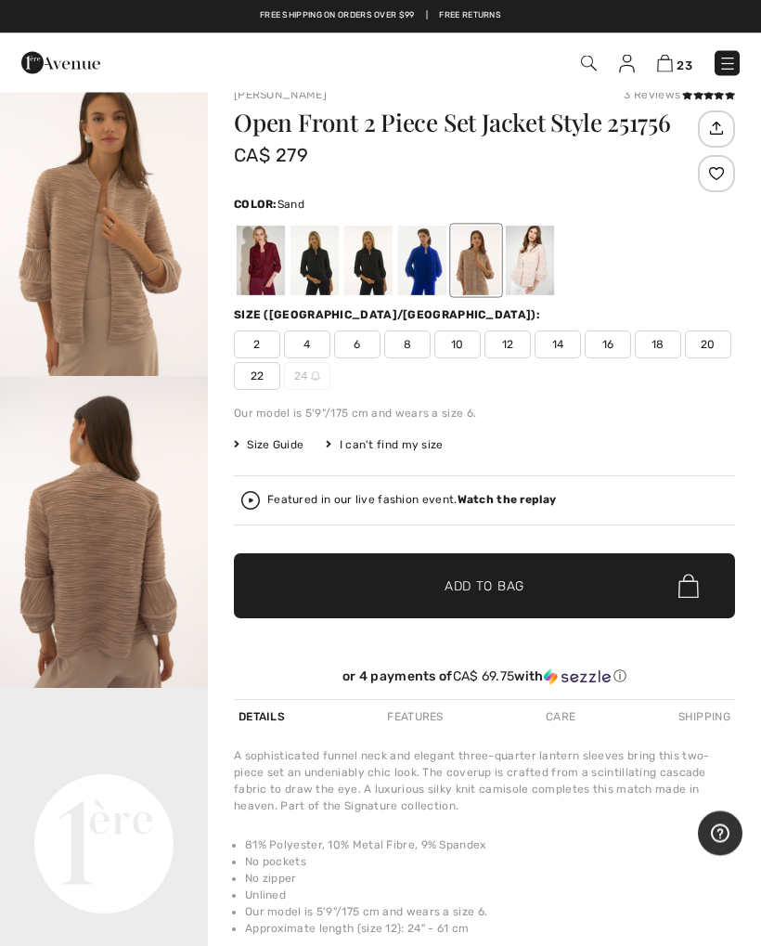
scroll to position [0, 0]
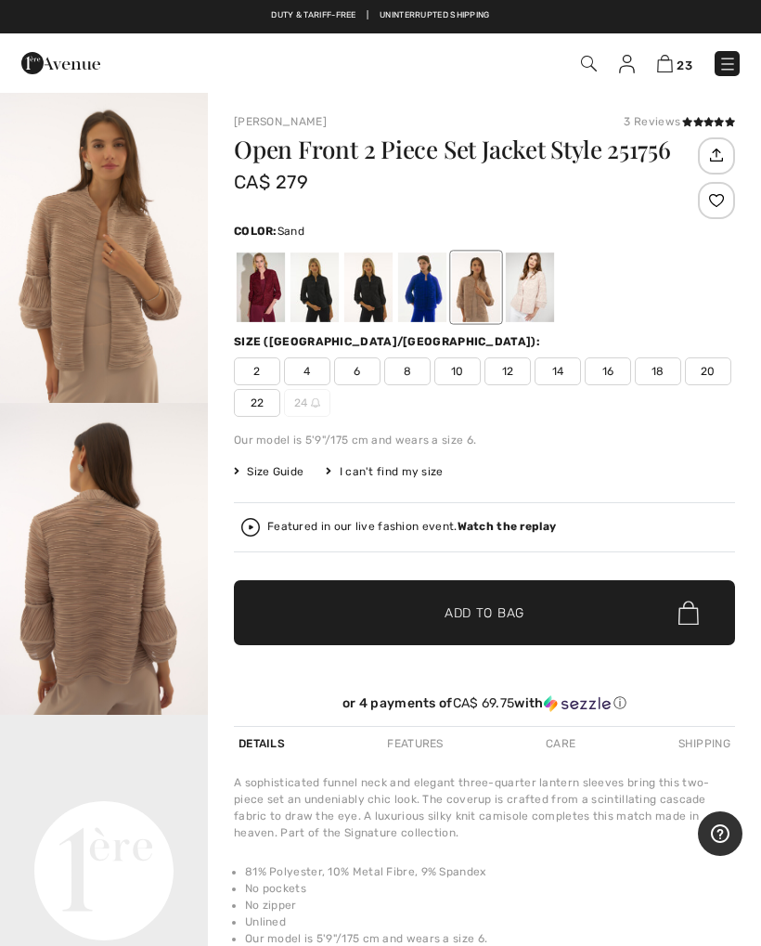
click at [486, 294] on div at bounding box center [476, 288] width 48 height 70
click at [614, 363] on span "16" at bounding box center [608, 371] width 46 height 28
click at [491, 610] on span "Add to Bag" at bounding box center [485, 613] width 80 height 19
click at [662, 479] on div "Size Guide I can't find my size Select Size CAN 2 CAN 4 CAN 6 CAN 8 CAN 10 CAN …" at bounding box center [484, 471] width 501 height 17
click at [670, 62] on img at bounding box center [665, 64] width 16 height 18
